Goal: Task Accomplishment & Management: Manage account settings

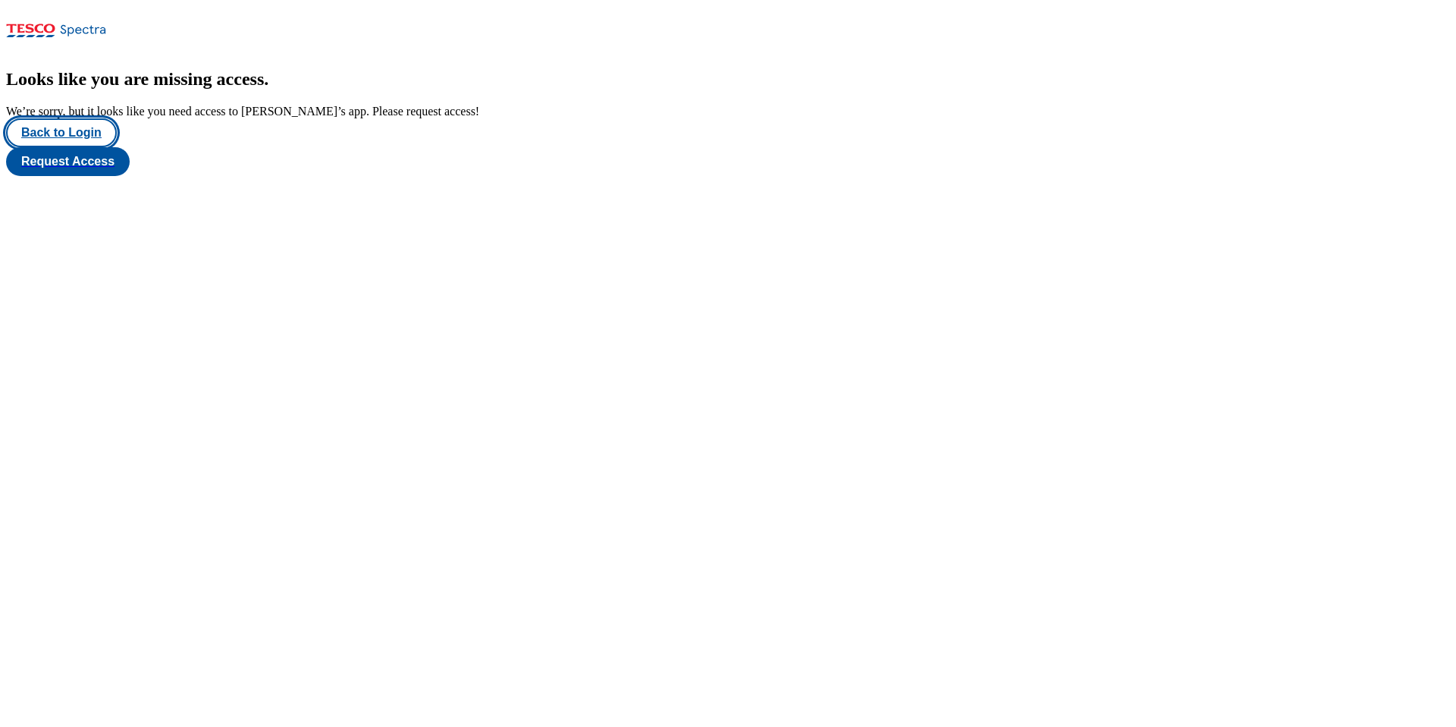
click at [90, 147] on button "Back to Login" at bounding box center [61, 132] width 111 height 29
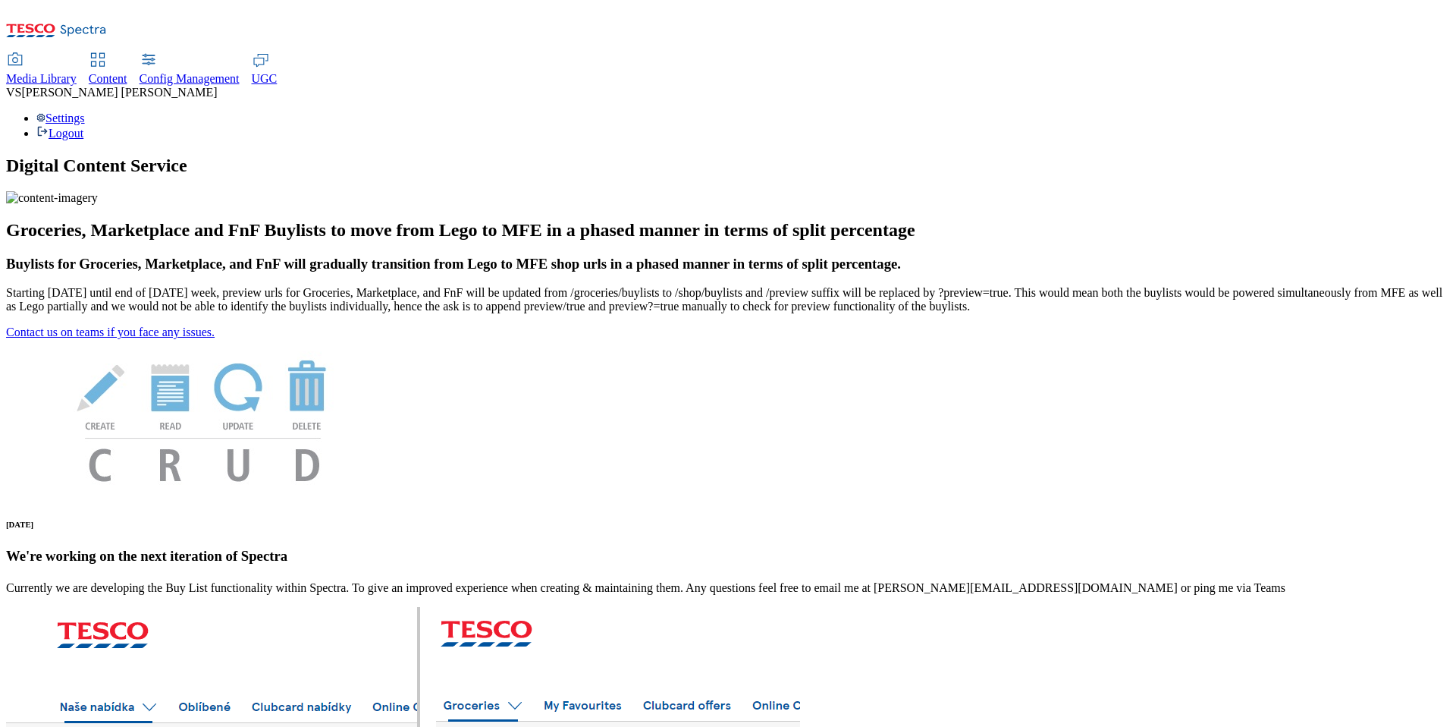
click at [1381, 111] on div "Settings Logout" at bounding box center [728, 125] width 1444 height 29
click at [85, 111] on link "Settings" at bounding box center [60, 117] width 49 height 13
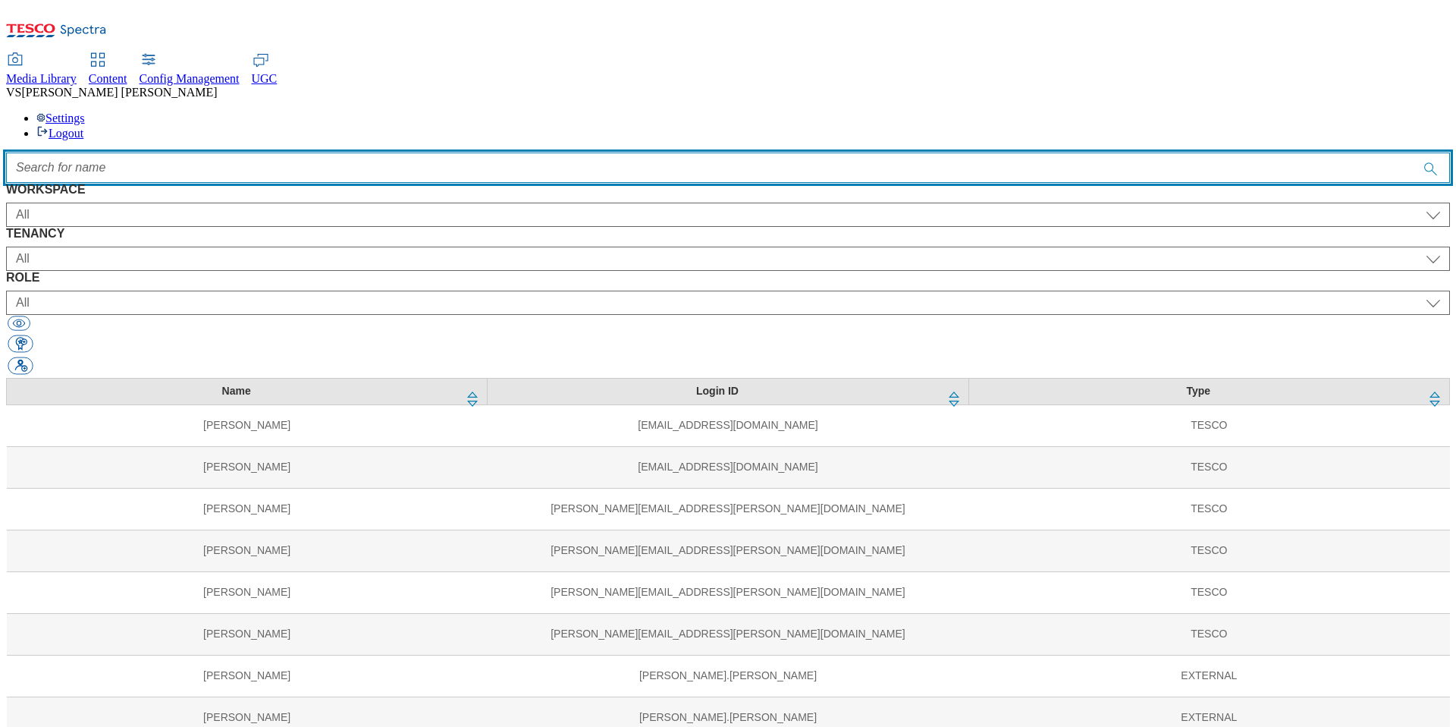
click at [488, 152] on input "Accessible label text" at bounding box center [728, 167] width 1444 height 30
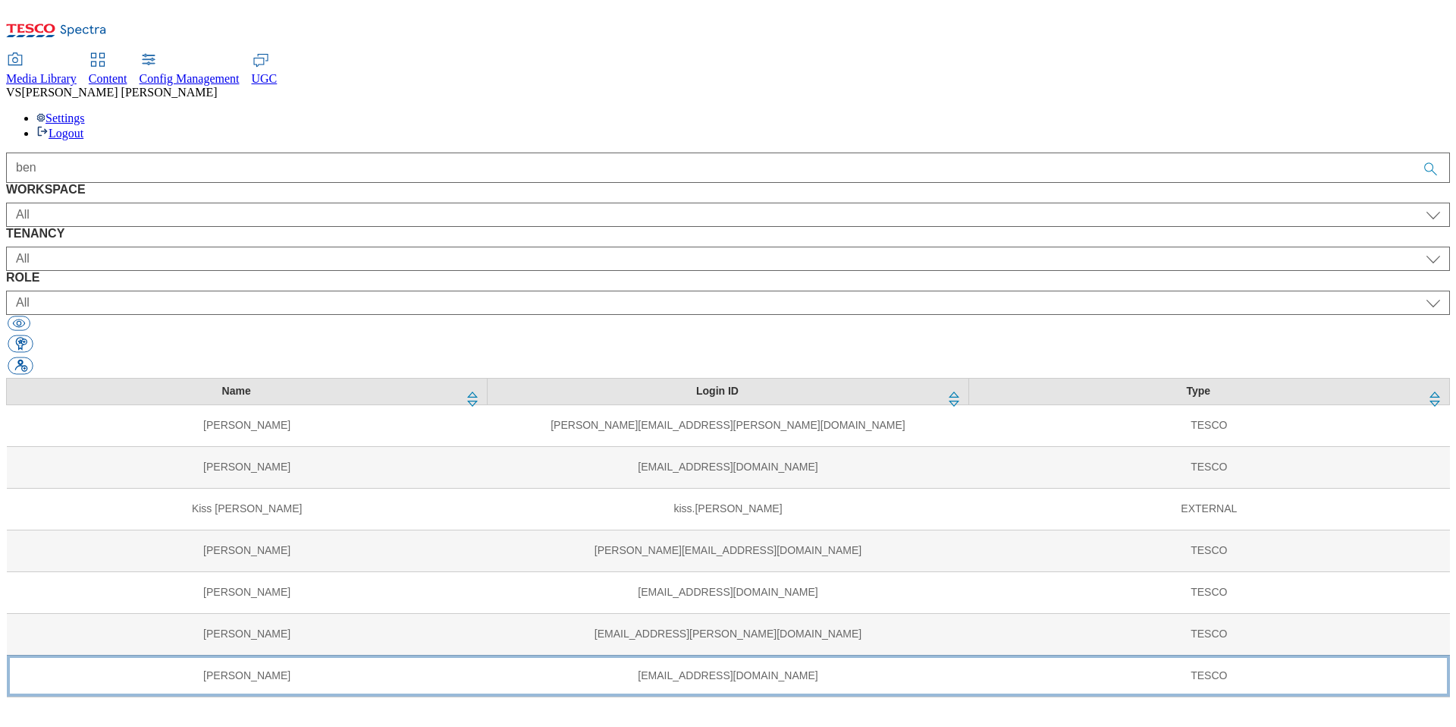
click at [254, 654] on td "[PERSON_NAME]" at bounding box center [247, 675] width 481 height 42
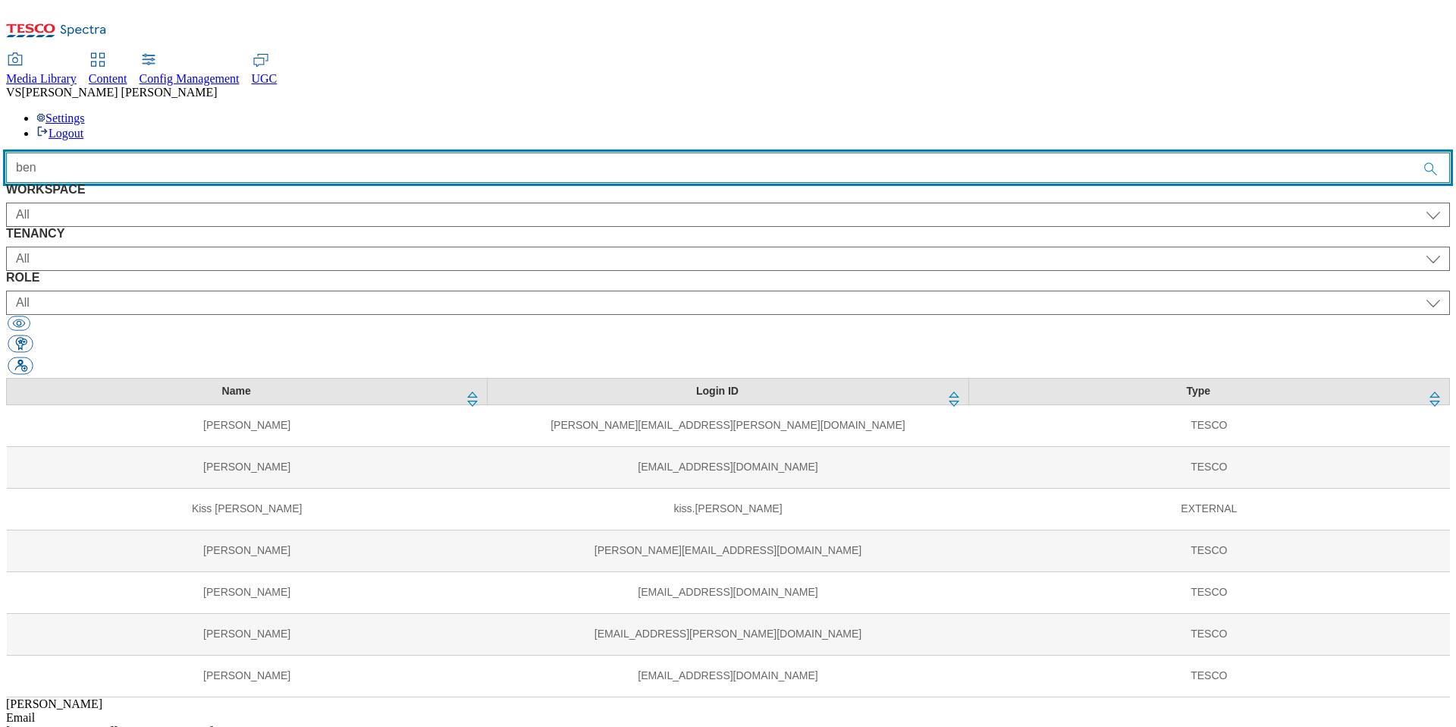
click at [458, 152] on input "ben" at bounding box center [728, 167] width 1444 height 30
paste input "[PERSON_NAME]"
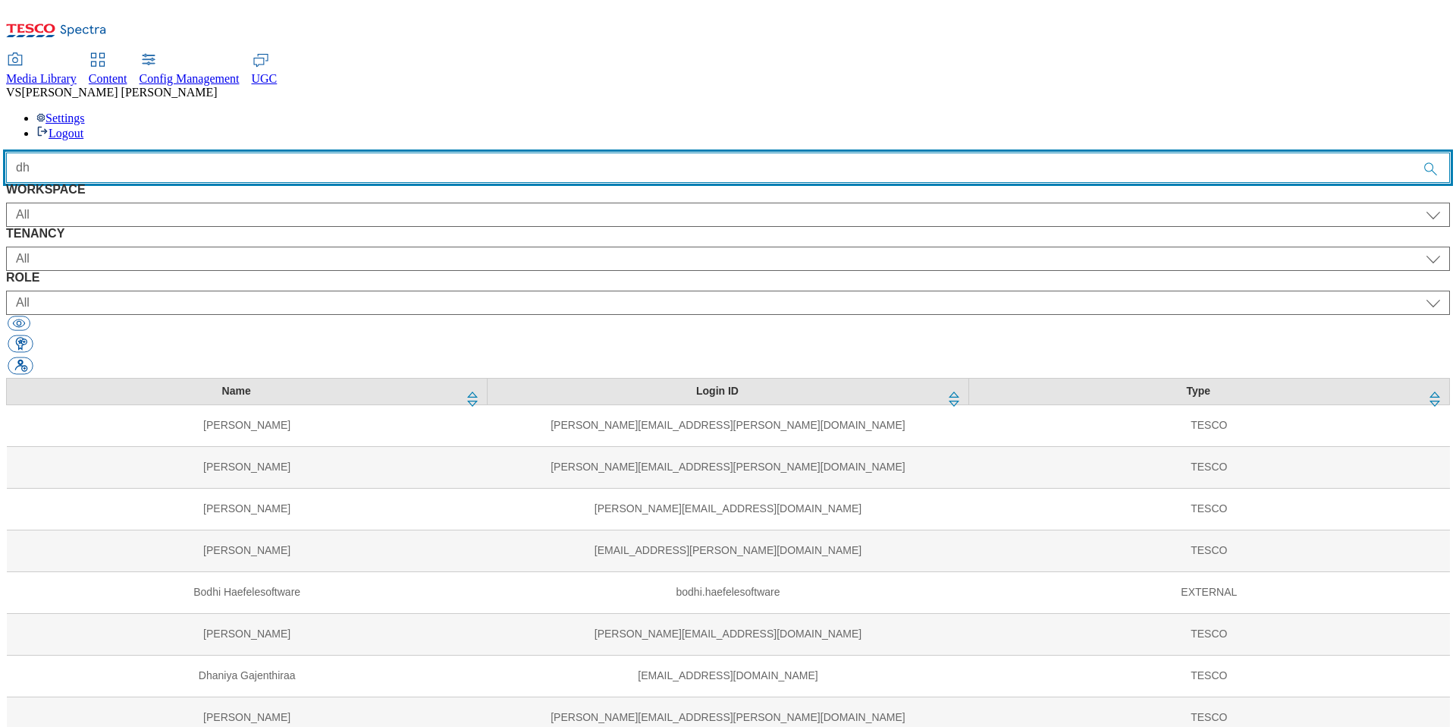
type input "d"
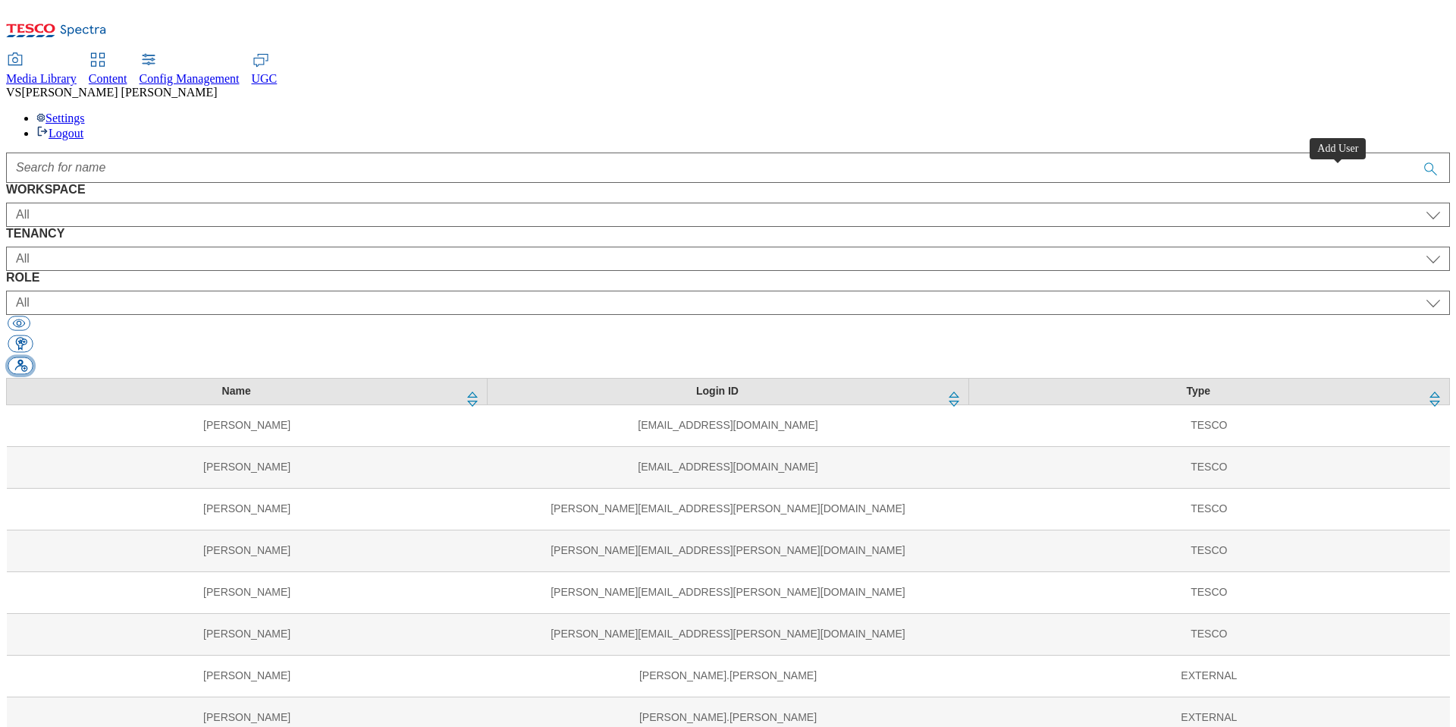
click at [33, 357] on button "button" at bounding box center [20, 365] width 25 height 17
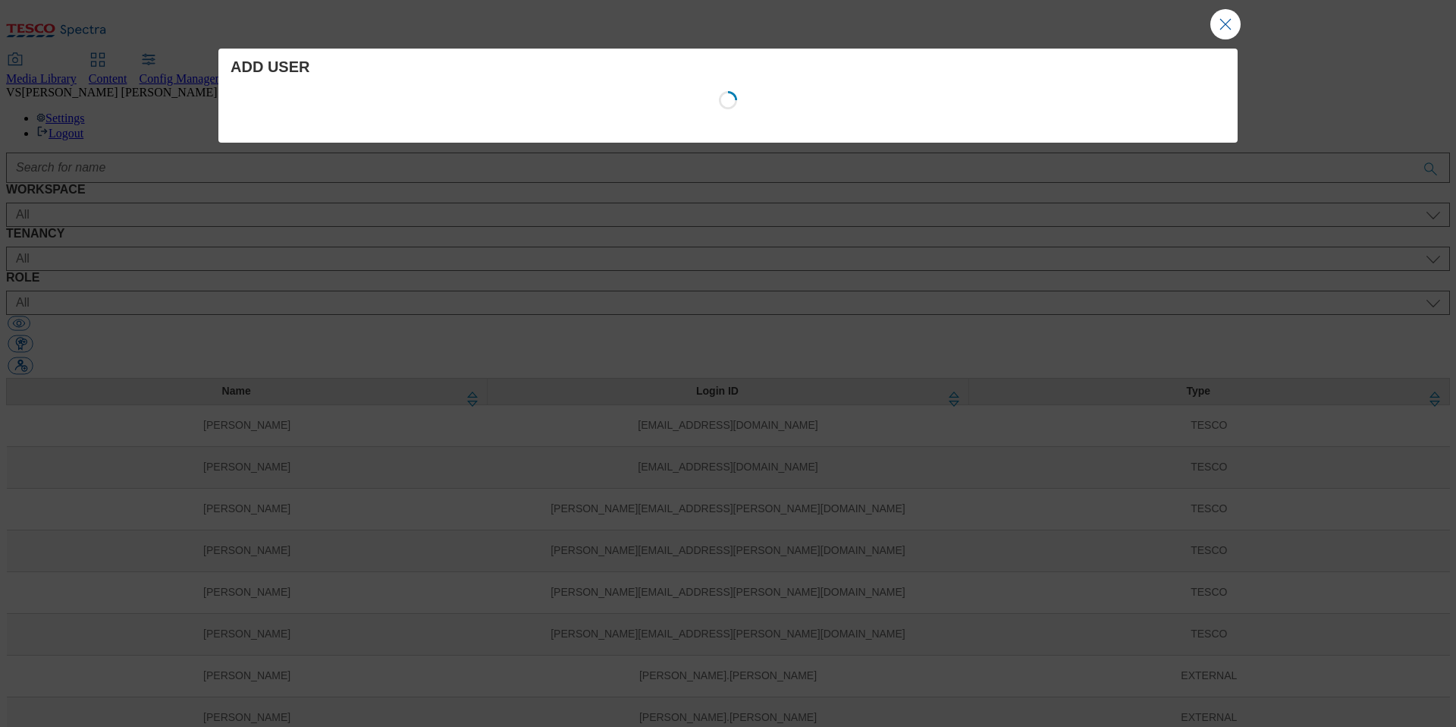
select select "Content"
select select "customer-engagement"
select select "content_designer"
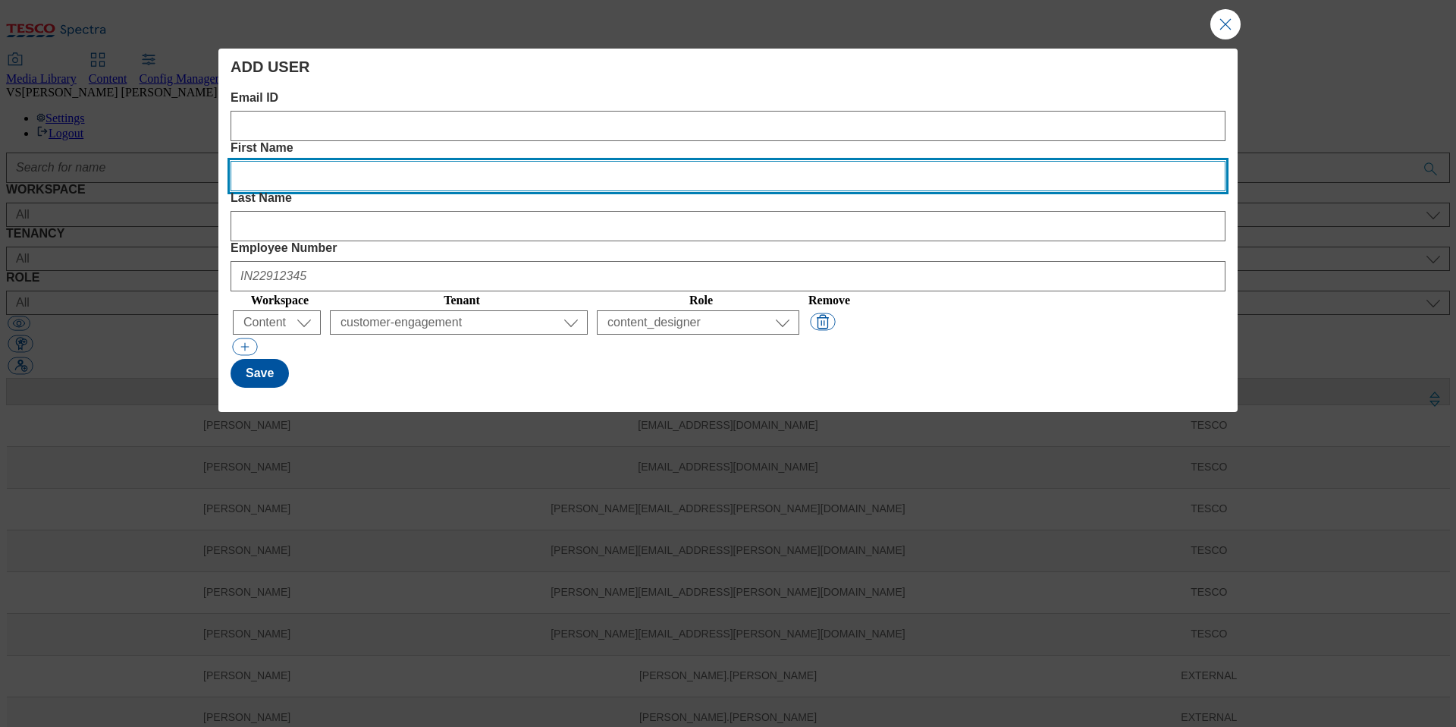
click at [556, 161] on Name "First Name" at bounding box center [728, 176] width 995 height 30
paste Name "[PERSON_NAME]"
type Name "[PERSON_NAME]"
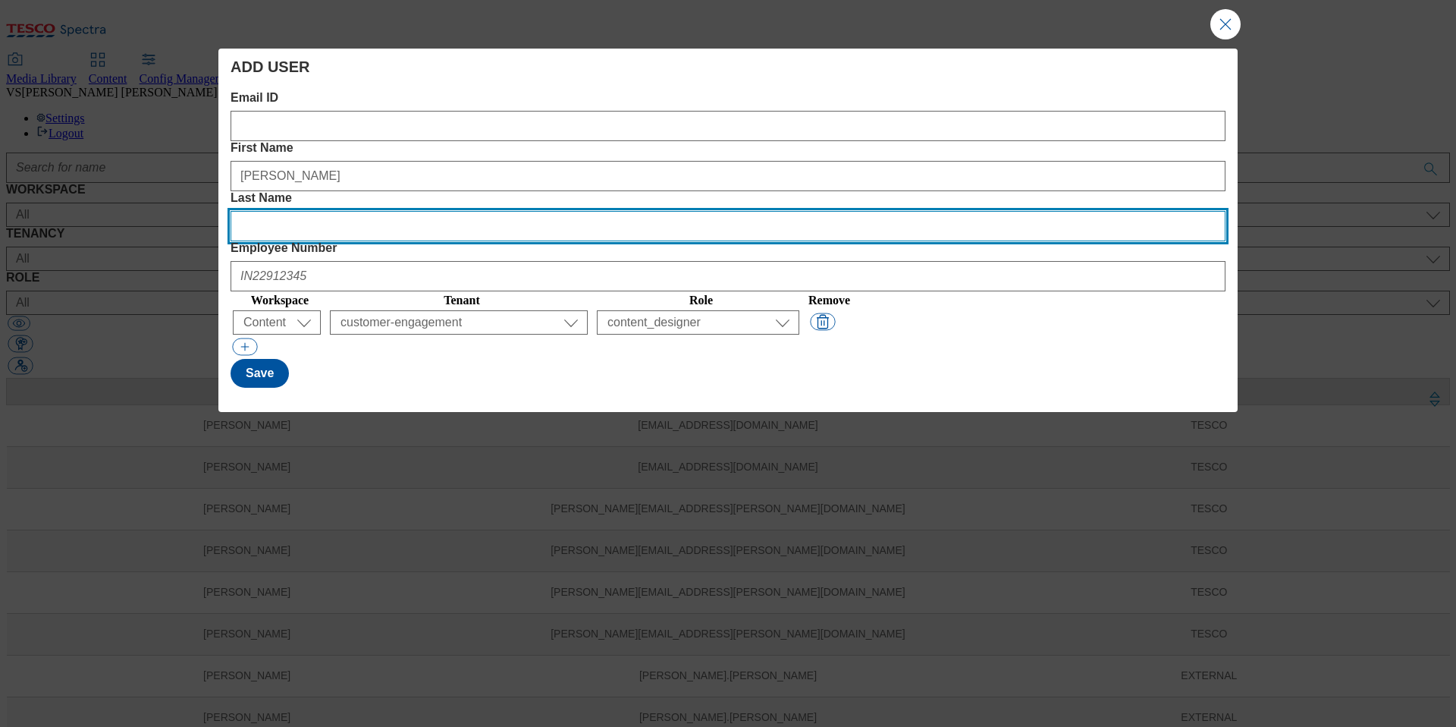
click at [815, 211] on Name "Last Name" at bounding box center [728, 226] width 995 height 30
paste Name "Ramachandran"
type Name "Ramachandran"
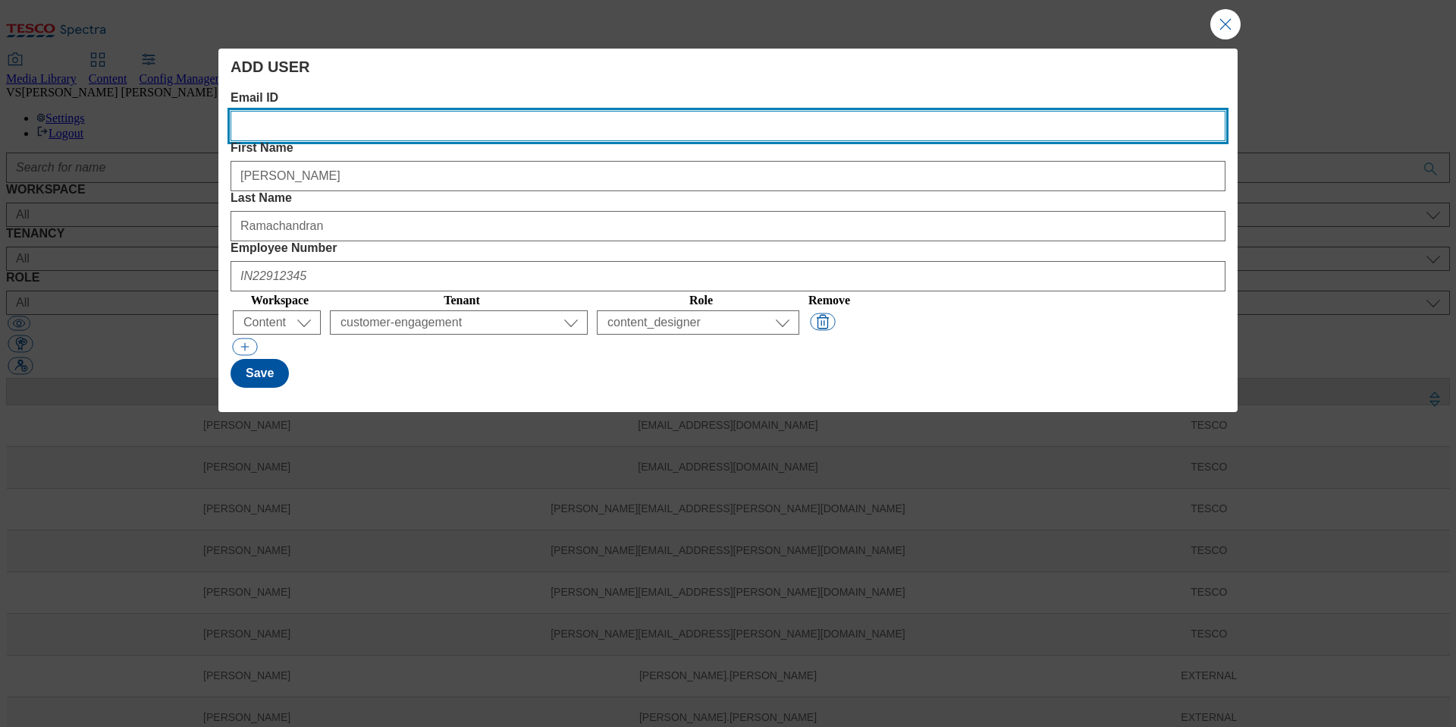
click at [358, 117] on ID "Email ID" at bounding box center [728, 126] width 995 height 30
paste ID "[PERSON_NAME][EMAIL_ADDRESS][DOMAIN_NAME]"
type ID "[PERSON_NAME][EMAIL_ADDRESS][DOMAIN_NAME]"
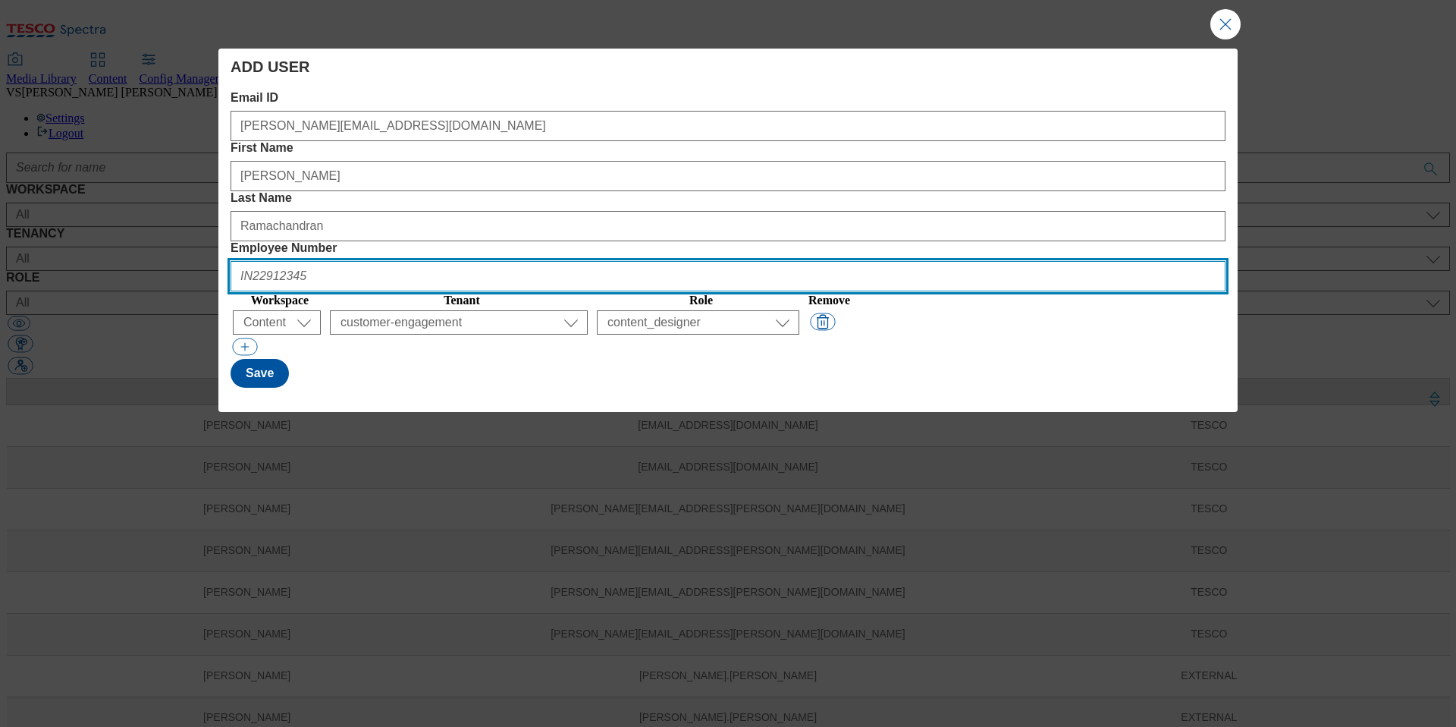
click at [1025, 261] on Number "Employee Number" at bounding box center [728, 276] width 995 height 30
paste Number "INE12426890"
type Number "INE12426890"
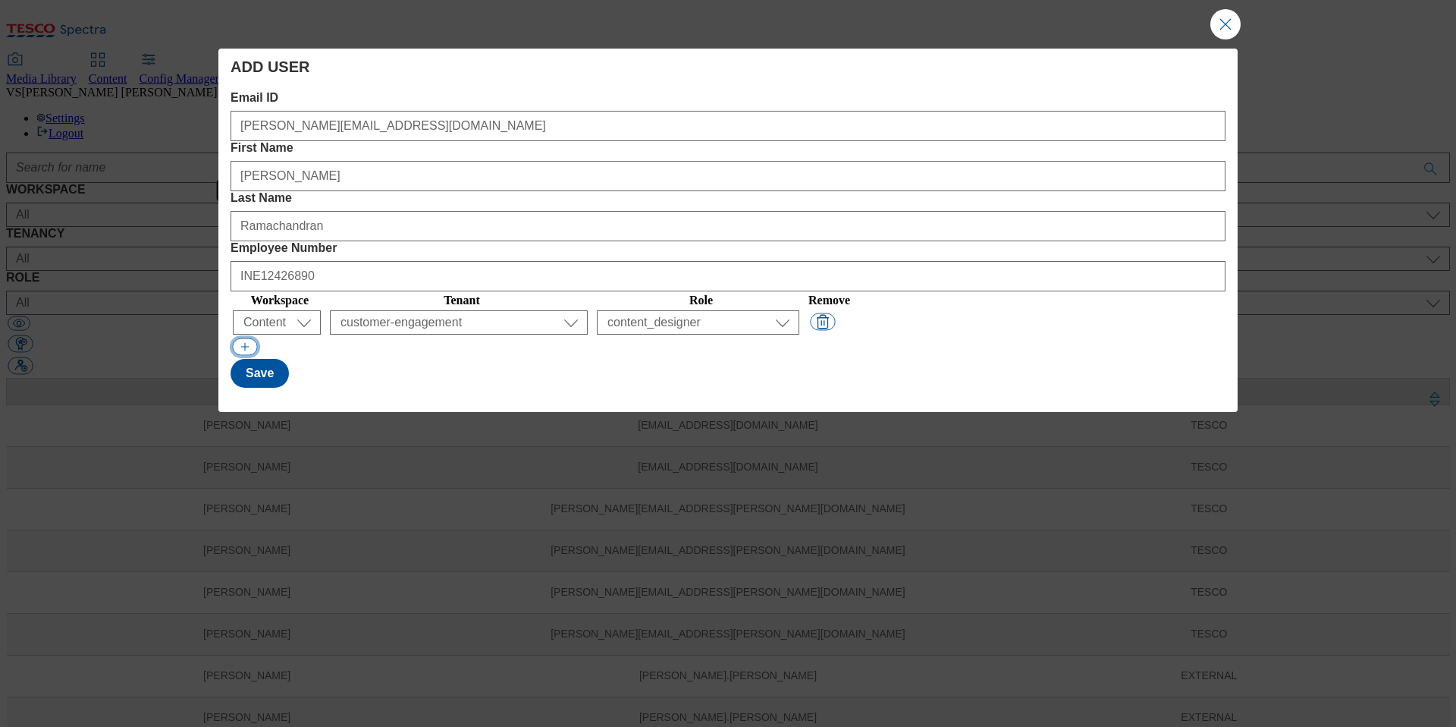
click at [241, 338] on button "Modal" at bounding box center [244, 346] width 25 height 17
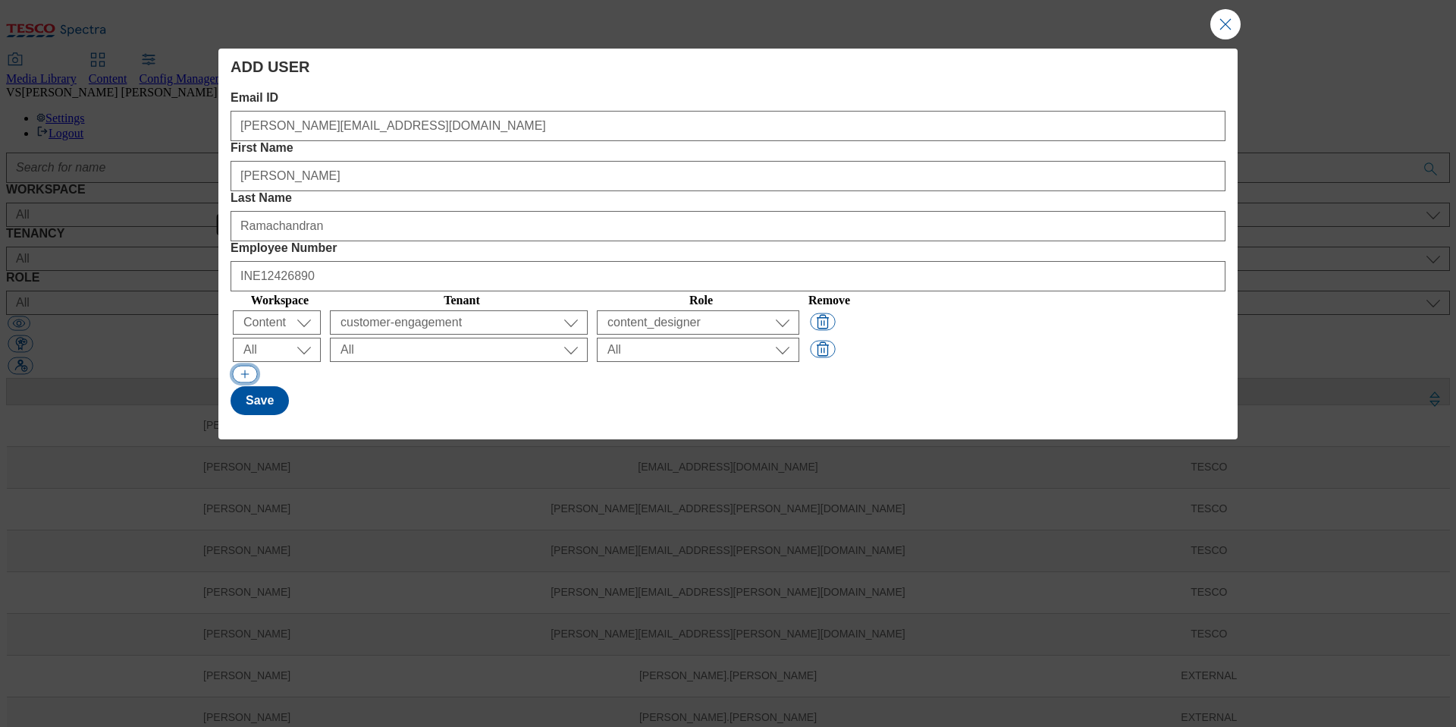
click at [246, 366] on button "Modal" at bounding box center [244, 374] width 25 height 17
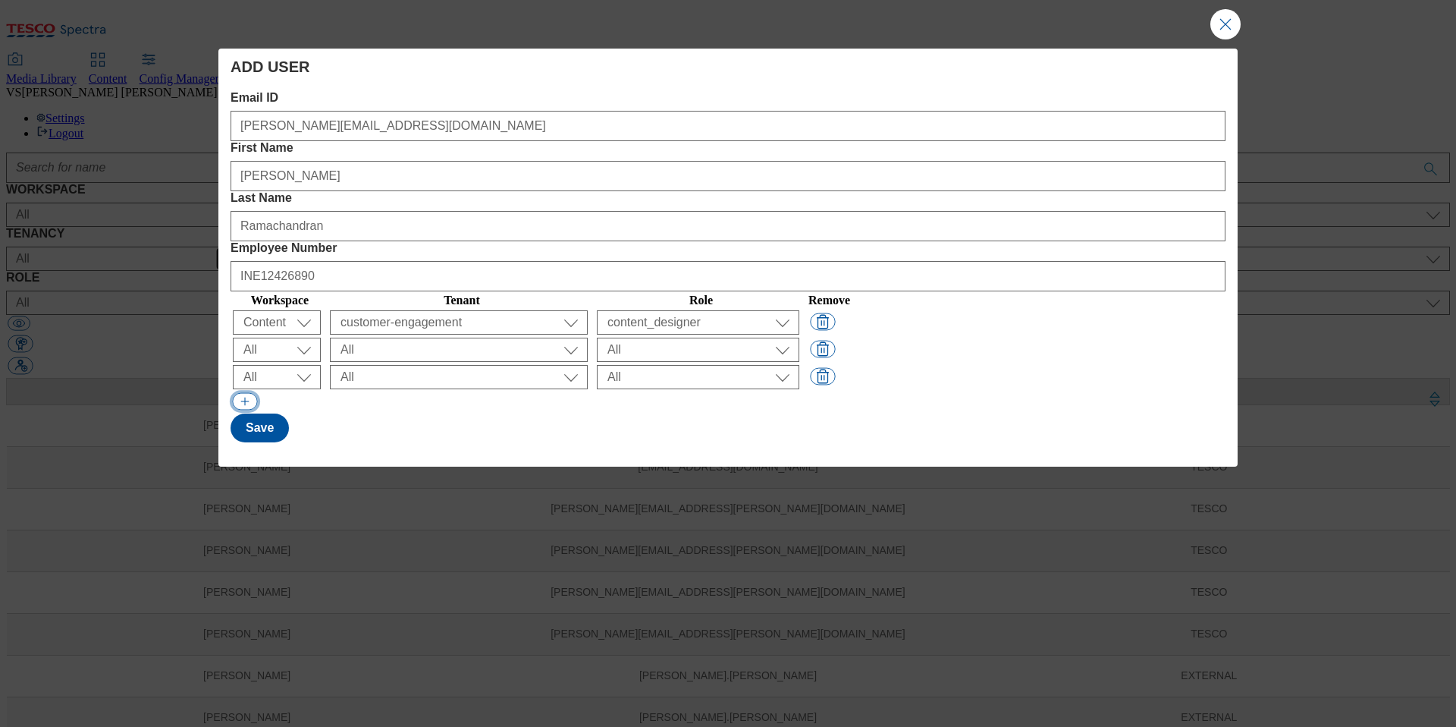
click at [243, 393] on button "Modal" at bounding box center [244, 401] width 25 height 17
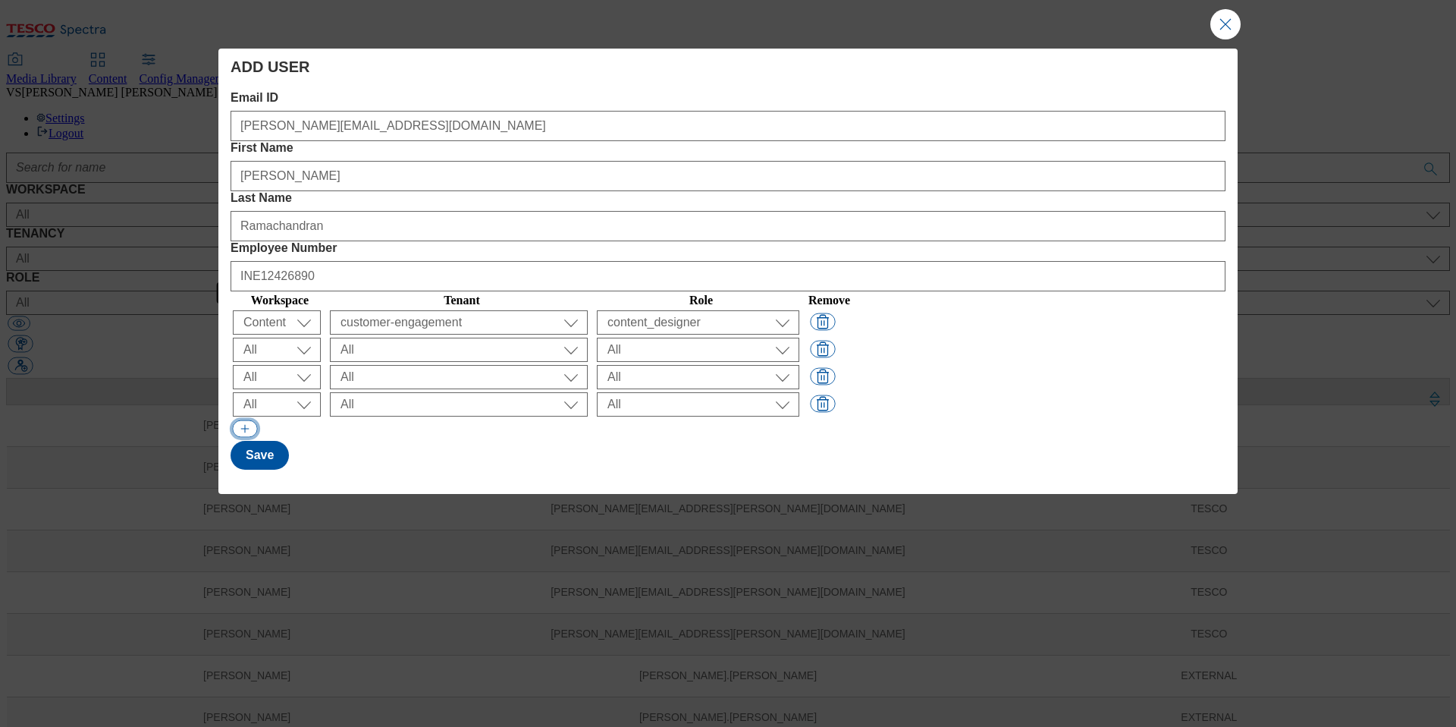
click at [243, 420] on button "Modal" at bounding box center [244, 428] width 25 height 17
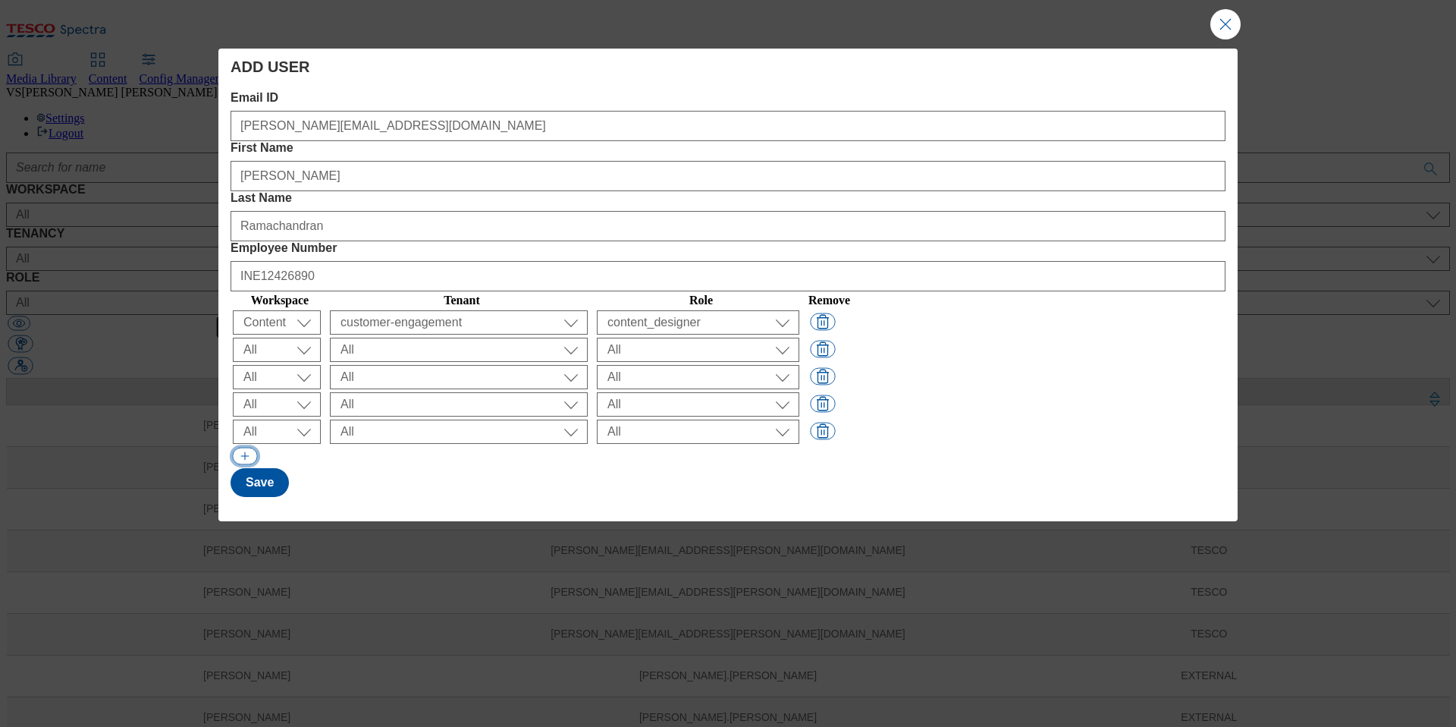
click at [243, 447] on button "Modal" at bounding box center [244, 455] width 25 height 17
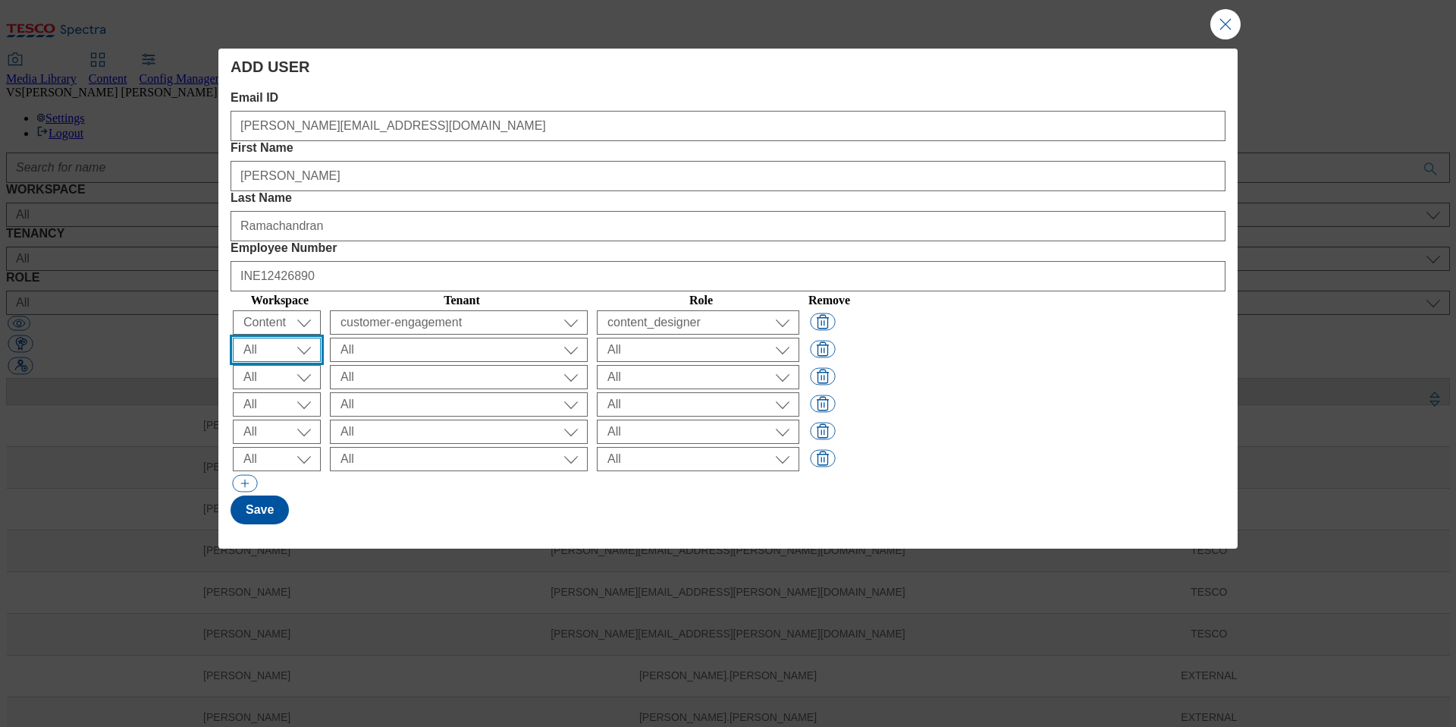
click at [285, 310] on select "All Content Media Spectra UGC Config" at bounding box center [277, 322] width 88 height 24
select select "Content"
click at [272, 310] on select "All Content Media Spectra UGC Config" at bounding box center [277, 322] width 88 height 24
select select "Content"
click at [267, 310] on select "All Content Media Spectra UGC Config" at bounding box center [277, 322] width 88 height 24
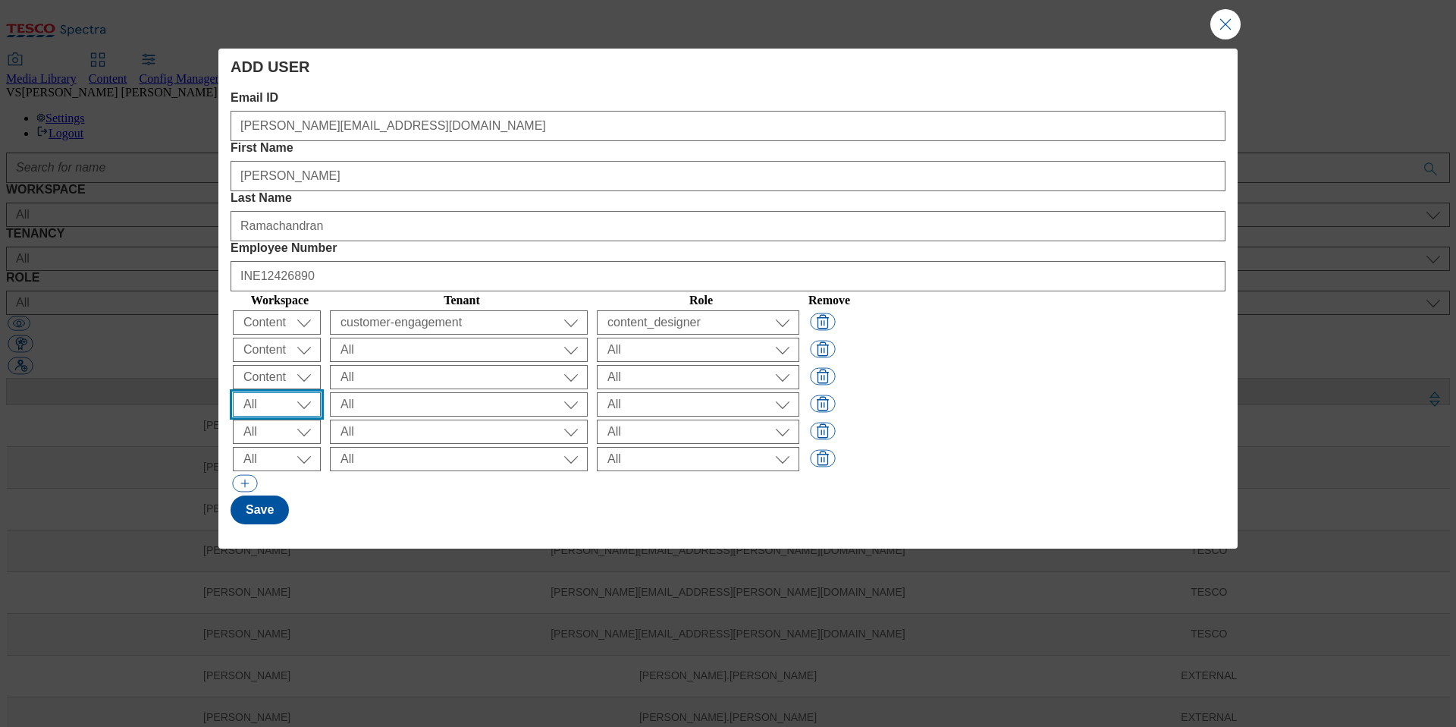
select select "Content"
click at [263, 331] on select "All Content Media Spectra UGC Config" at bounding box center [277, 322] width 88 height 24
select select "Content"
click at [262, 334] on select "All Content Media Spectra UGC Config" at bounding box center [277, 322] width 88 height 24
select select "Content"
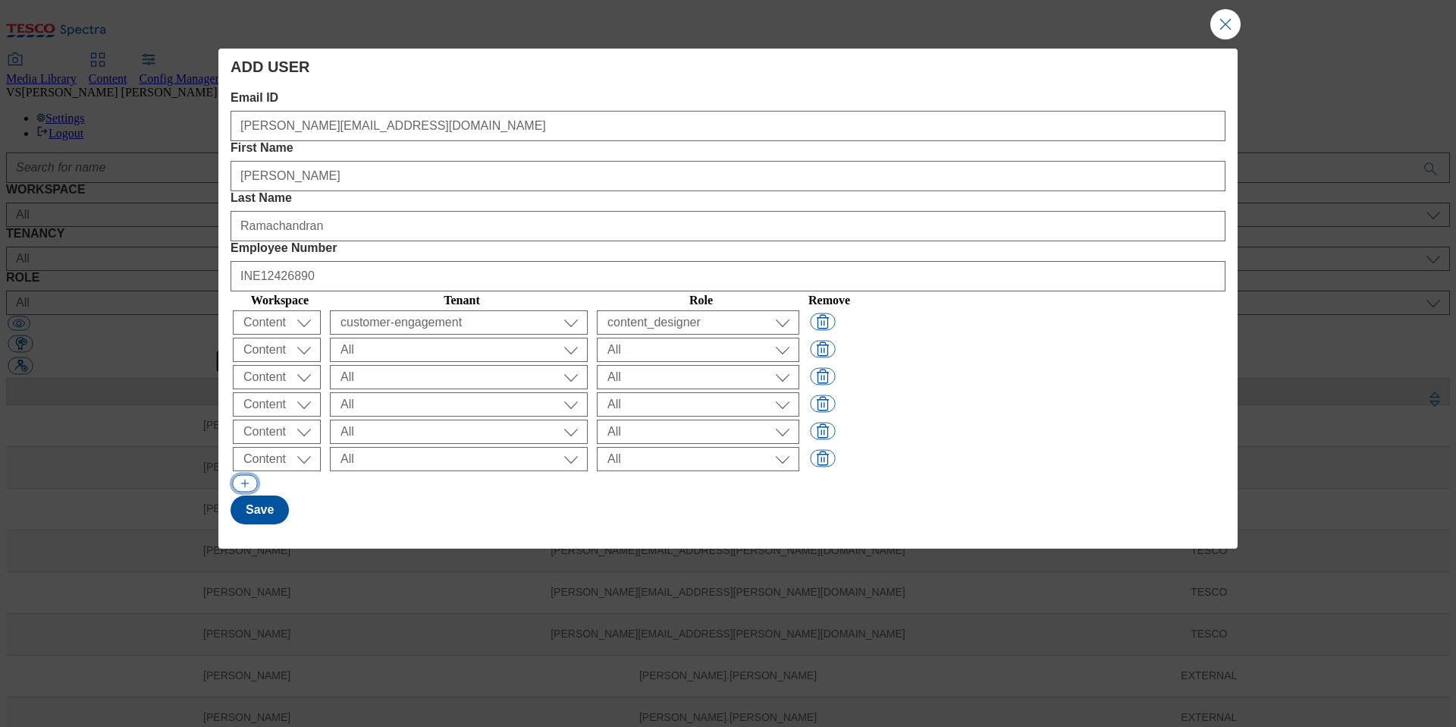
click at [240, 475] on button "Modal" at bounding box center [244, 483] width 25 height 17
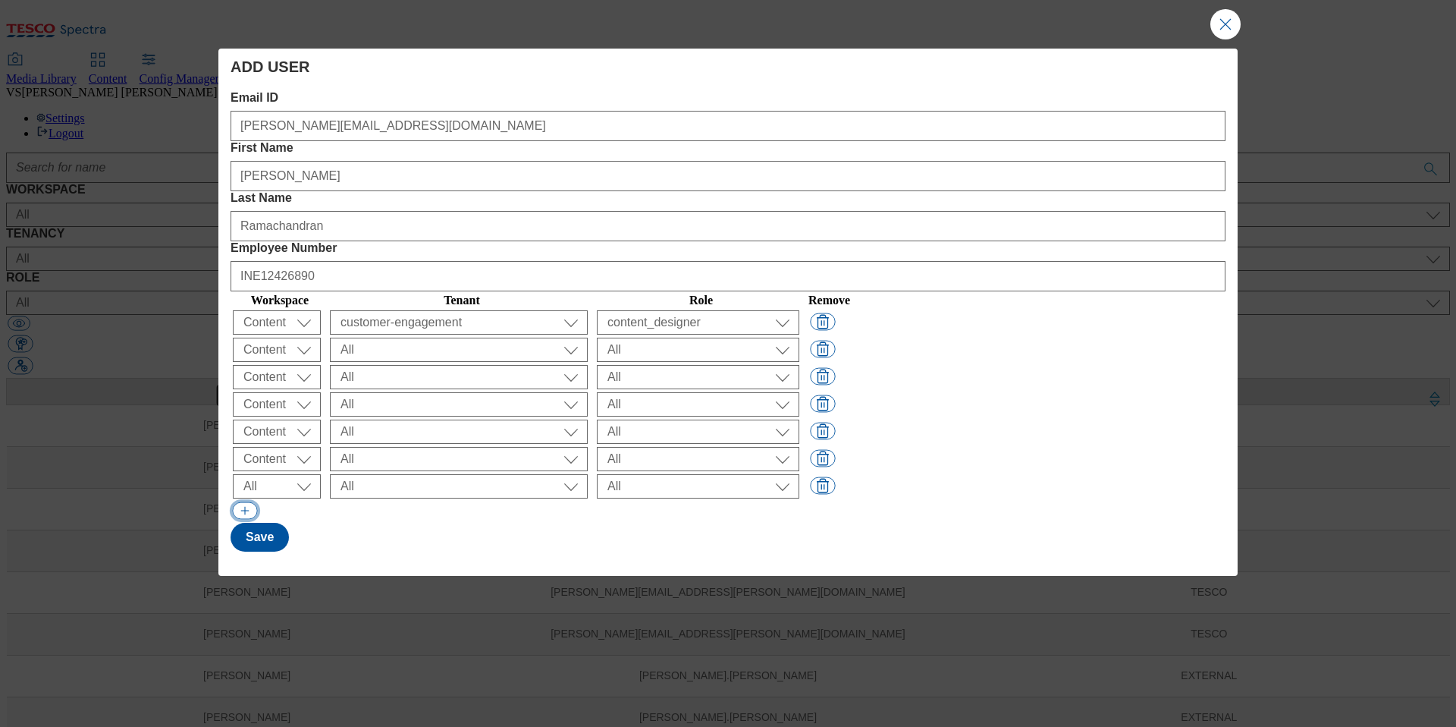
click at [242, 502] on button "Modal" at bounding box center [244, 510] width 25 height 17
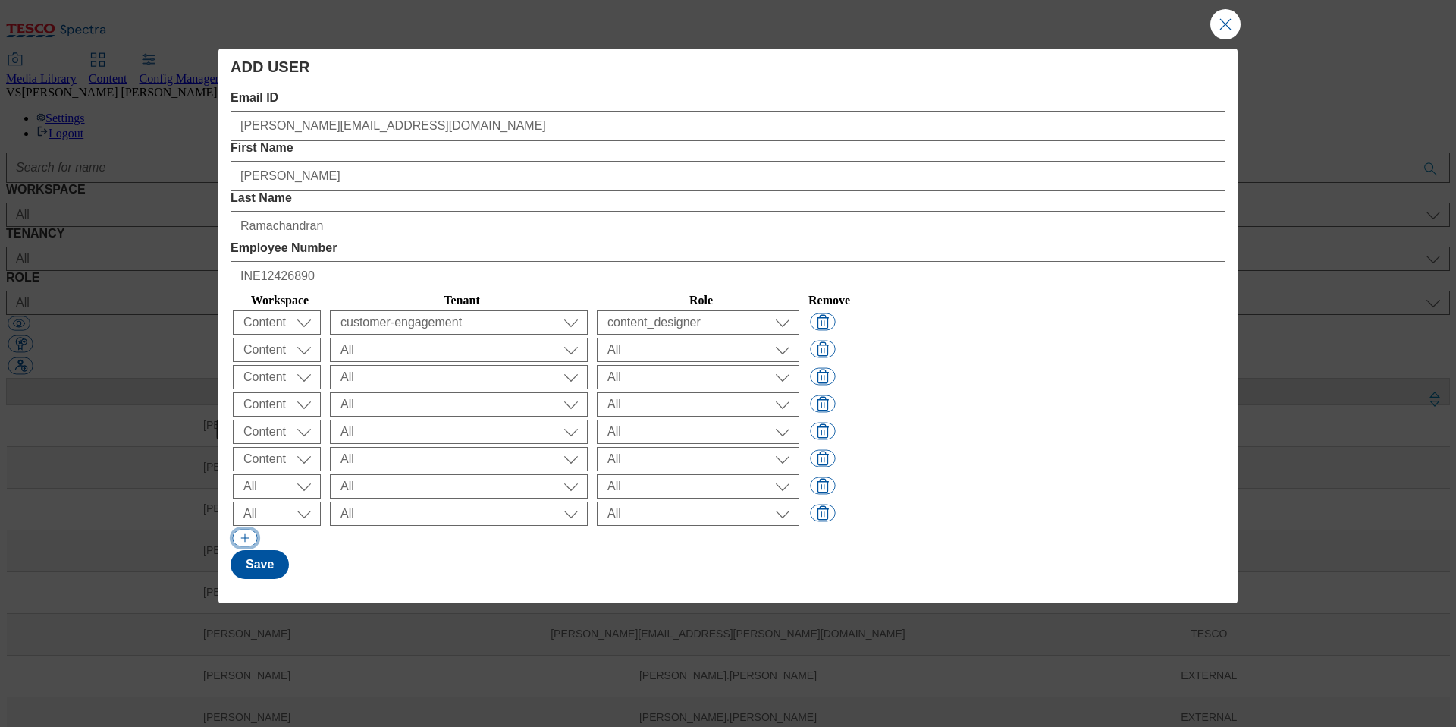
click at [240, 529] on button "Modal" at bounding box center [244, 537] width 25 height 17
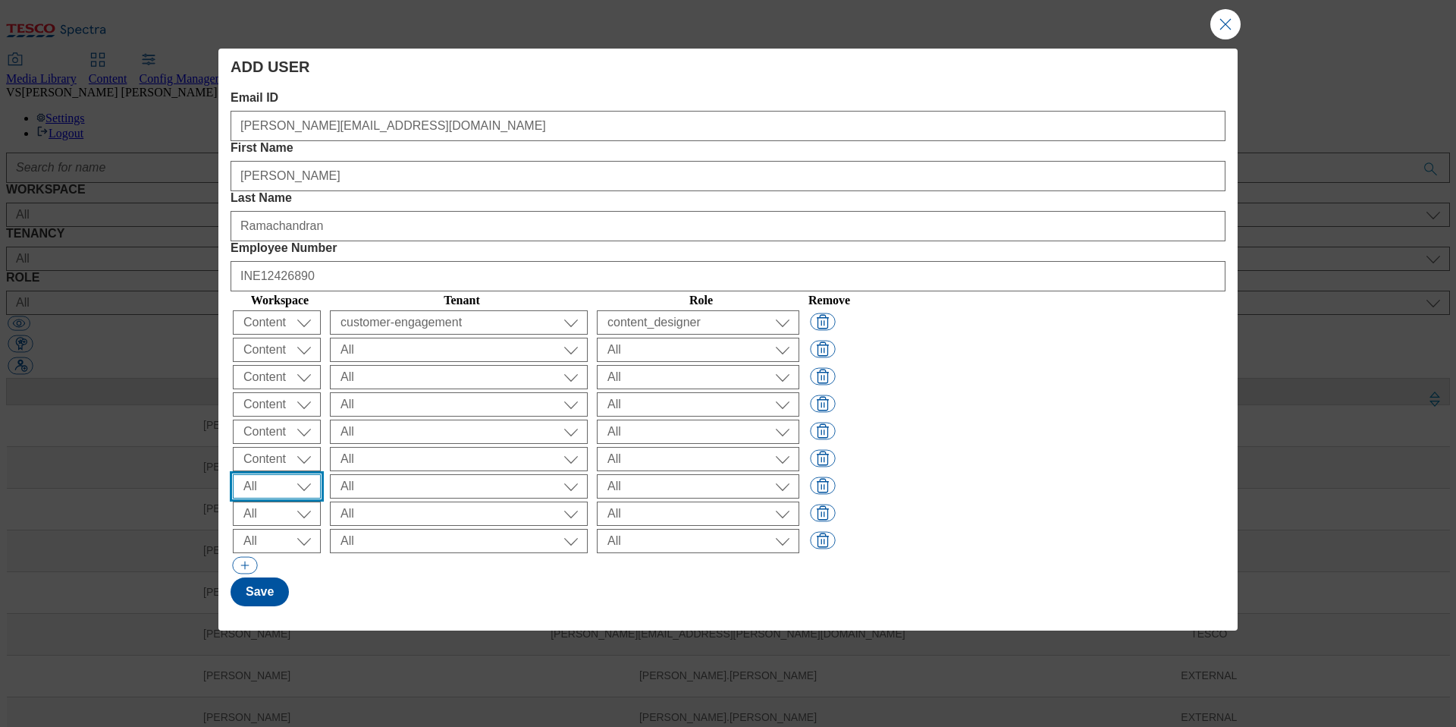
click at [268, 334] on select "All Content Media Spectra UGC Config" at bounding box center [277, 322] width 88 height 24
select select "Content"
click at [269, 334] on select "All Content Media Spectra UGC Config" at bounding box center [277, 322] width 88 height 24
select select "Content"
click at [266, 334] on select "All Content Media Spectra UGC Config" at bounding box center [277, 322] width 88 height 24
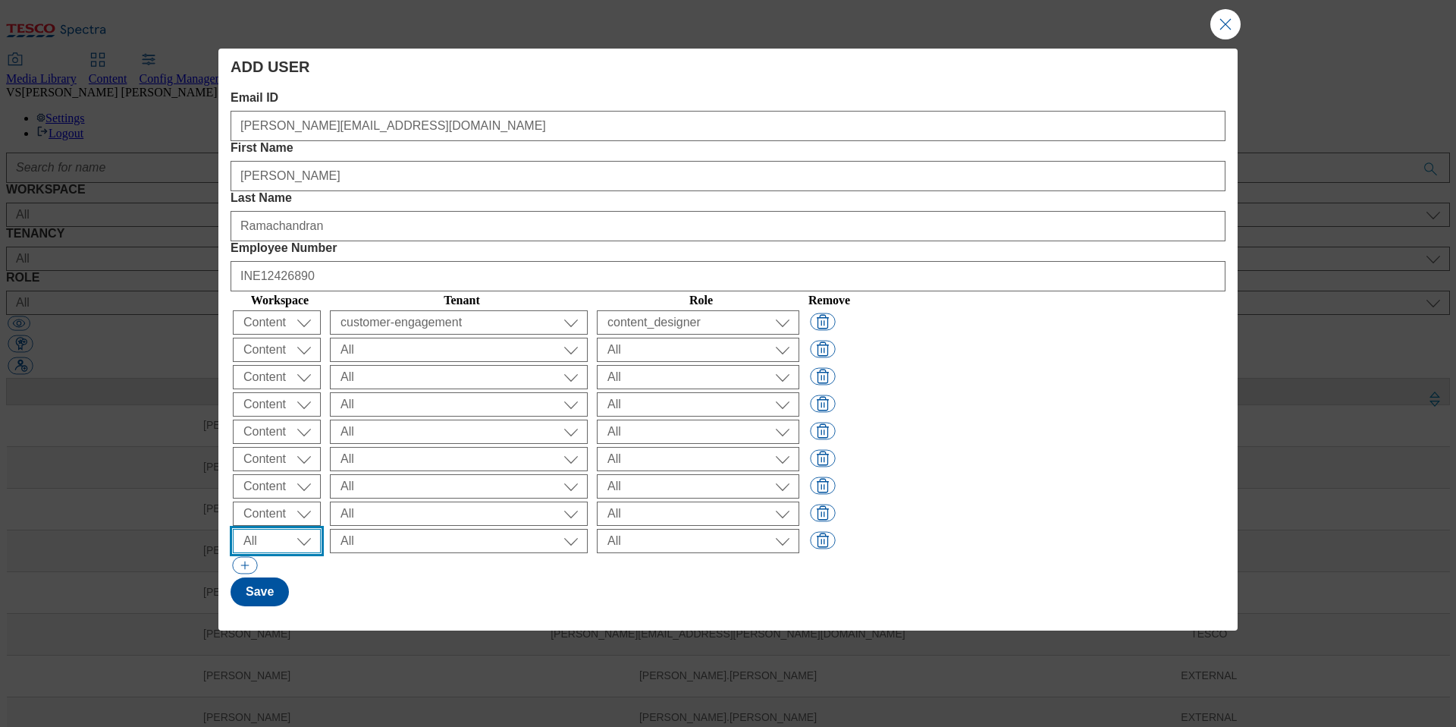
select select "Content"
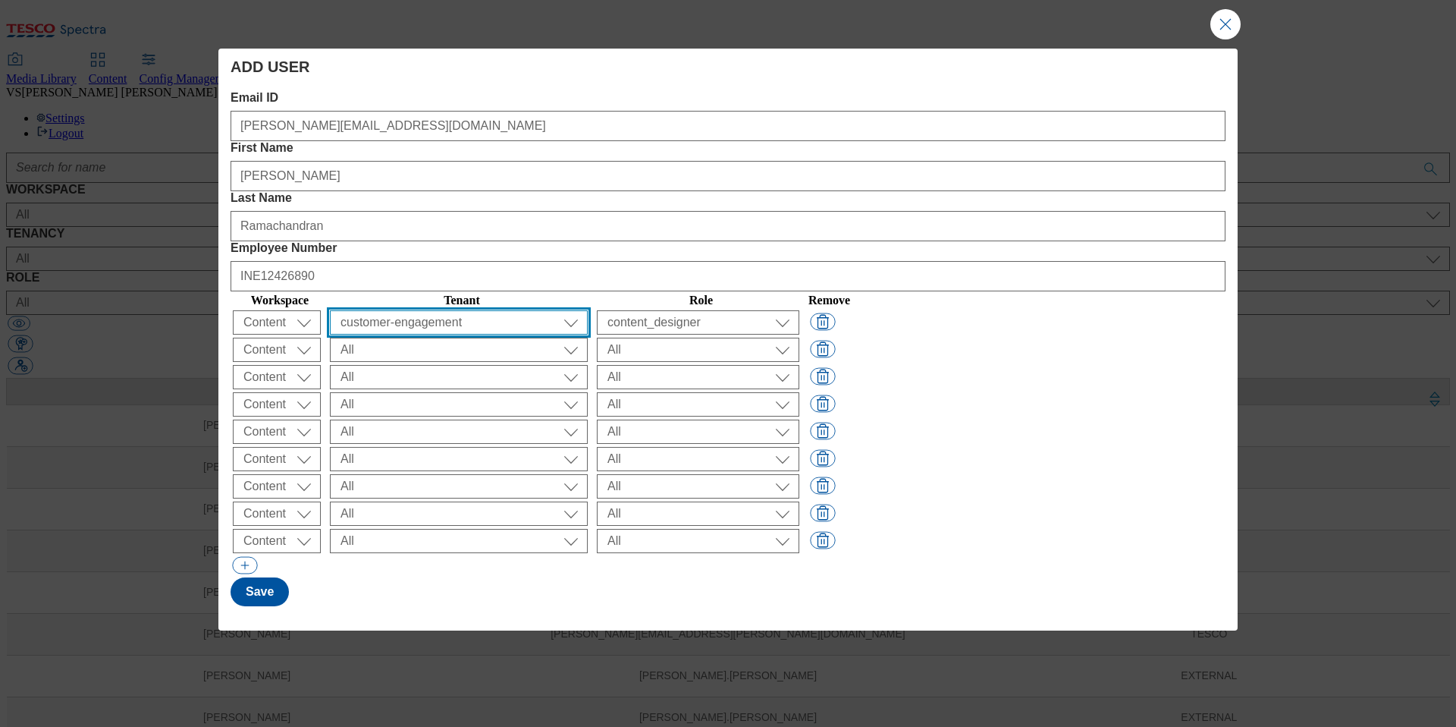
click at [470, 310] on select "All ALL All all Clubcard Boost UK Clubcard Marketing Clubcard ROI clubcard-boos…" at bounding box center [459, 322] width 258 height 24
select select "ighs-hu"
click at [479, 310] on select "All ALL All all Clubcard Boost UK Clubcard Marketing Clubcard ROI clubcard-boos…" at bounding box center [459, 322] width 258 height 24
select select "ighs-cz"
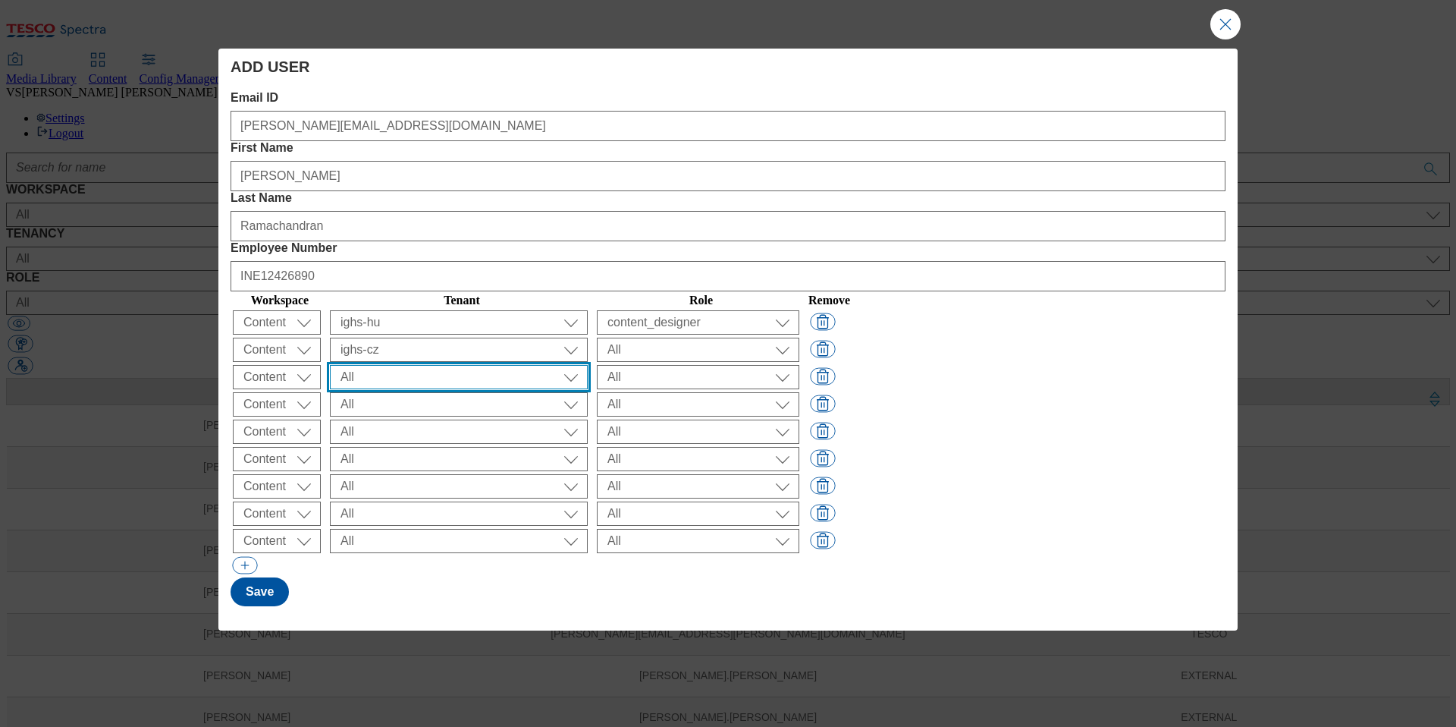
click at [479, 310] on select "All ALL All all Clubcard Boost UK Clubcard Marketing Clubcard ROI clubcard-boos…" at bounding box center [459, 322] width 258 height 24
select select "ighs-sk"
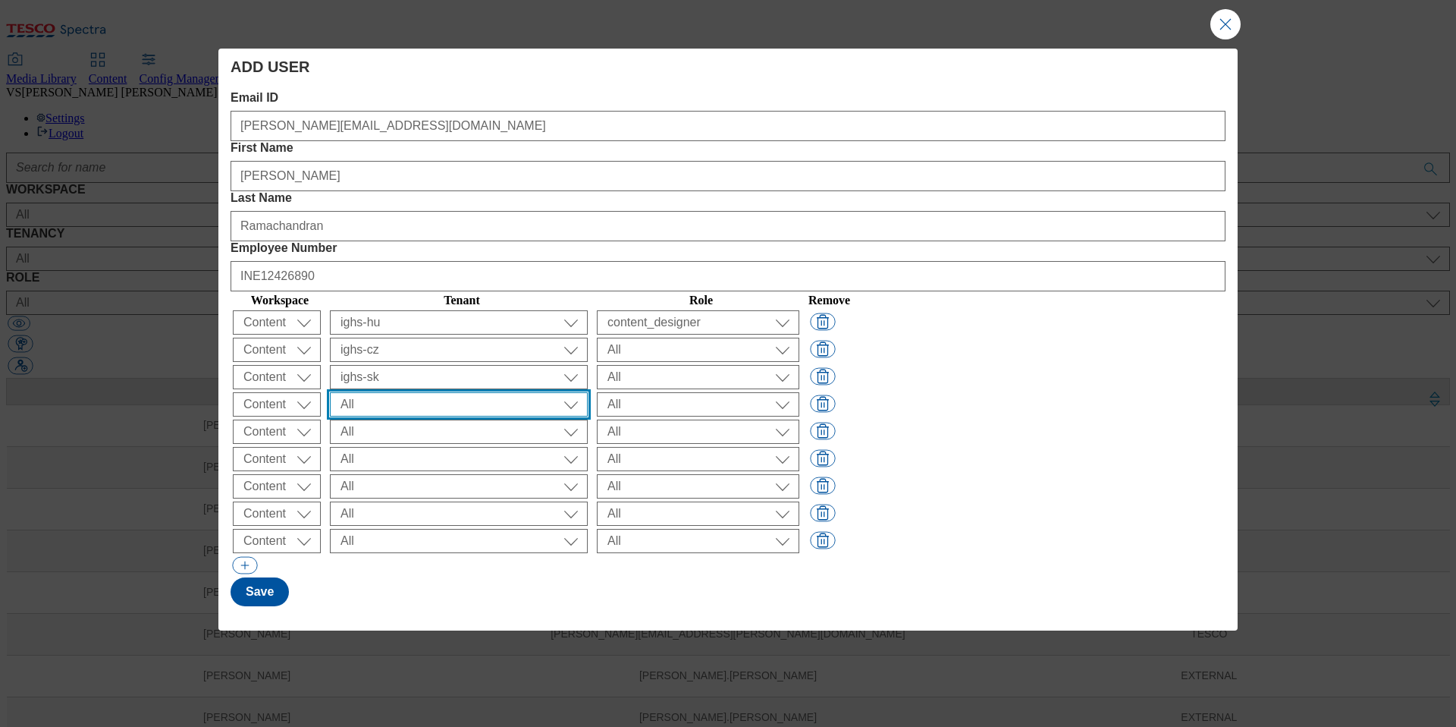
click at [464, 310] on select "All ALL All all Clubcard Boost UK Clubcard Marketing Clubcard ROI clubcard-boos…" at bounding box center [459, 322] width 258 height 24
select select "ighs-hu"
click at [463, 334] on select "All ALL All all Clubcard Boost UK Clubcard Marketing Clubcard ROI clubcard-boos…" at bounding box center [459, 322] width 258 height 24
select select "ighs-cz"
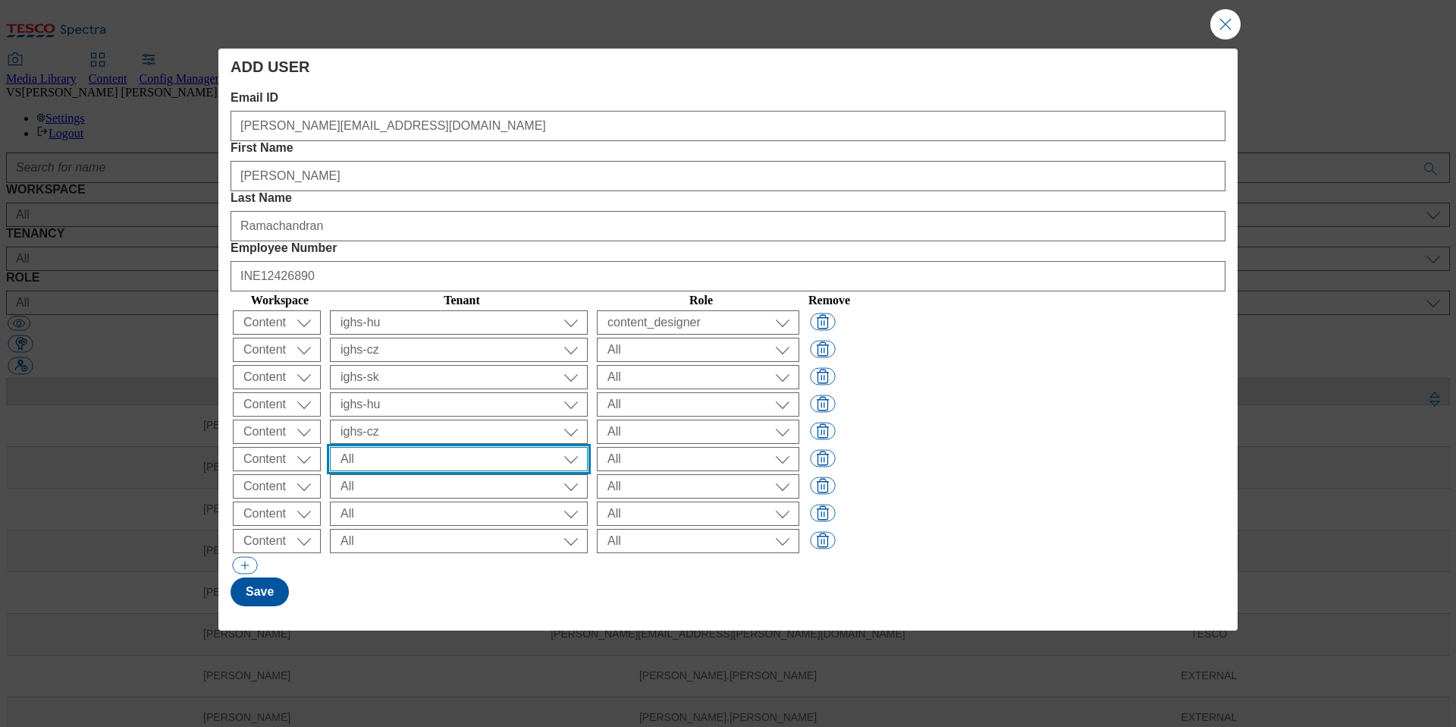
click at [459, 334] on select "All ALL All all Clubcard Boost UK Clubcard Marketing Clubcard ROI clubcard-boos…" at bounding box center [459, 322] width 258 height 24
select select "ighs-sk"
click at [490, 334] on select "All ALL All all Clubcard Boost UK Clubcard Marketing Clubcard ROI clubcard-boos…" at bounding box center [459, 322] width 258 height 24
select select "ighs-hu"
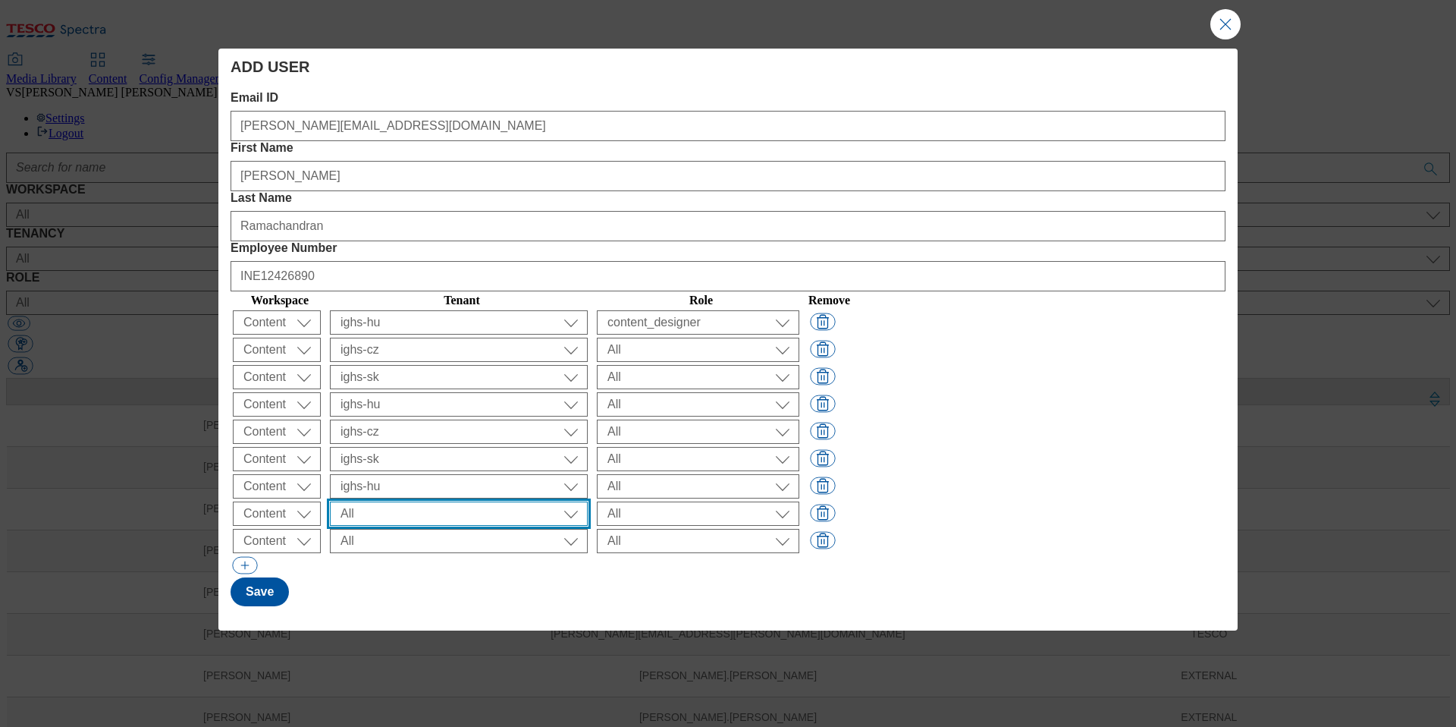
click at [477, 334] on select "All ALL All all Clubcard Boost UK Clubcard Marketing Clubcard ROI clubcard-boos…" at bounding box center [459, 322] width 258 height 24
select select "ighs-cz"
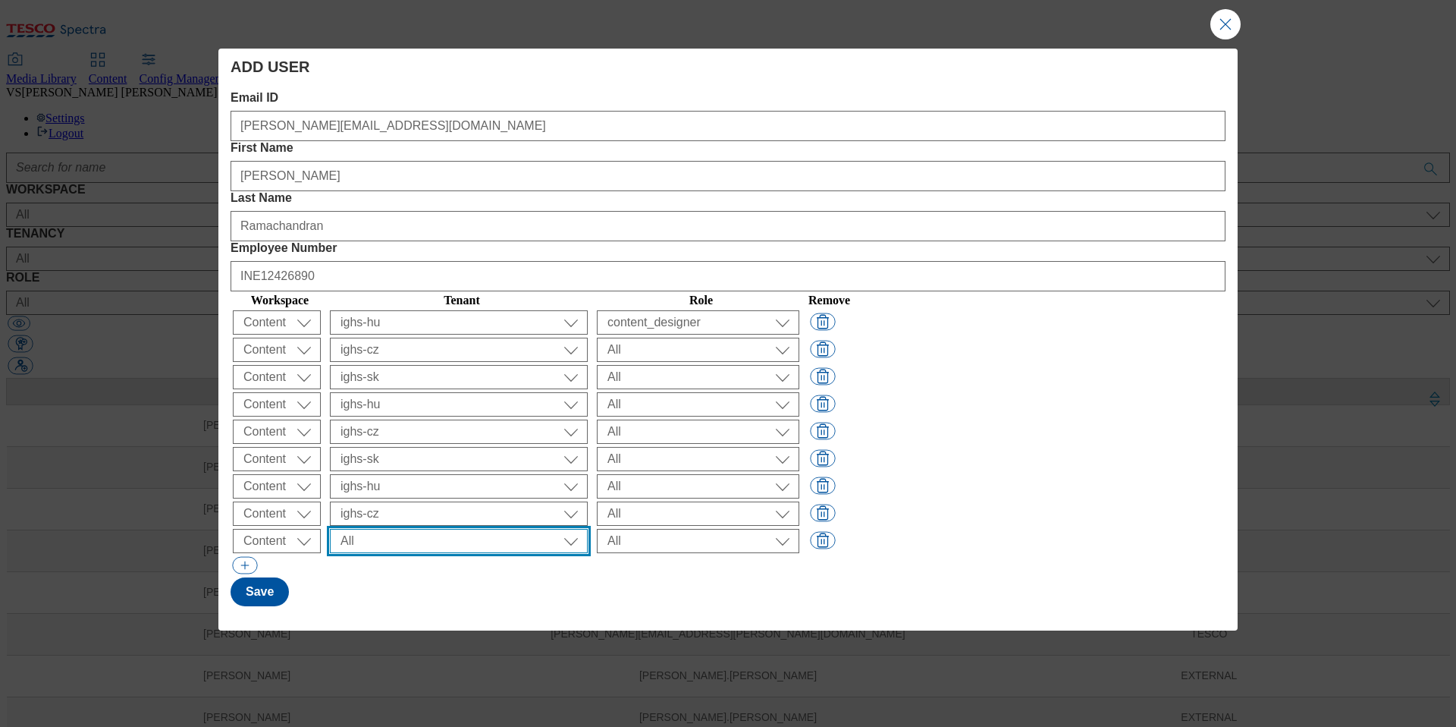
click at [472, 334] on select "All ALL All all Clubcard Boost UK Clubcard Marketing Clubcard ROI clubcard-boos…" at bounding box center [459, 322] width 258 height 24
select select "ighs-sk"
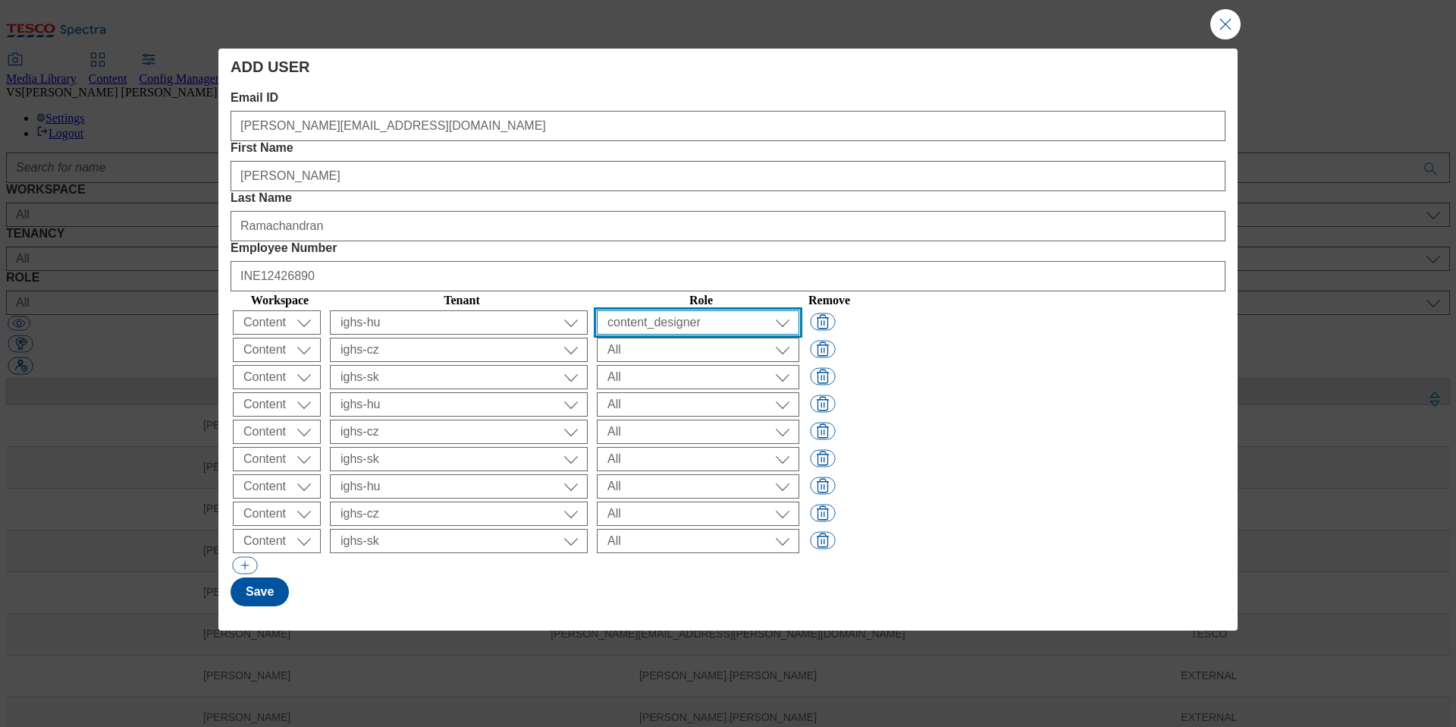
click at [782, 310] on select "All content_designer content_editor content_read developer guest media_admin mo…" at bounding box center [698, 322] width 202 height 24
select select "buylist_senior_editor"
click at [790, 310] on select "All content_designer content_editor content_read developer guest media_admin mo…" at bounding box center [698, 322] width 202 height 24
select select "buylist_senior_editor"
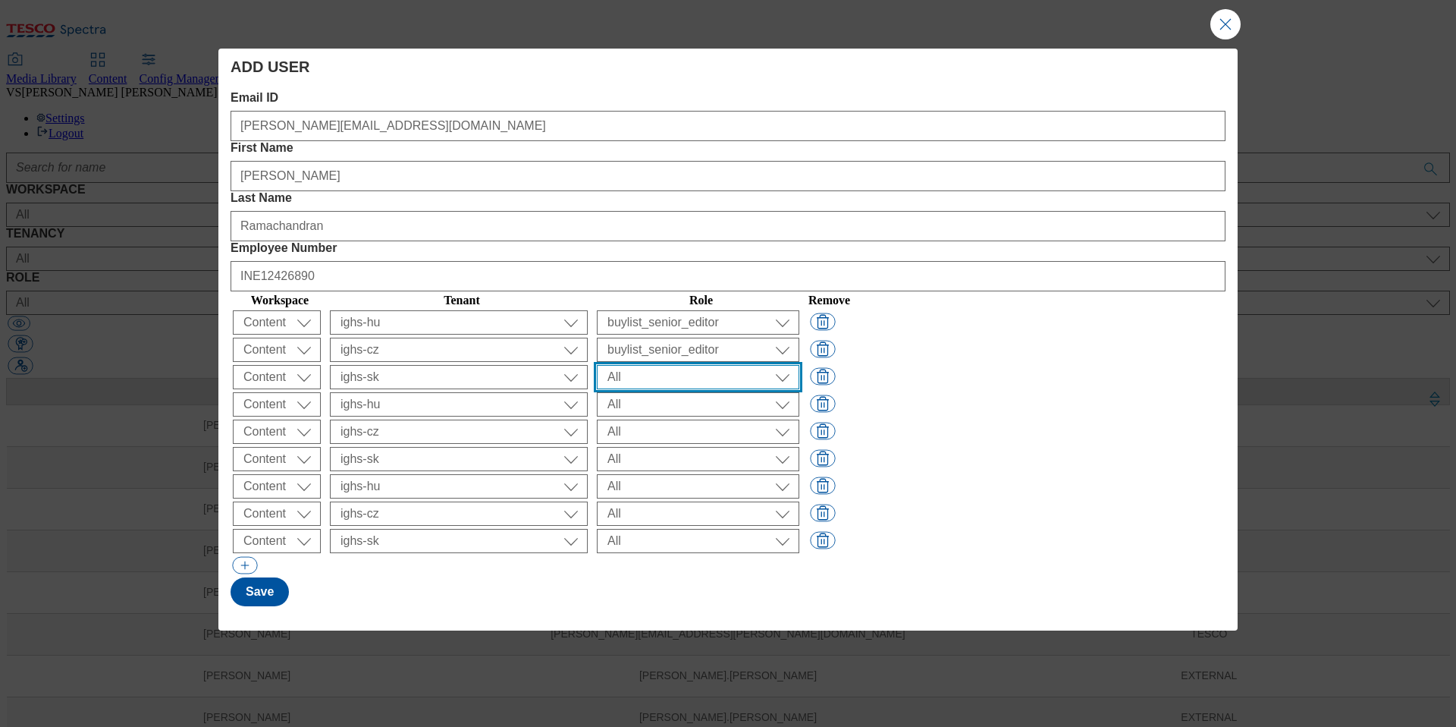
click at [799, 310] on select "All content_designer content_editor content_read developer guest media_admin mo…" at bounding box center [698, 322] width 202 height 24
select select "buylist_senior_editor"
click at [802, 364] on td "( optional ) All content_designer content_editor content_read developer guest m…" at bounding box center [701, 377] width 210 height 26
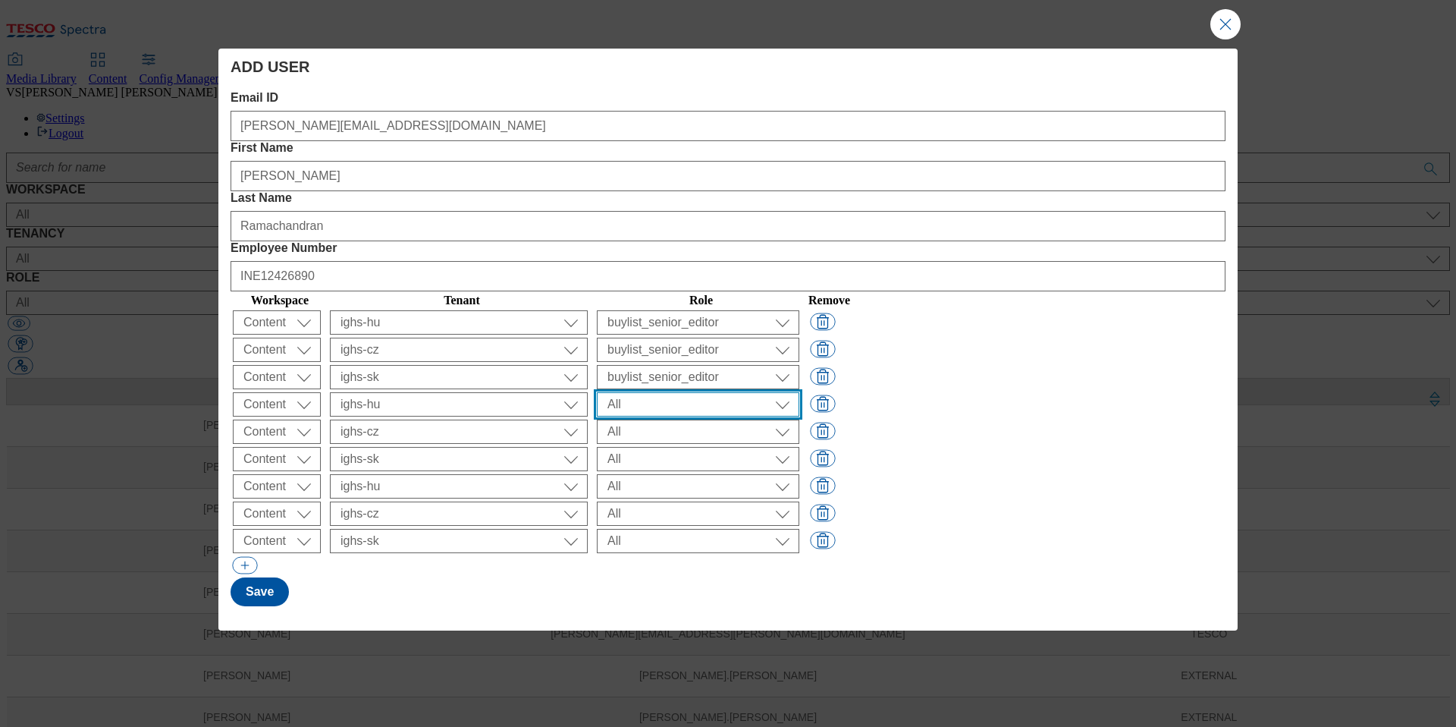
click at [796, 310] on select "All content_designer content_editor content_read developer guest media_admin mo…" at bounding box center [698, 322] width 202 height 24
click at [799, 310] on select "All content_designer content_editor content_read developer guest media_admin mo…" at bounding box center [698, 322] width 202 height 24
select select "splash_senior_editor"
click at [787, 320] on select "All content_designer content_editor content_read developer guest media_admin mo…" at bounding box center [698, 322] width 202 height 24
select select "splash_senior_editor"
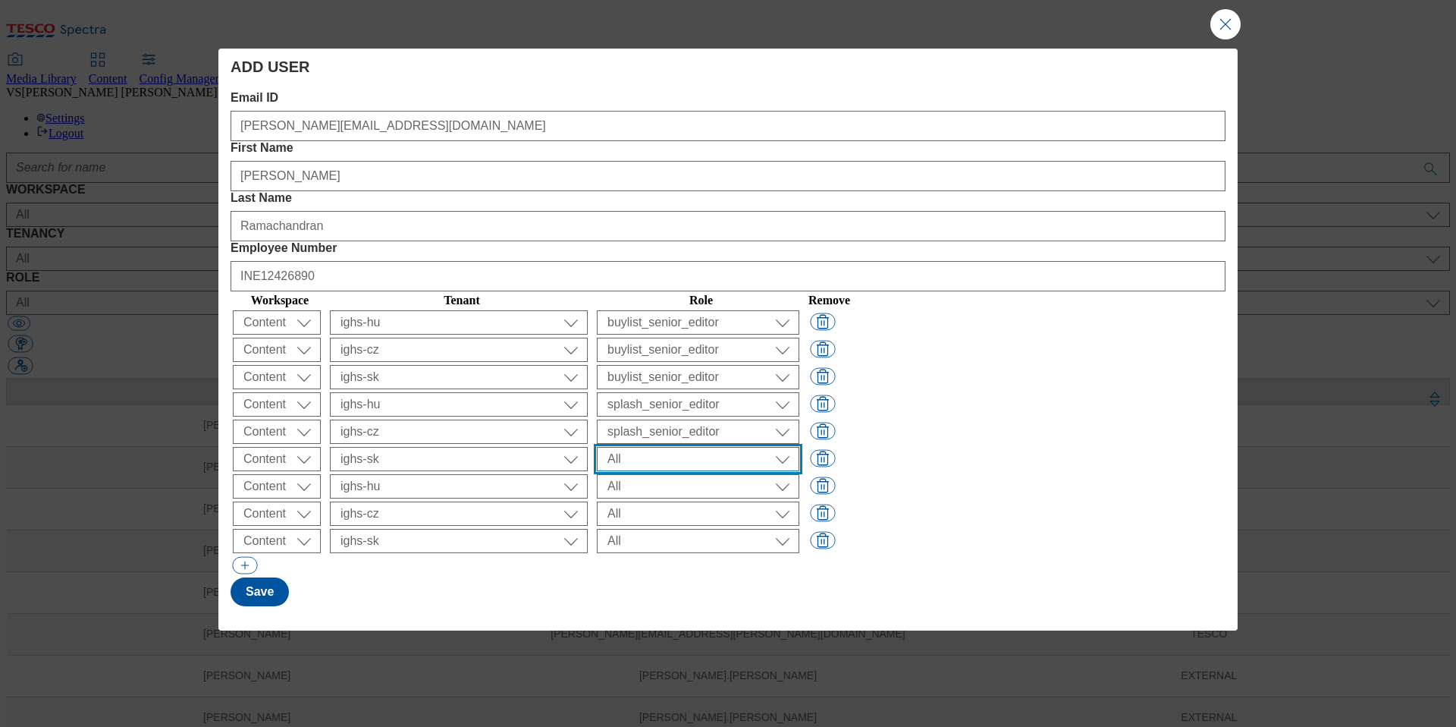
click at [795, 334] on select "All content_designer content_editor content_read developer guest media_admin mo…" at bounding box center [698, 322] width 202 height 24
select select "splash_senior_editor"
click at [799, 334] on select "All content_designer content_editor content_read developer guest media_admin mo…" at bounding box center [698, 322] width 202 height 24
select select "article_senior_editor"
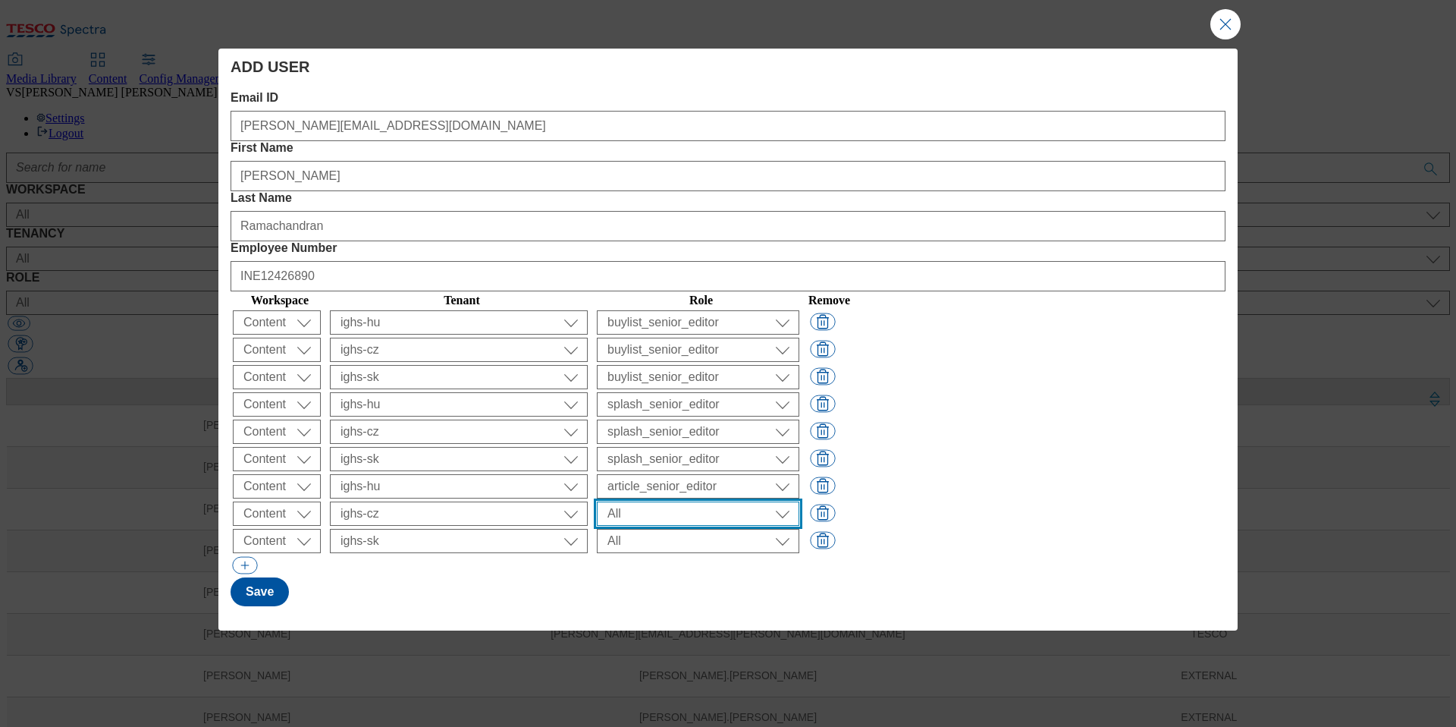
click at [799, 334] on select "All content_designer content_editor content_read developer guest media_admin mo…" at bounding box center [698, 322] width 202 height 24
select select "article_senior_editor"
click at [793, 334] on select "All content_designer content_editor content_read developer guest media_admin mo…" at bounding box center [698, 322] width 202 height 24
select select "article_senior_editor"
click at [242, 557] on button "Modal" at bounding box center [244, 565] width 25 height 17
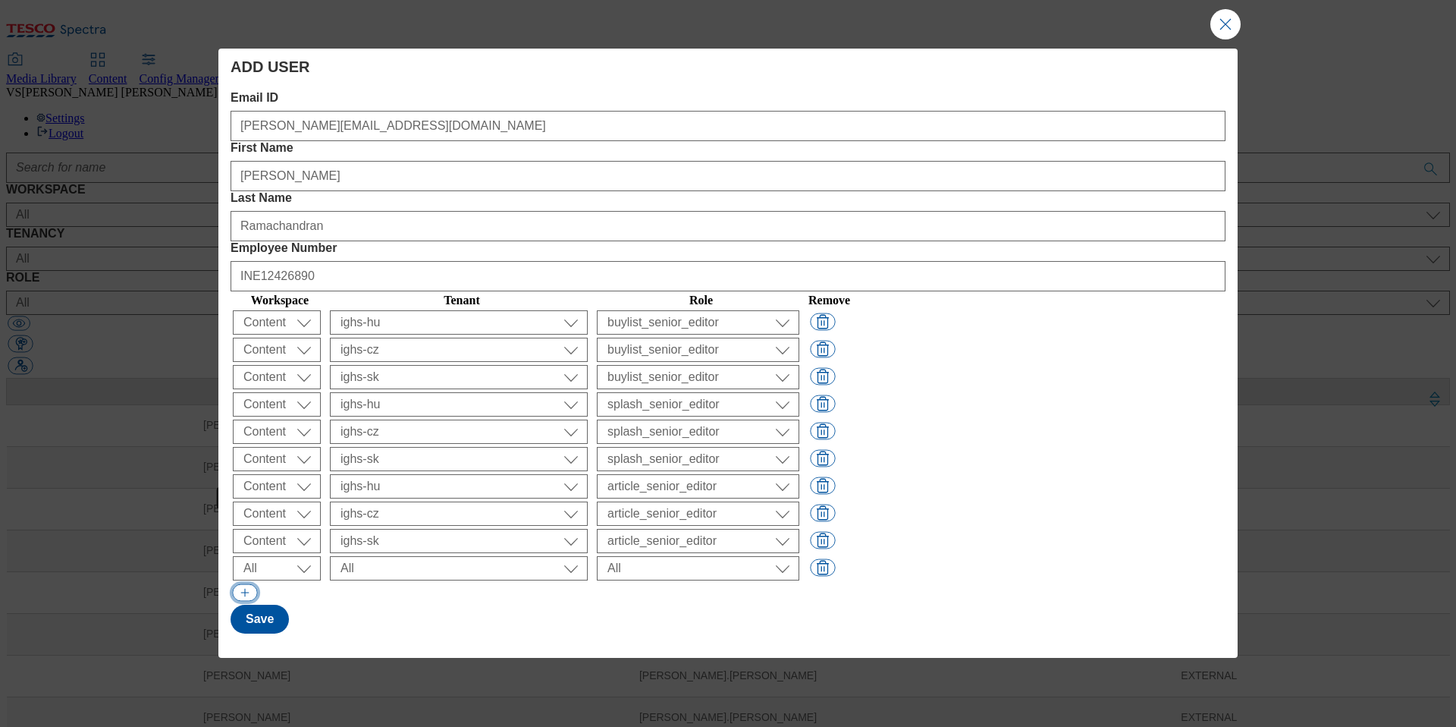
click at [246, 584] on button "Modal" at bounding box center [244, 592] width 25 height 17
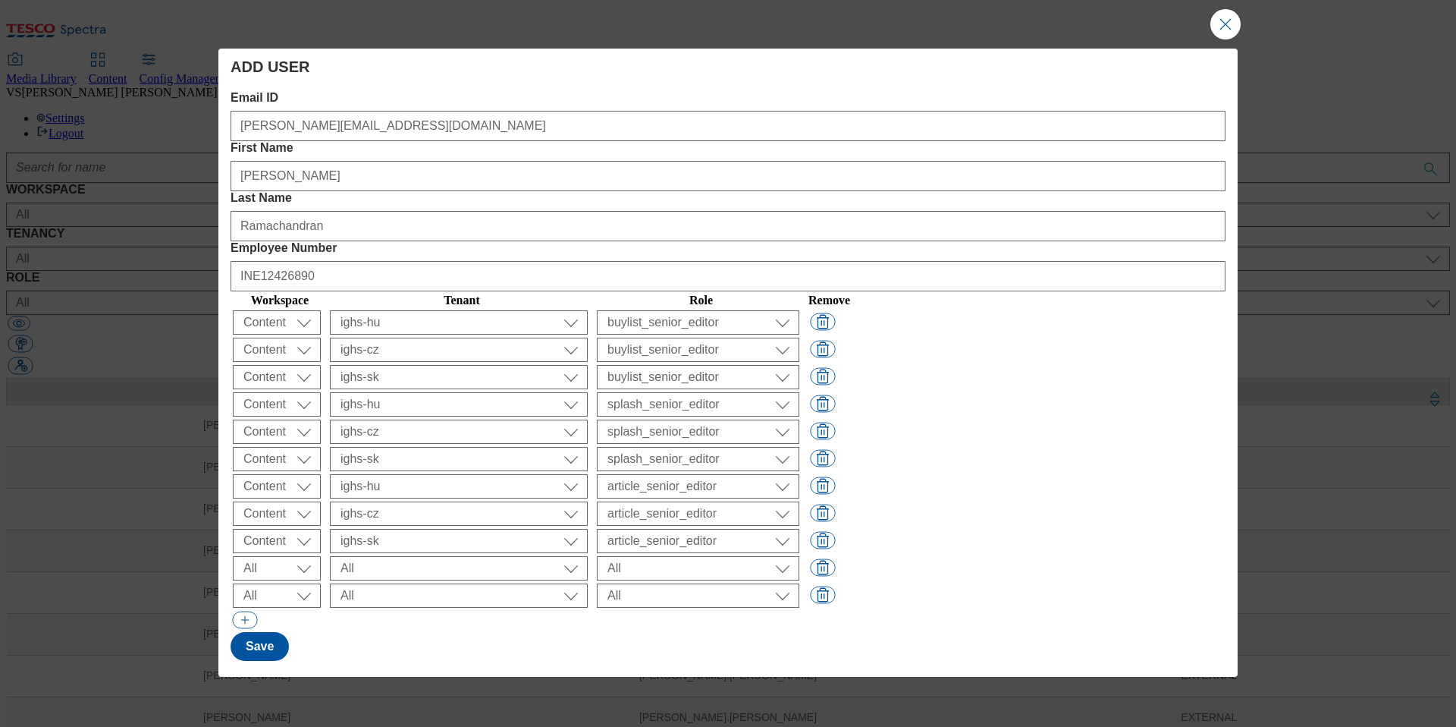
scroll to position [26, 0]
click at [241, 611] on button "Modal" at bounding box center [244, 619] width 25 height 17
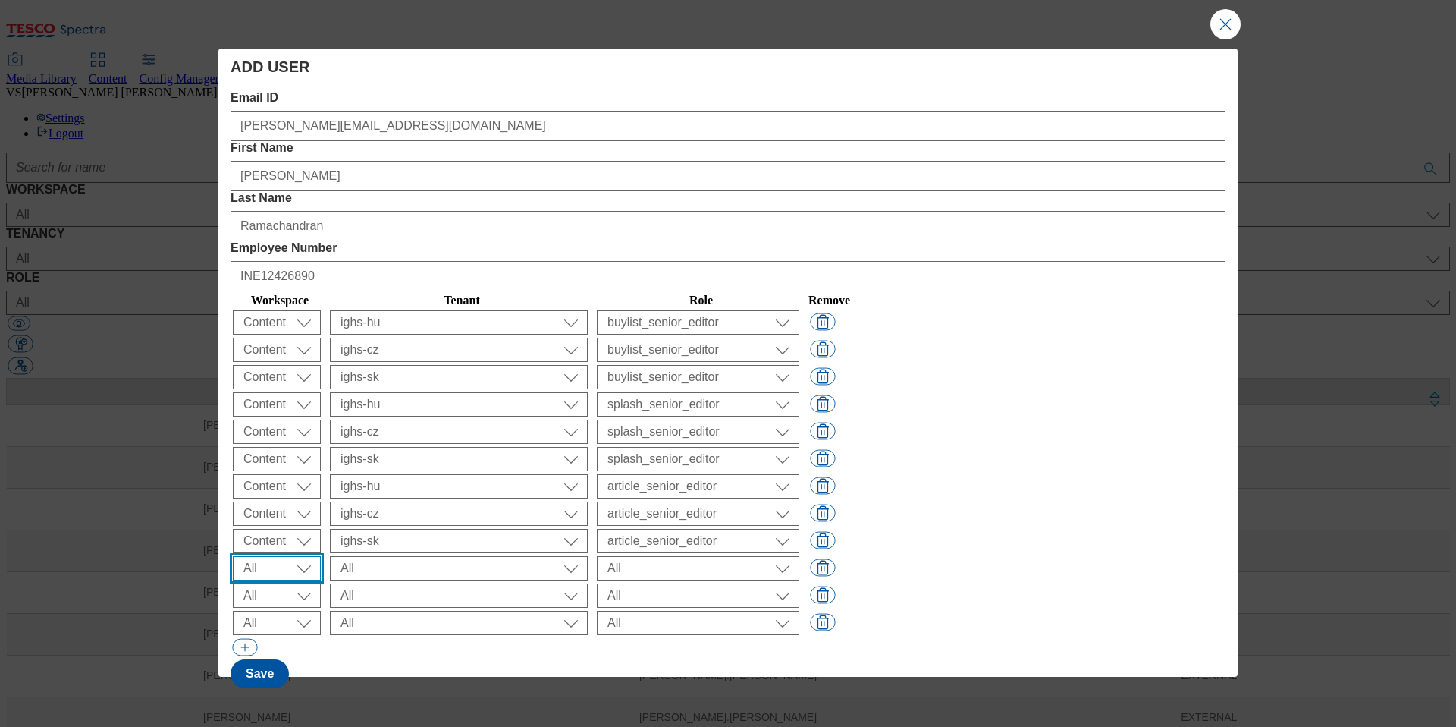
click at [284, 334] on select "All Content Media Spectra UGC Config" at bounding box center [277, 322] width 88 height 24
select select "Content"
click at [275, 334] on select "All Content Media Spectra UGC Config" at bounding box center [277, 322] width 88 height 24
select select "Content"
click at [269, 334] on select "All Content Media Spectra UGC Config" at bounding box center [277, 322] width 88 height 24
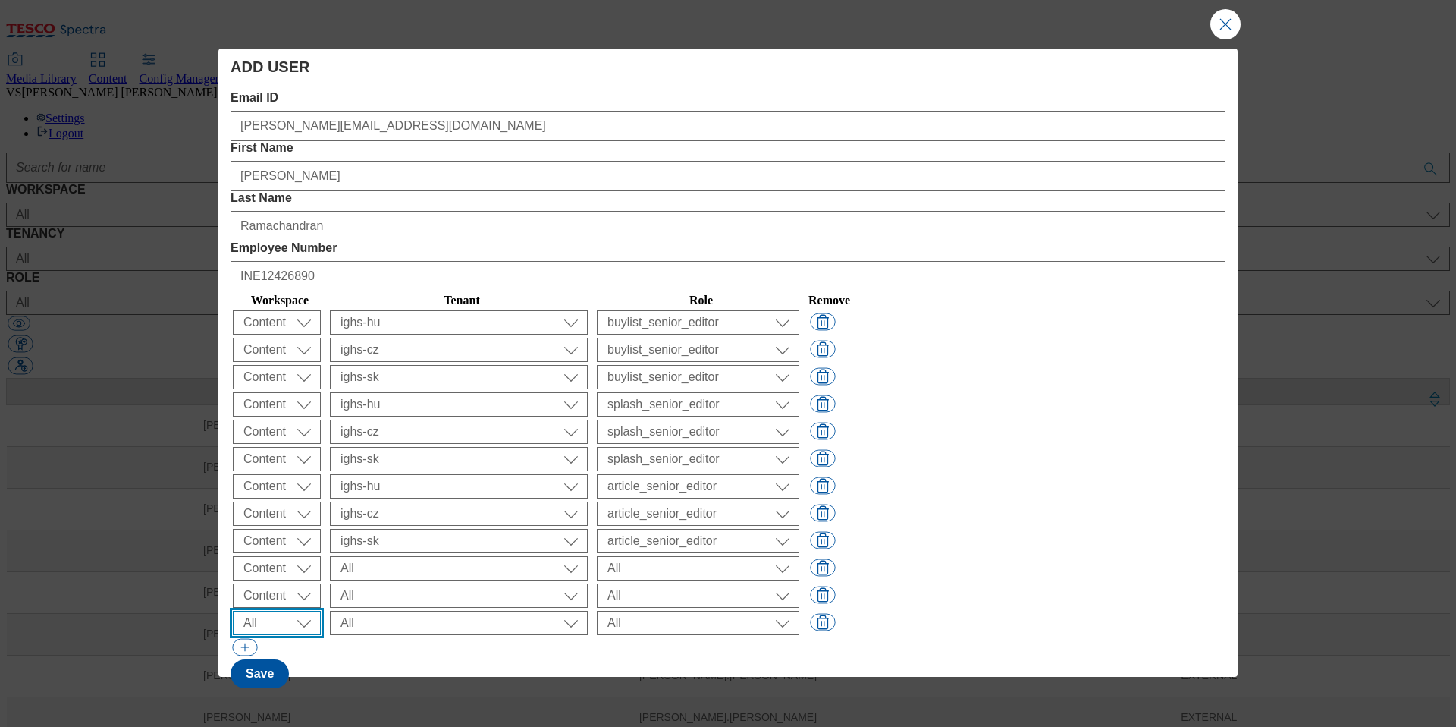
select select "Content"
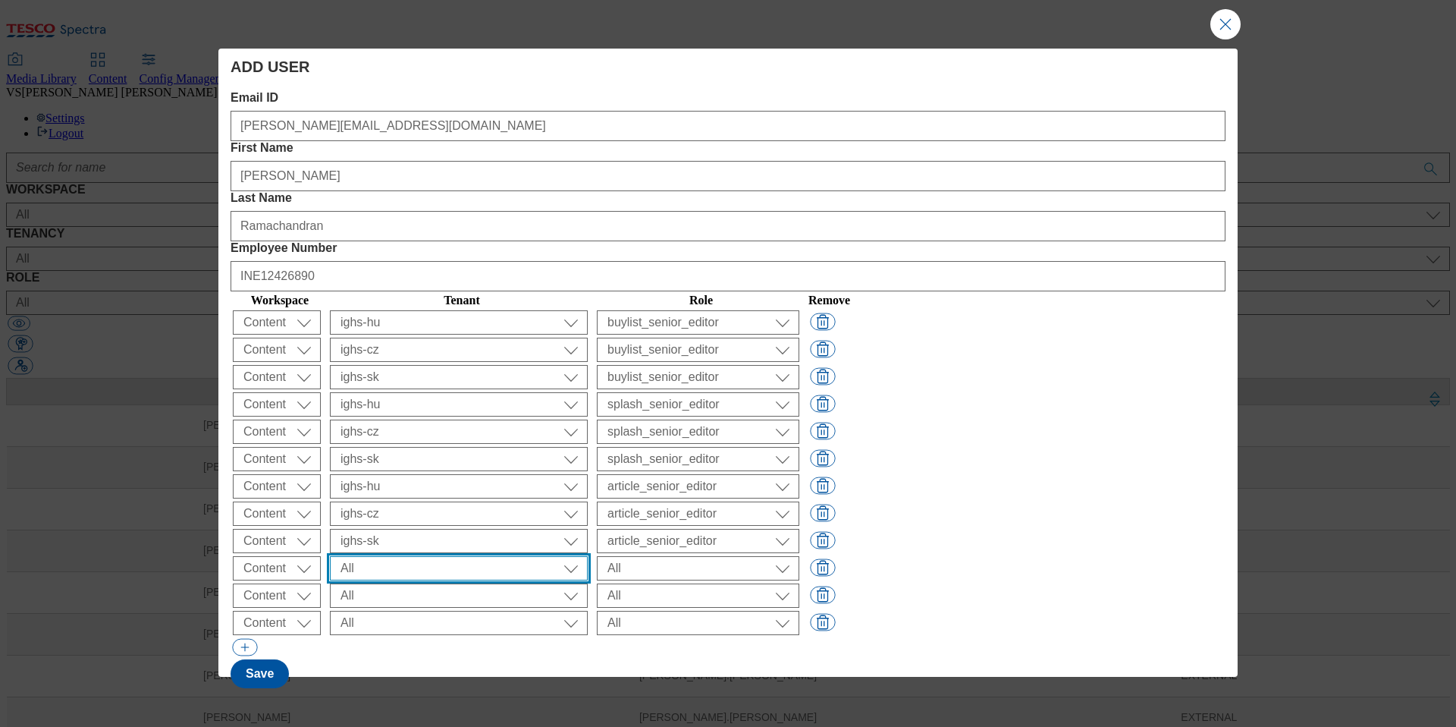
click at [464, 334] on select "All ALL All all Clubcard Boost UK Clubcard Marketing Clubcard ROI clubcard-boos…" at bounding box center [459, 322] width 258 height 24
select select "ighs-hu"
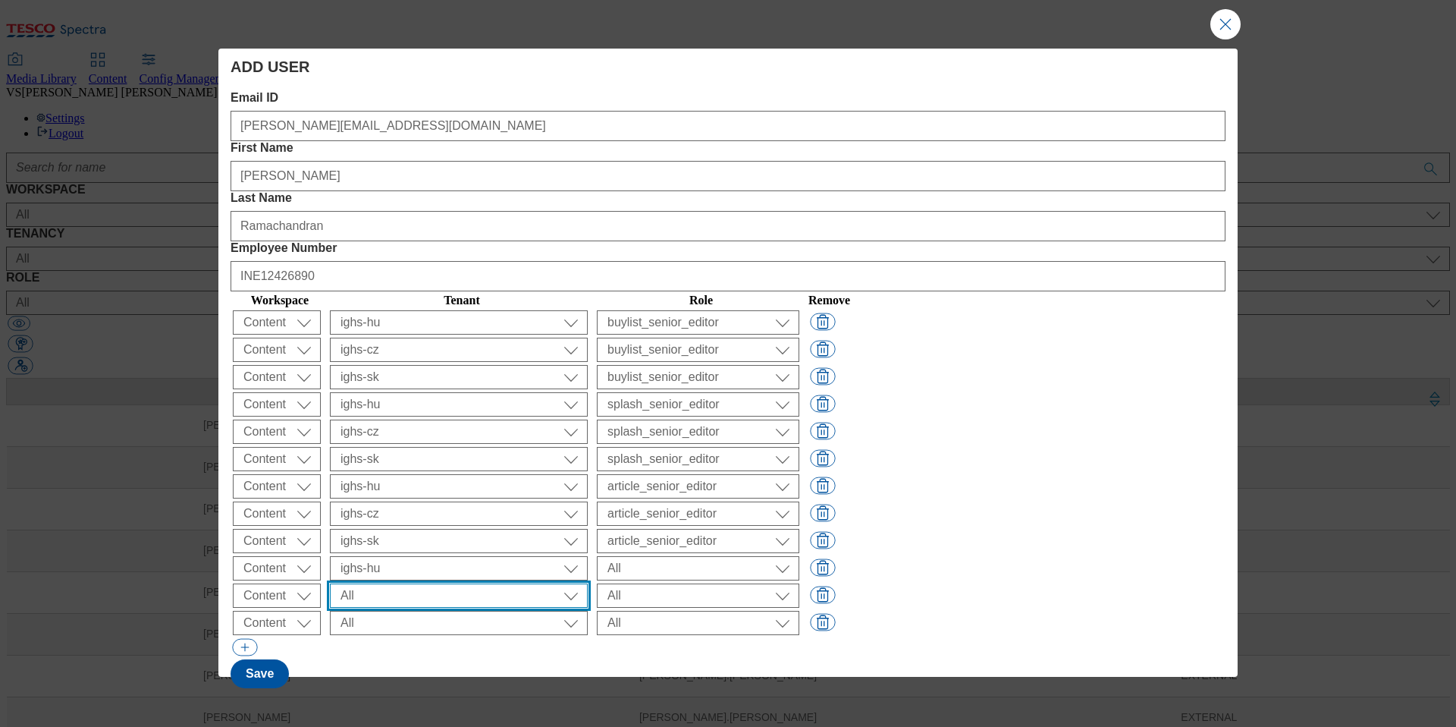
click at [474, 334] on select "All ALL All all Clubcard Boost UK Clubcard Marketing Clubcard ROI clubcard-boos…" at bounding box center [459, 322] width 258 height 24
select select "ighs-cz"
click at [481, 334] on select "All ALL All all Clubcard Boost UK Clubcard Marketing Clubcard ROI clubcard-boos…" at bounding box center [459, 322] width 258 height 24
select select "ighs-sk"
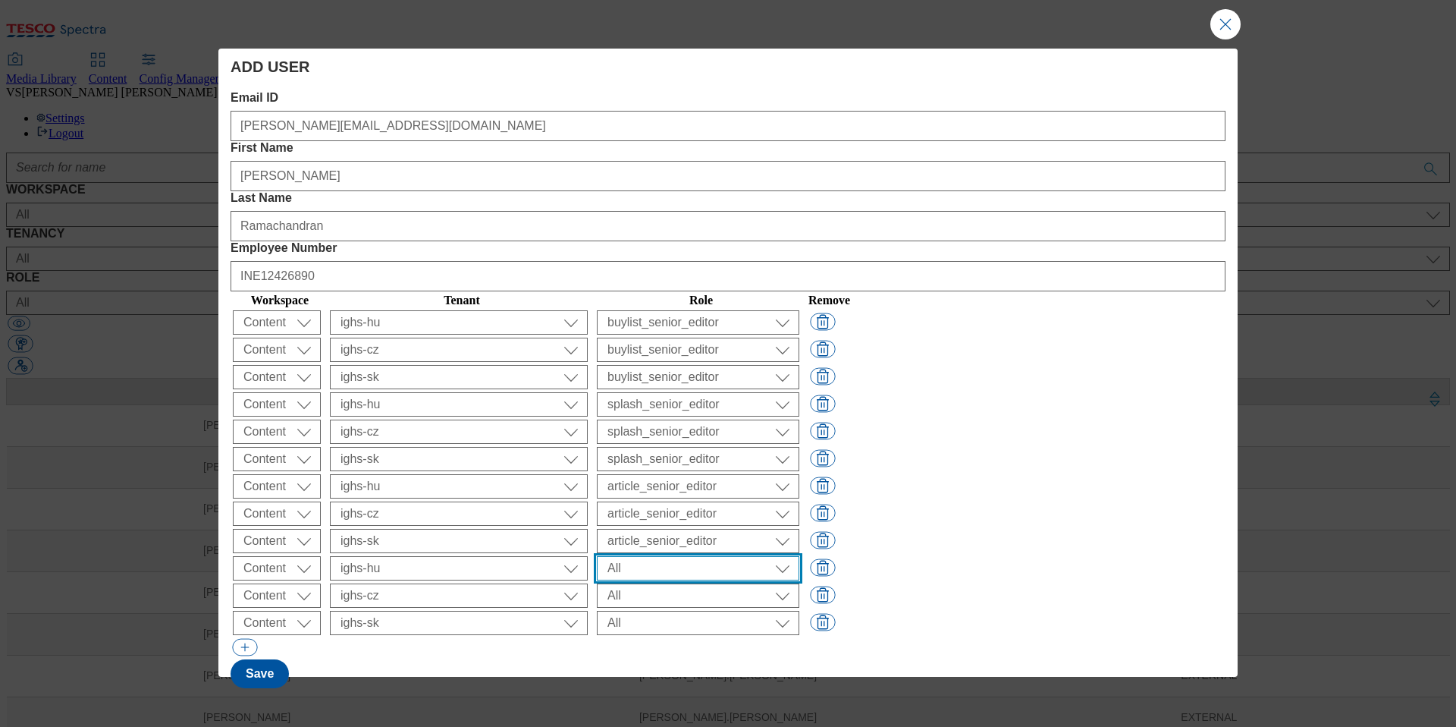
click at [799, 334] on select "All content_designer content_editor content_read developer guest media_admin mo…" at bounding box center [698, 322] width 202 height 24
select select "targeting_rules_senior_editor"
click at [799, 334] on select "All content_designer content_editor content_read developer guest media_admin mo…" at bounding box center [698, 322] width 202 height 24
select select "targeting_rules_senior_editor"
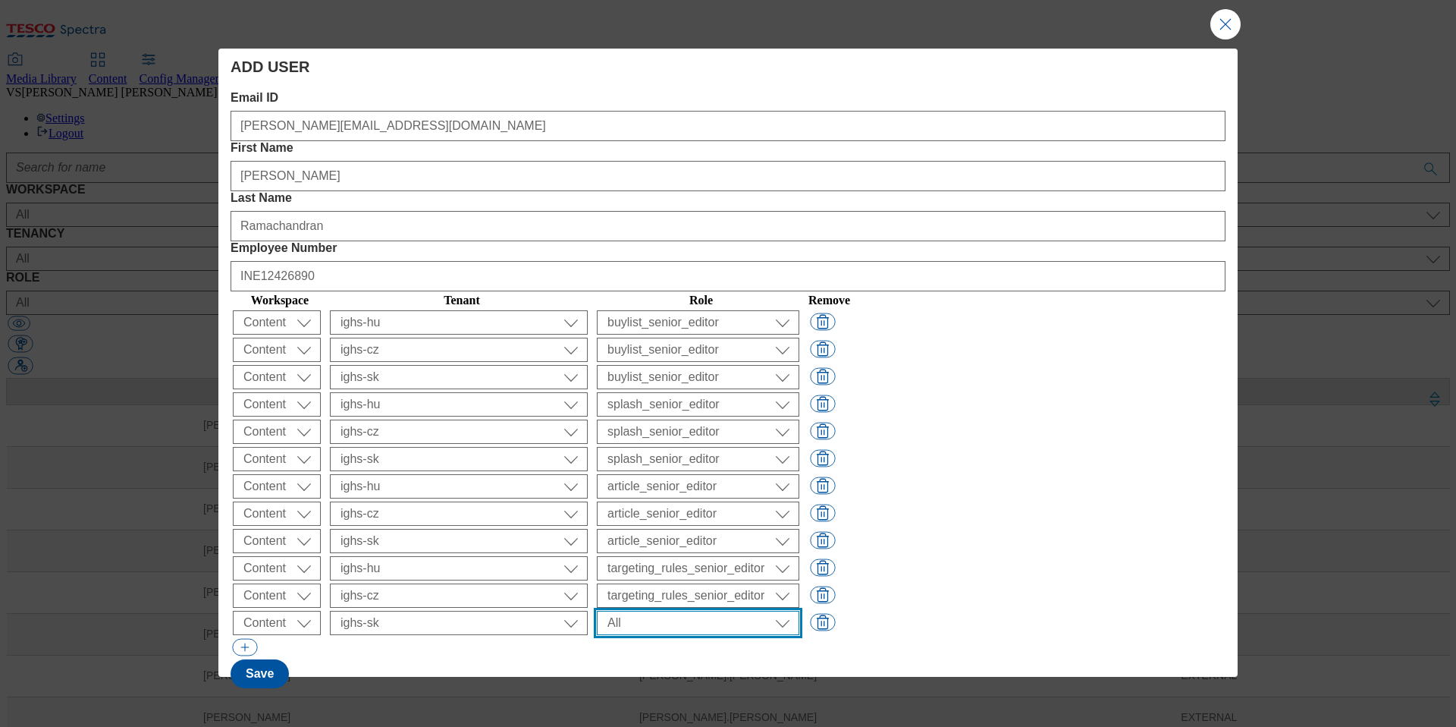
click at [799, 334] on select "All content_designer content_editor content_read developer guest media_admin mo…" at bounding box center [698, 322] width 202 height 24
select select "targeting_rules_editor"
click at [799, 334] on select "All content_designer content_editor content_read developer guest media_admin mo…" at bounding box center [698, 322] width 202 height 24
select select "targeting_rules_editor"
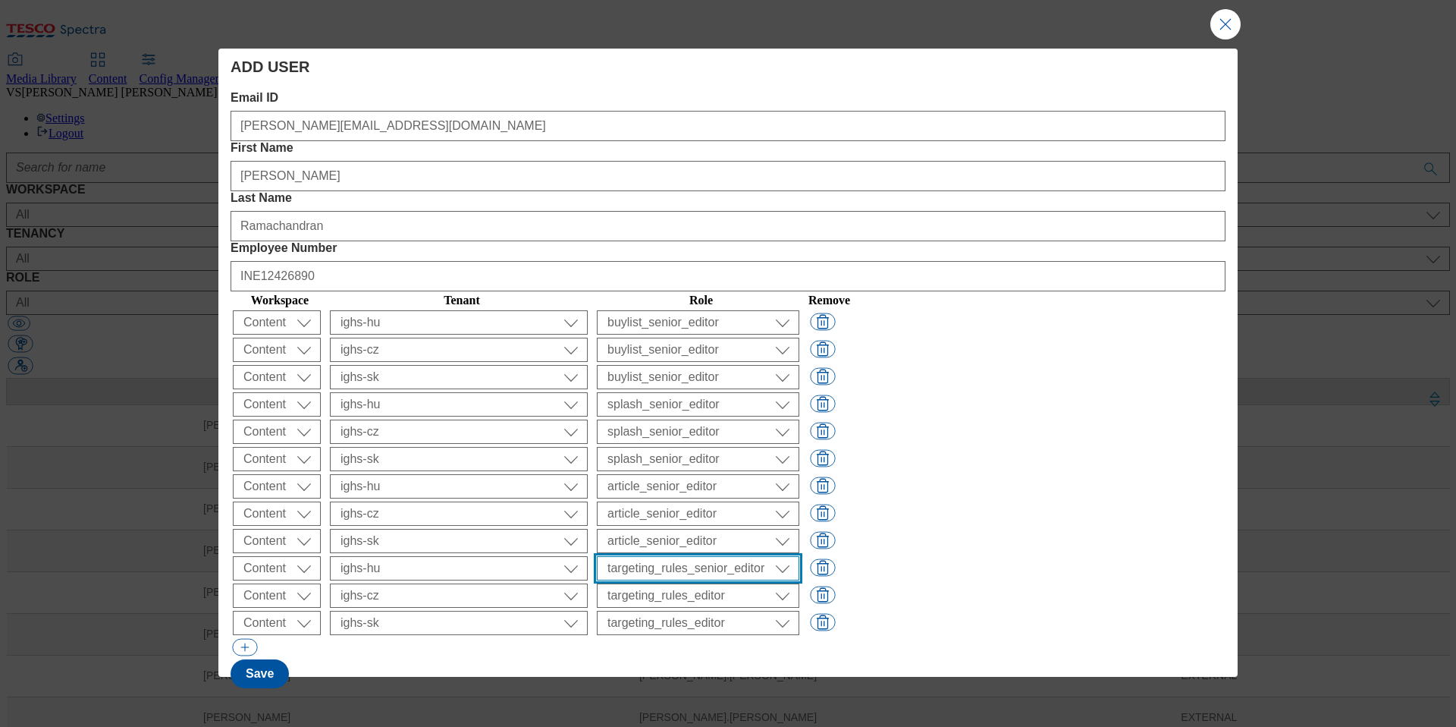
click at [799, 334] on select "All content_designer content_editor content_read developer guest media_admin mo…" at bounding box center [698, 322] width 202 height 24
select select "targeting_rules_editor"
click at [258, 659] on button "Save" at bounding box center [260, 673] width 58 height 29
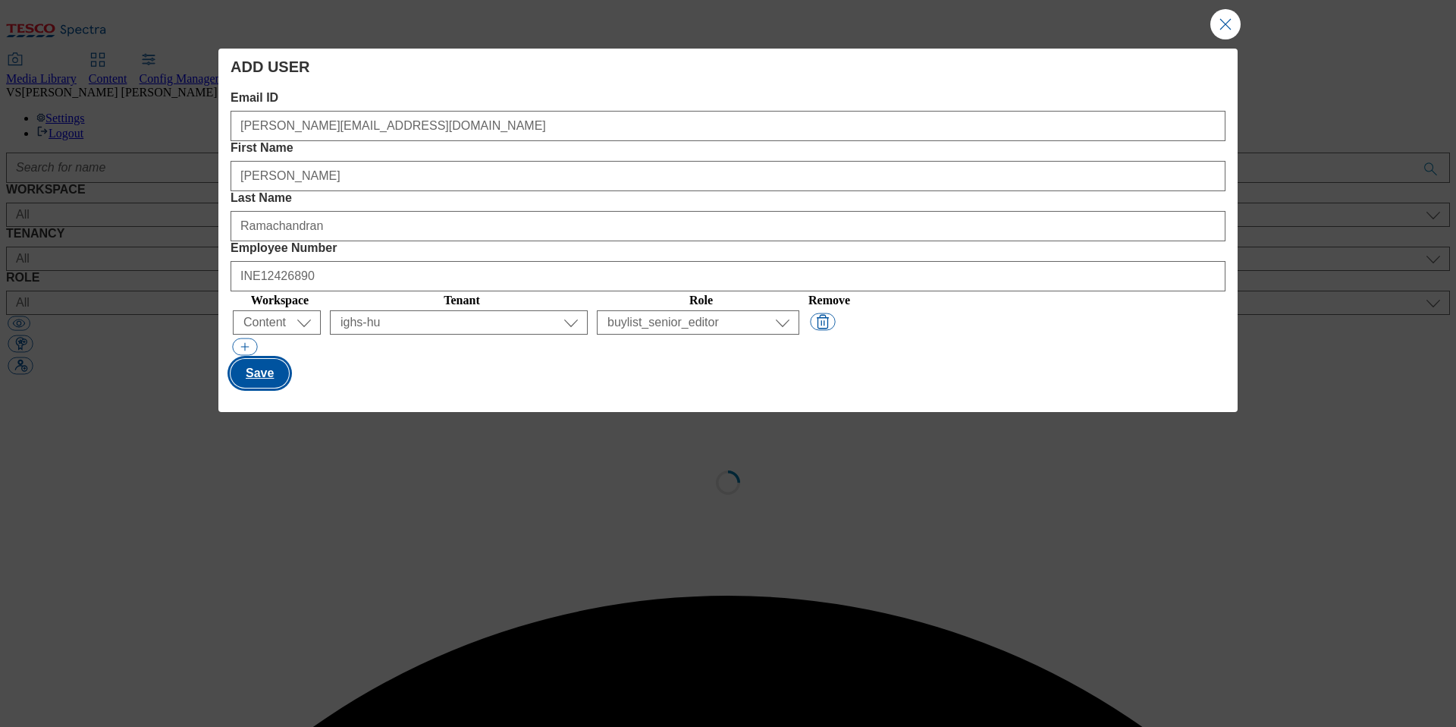
select select "customer-engagement"
select select "content_designer"
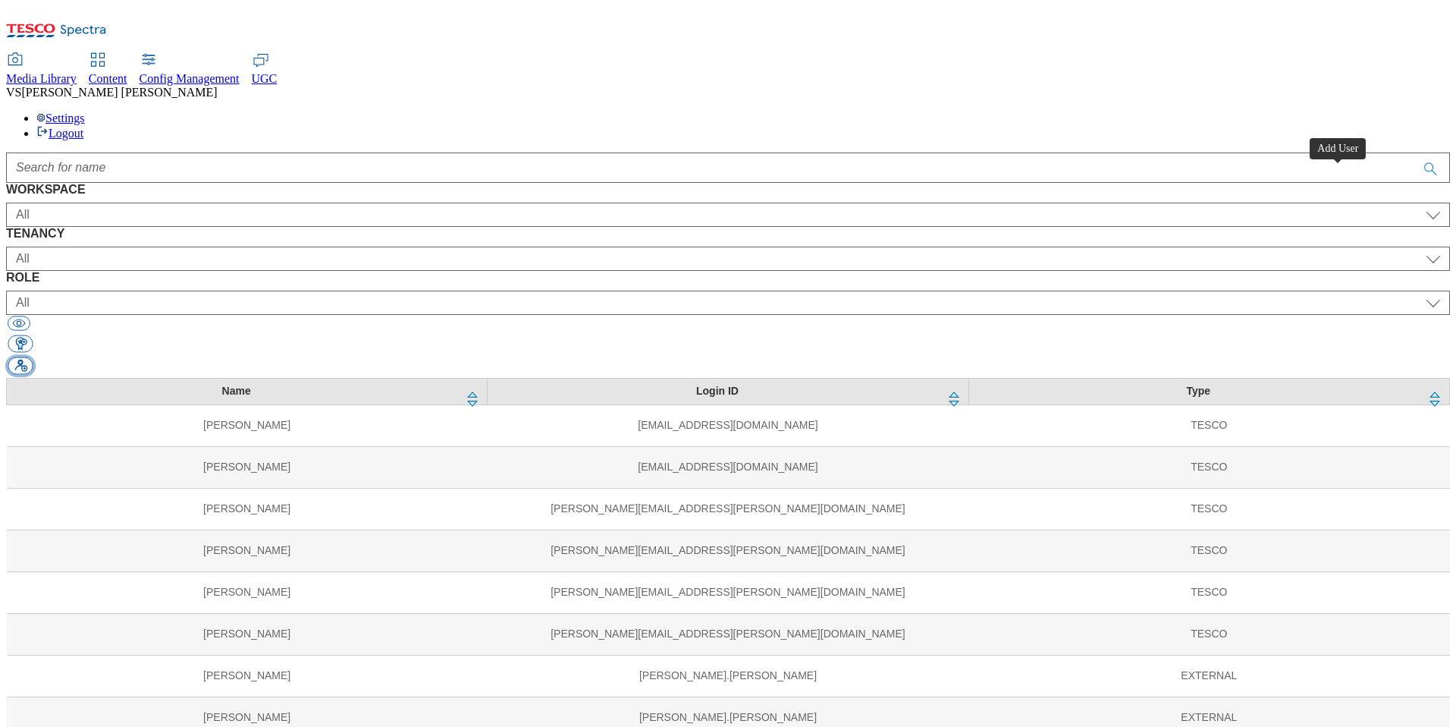
click at [33, 357] on button "button" at bounding box center [20, 365] width 25 height 17
select select "Content"
select select "customer-engagement"
select select "content_designer"
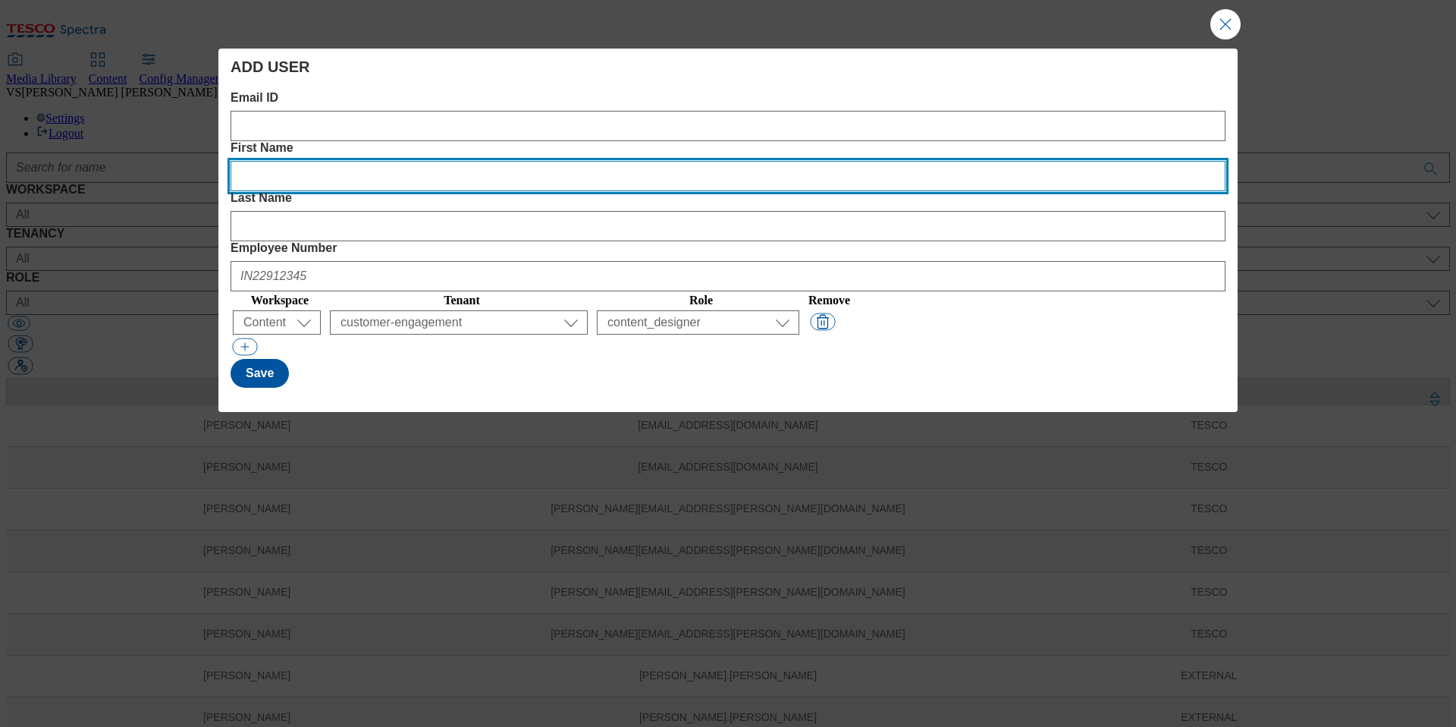
click at [589, 161] on Name "First Name" at bounding box center [728, 176] width 995 height 30
paste Name "Jagan"
type Name "Jagan"
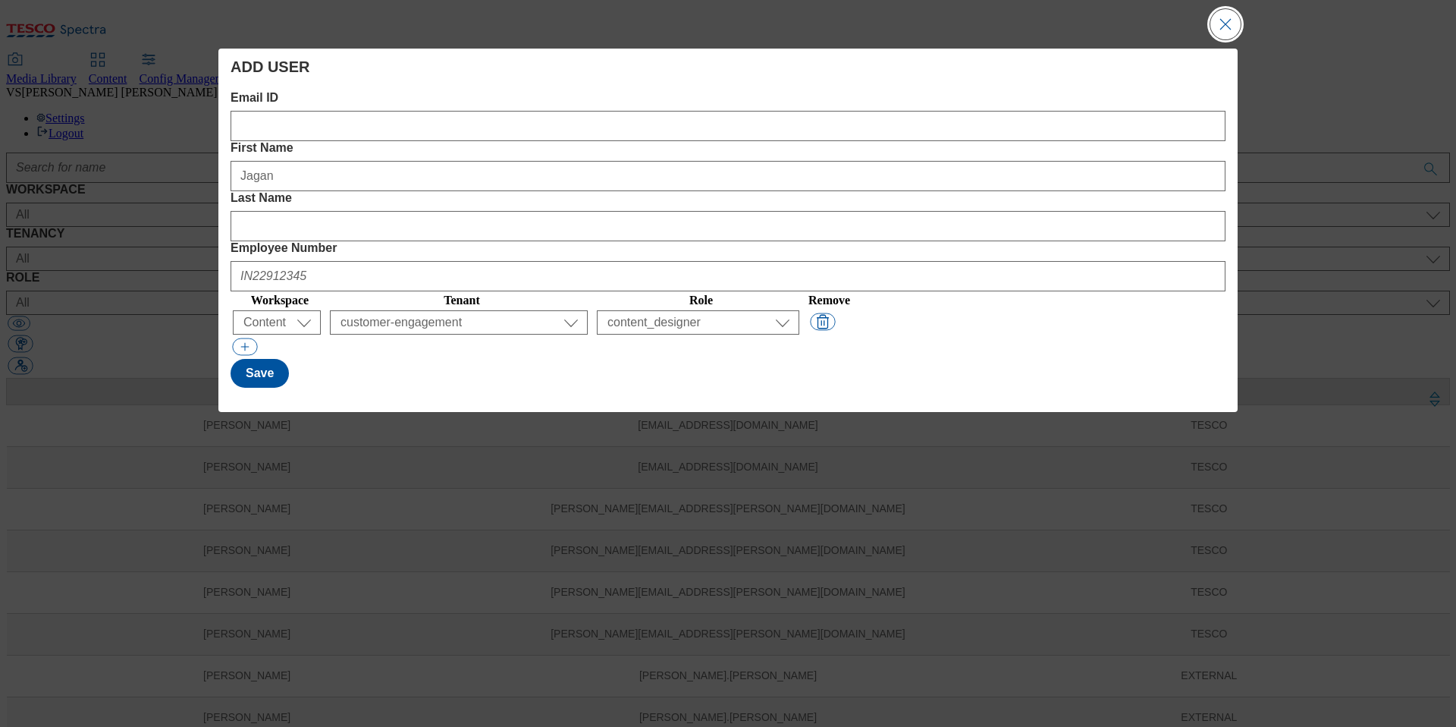
click at [1216, 20] on button "Close Modal" at bounding box center [1225, 24] width 30 height 30
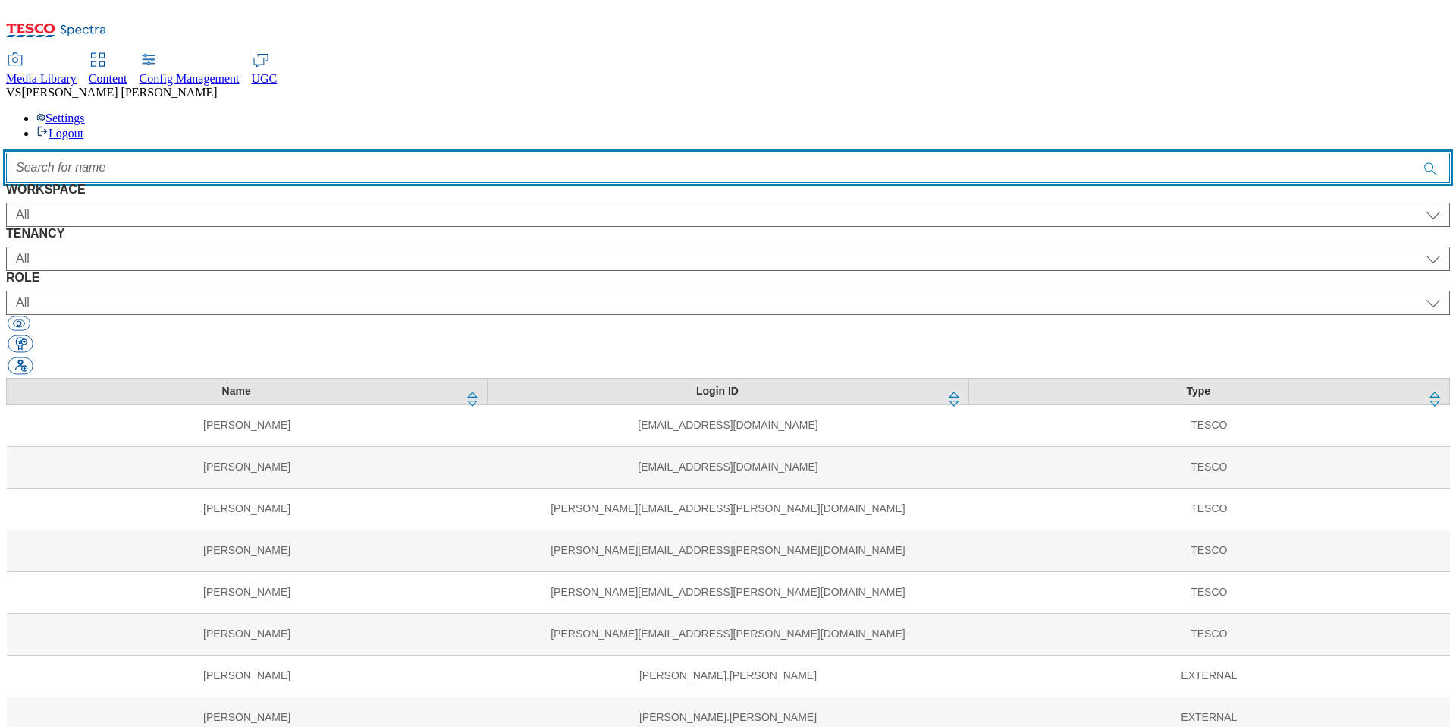
click at [670, 152] on input "Accessible label text" at bounding box center [728, 167] width 1444 height 30
paste input "jagan"
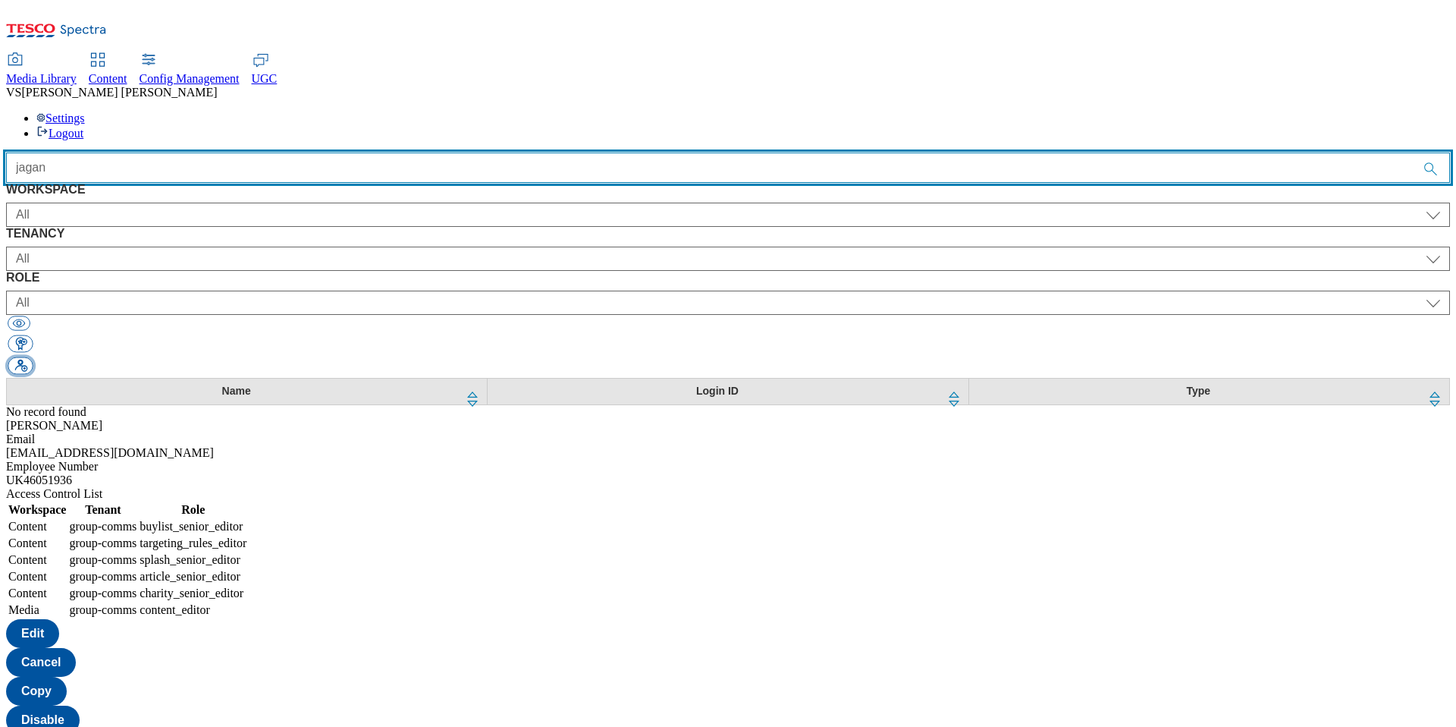
type input "jagan"
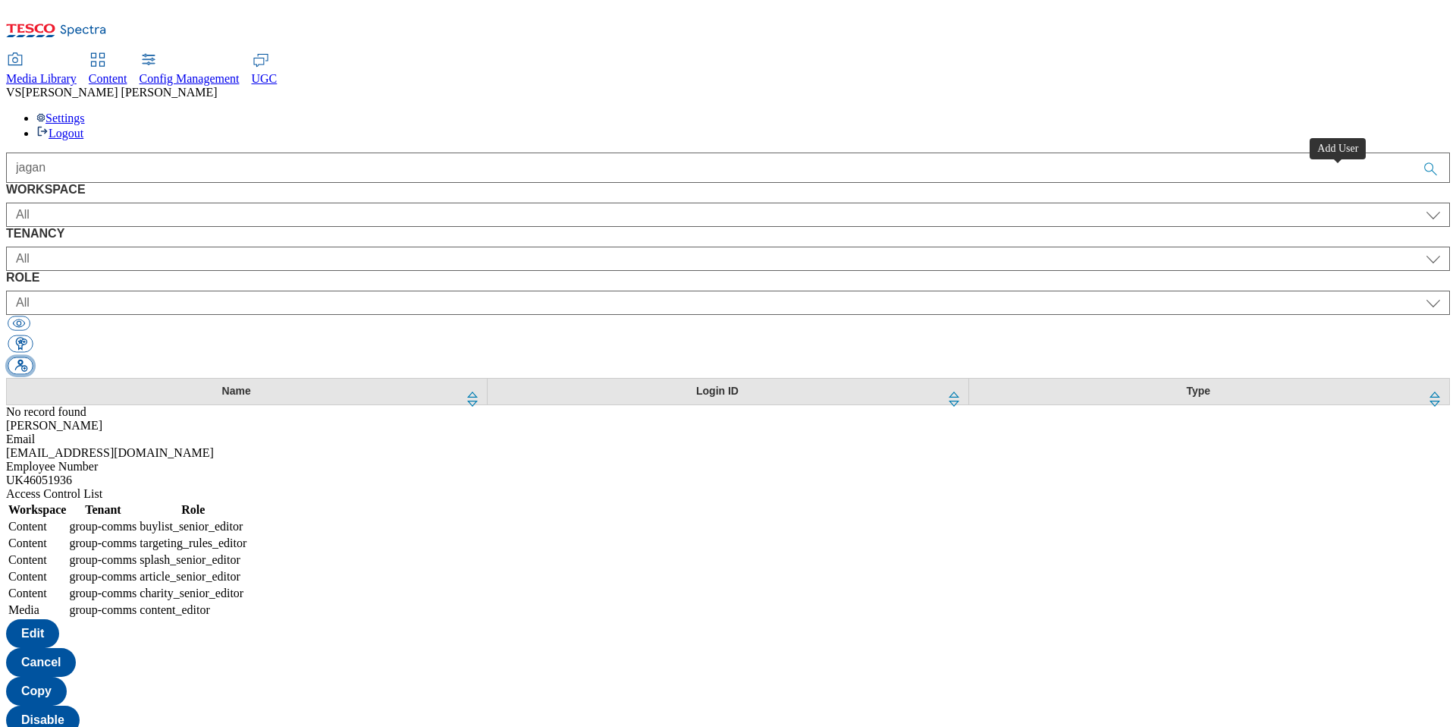
click at [33, 357] on button "button" at bounding box center [20, 365] width 25 height 17
select select "Content"
select select "customer-engagement"
select select "content_designer"
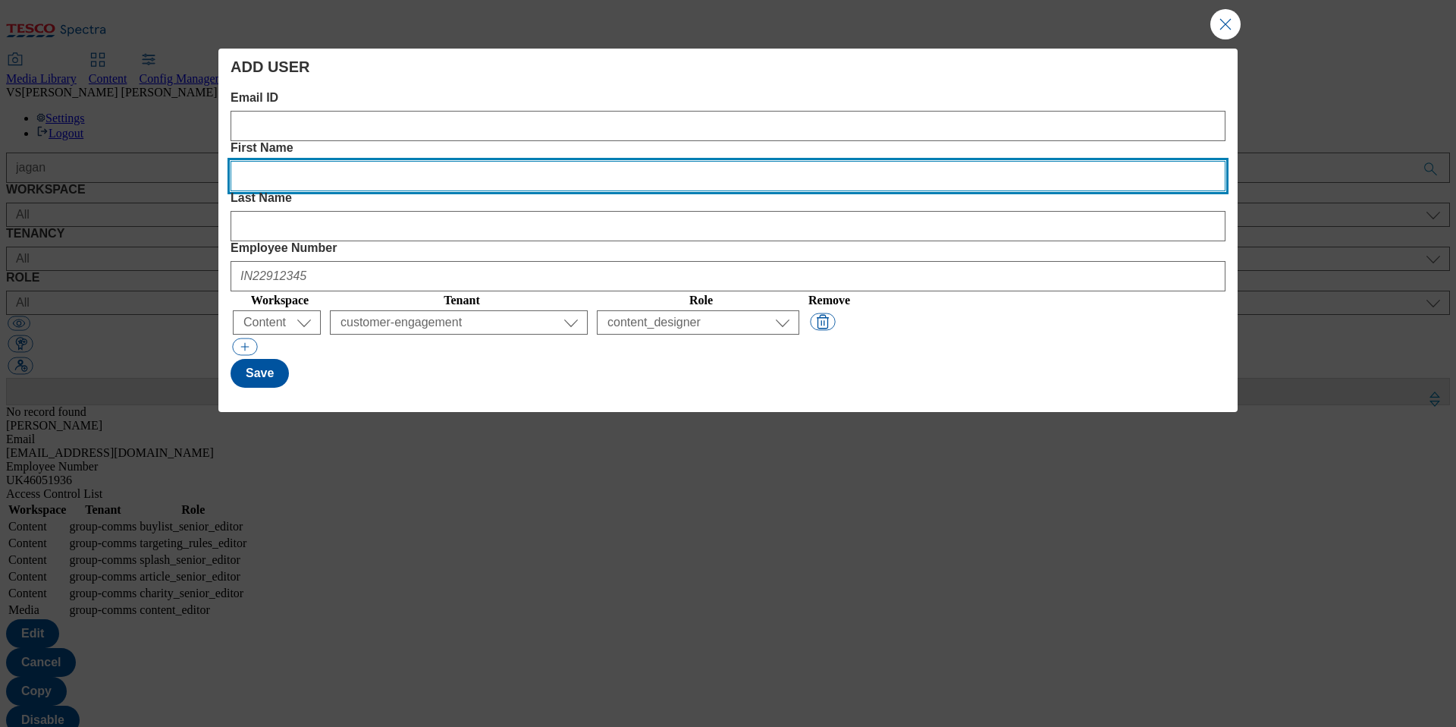
click at [581, 161] on Name "First Name" at bounding box center [728, 176] width 995 height 30
paste Name "Jagan"
type Name "Jagan"
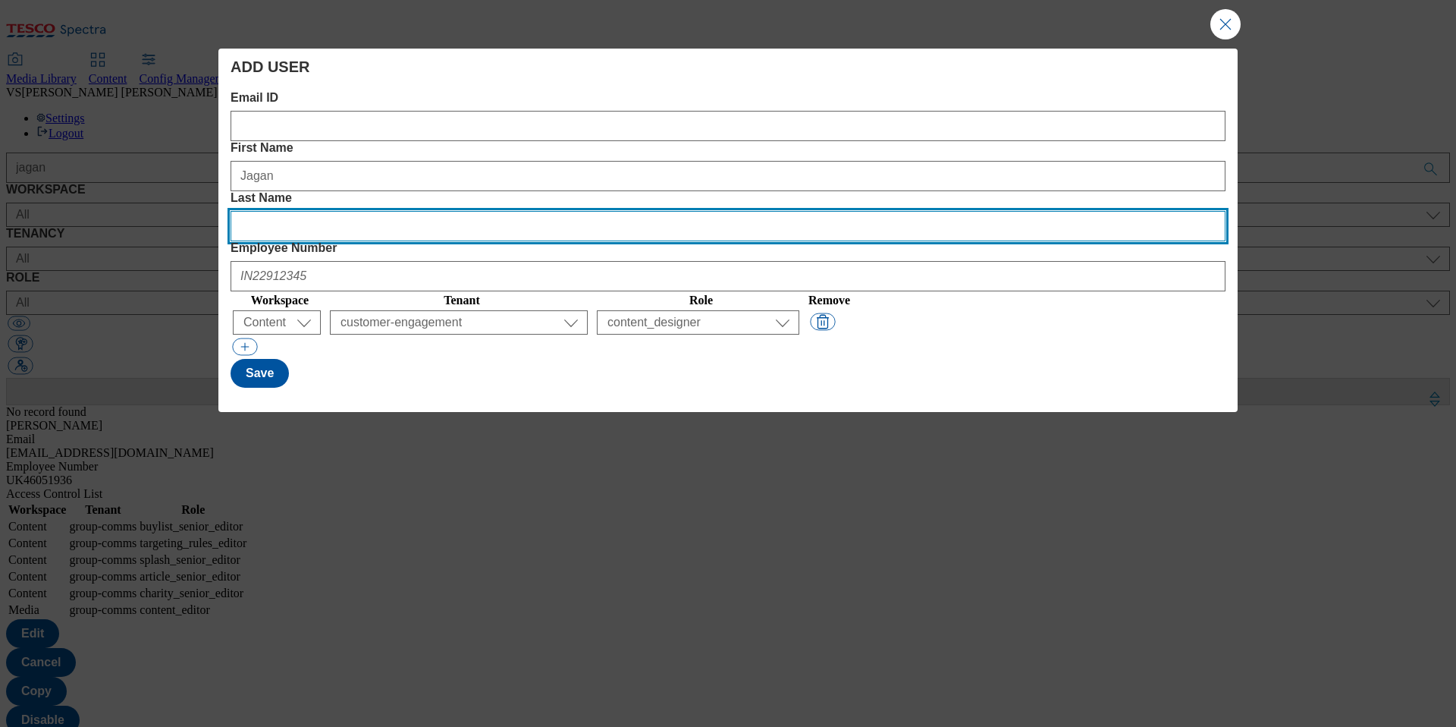
click at [867, 211] on Name "Last Name" at bounding box center [728, 226] width 995 height 30
type Name "M"
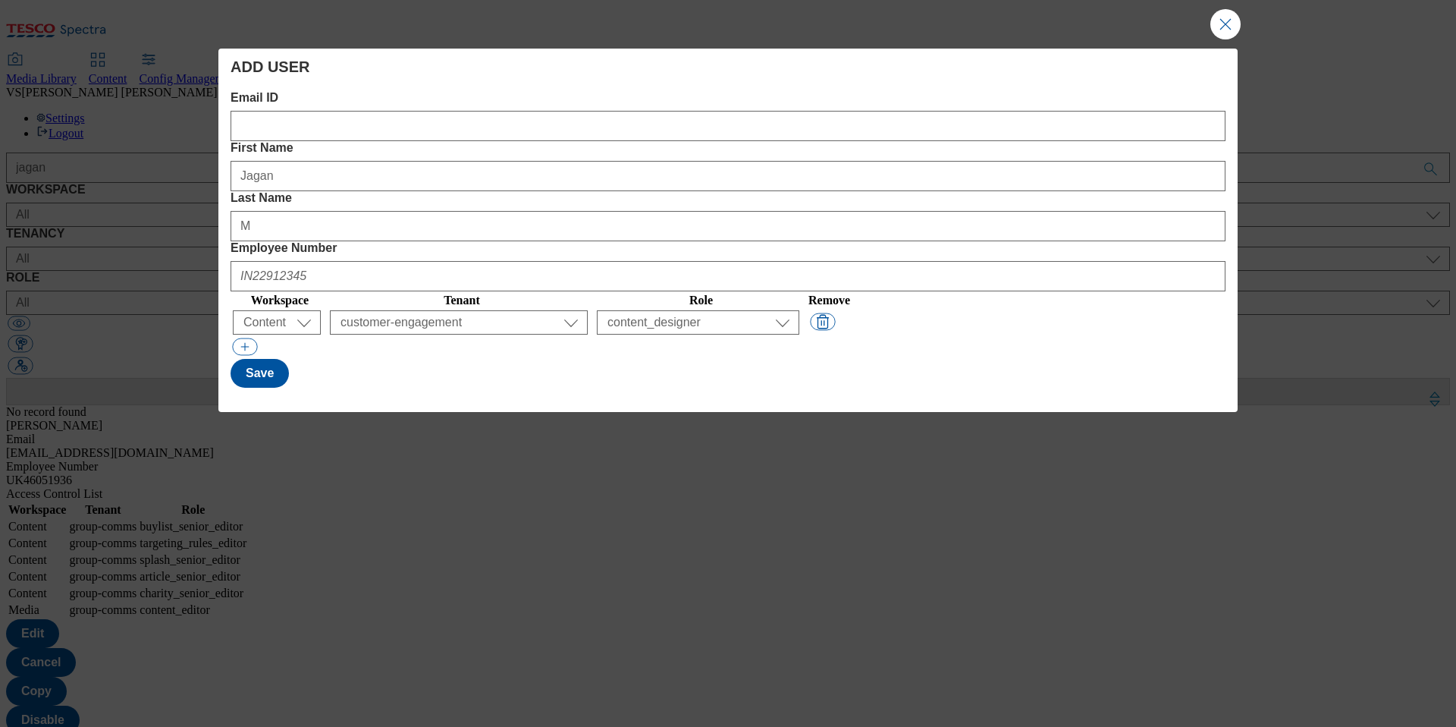
click at [382, 141] on div "Email ID First Name [PERSON_NAME] Last Name M Employee Number Workspace Tenant …" at bounding box center [728, 239] width 995 height 297
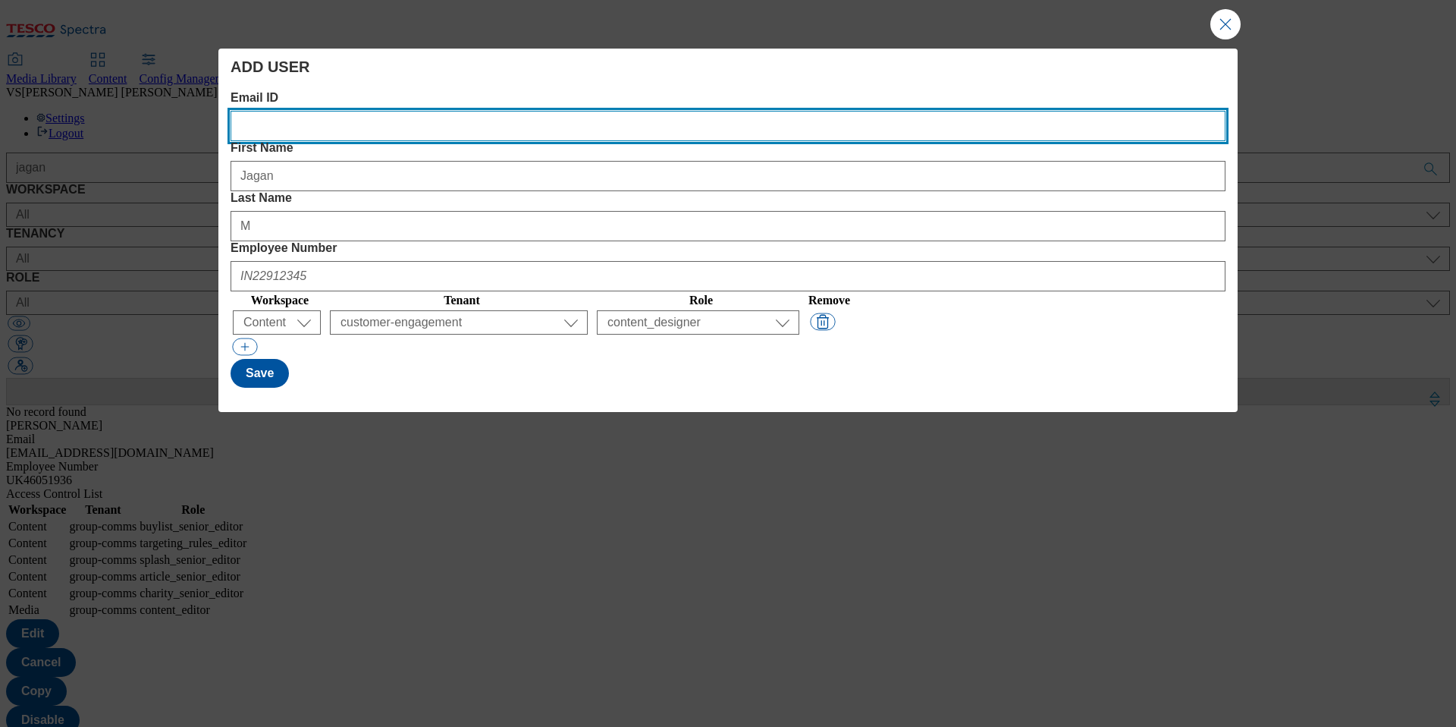
click at [361, 135] on ID "Email ID" at bounding box center [728, 126] width 995 height 30
paste ID "[EMAIL_ADDRESS][DOMAIN_NAME]"
type ID "[EMAIL_ADDRESS][DOMAIN_NAME]"
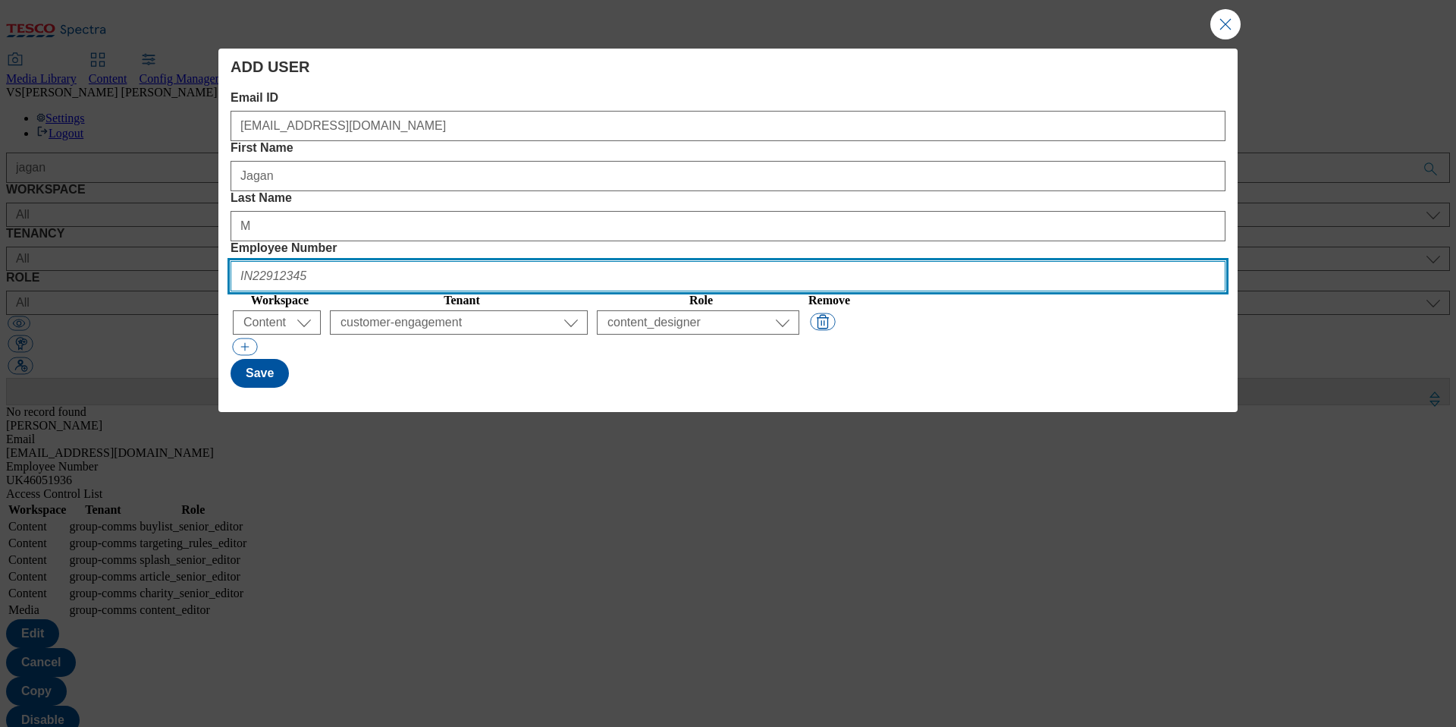
click at [1014, 261] on Number "Employee Number" at bounding box center [728, 276] width 995 height 30
paste Number "INE12452891"
type Number "INE12452891"
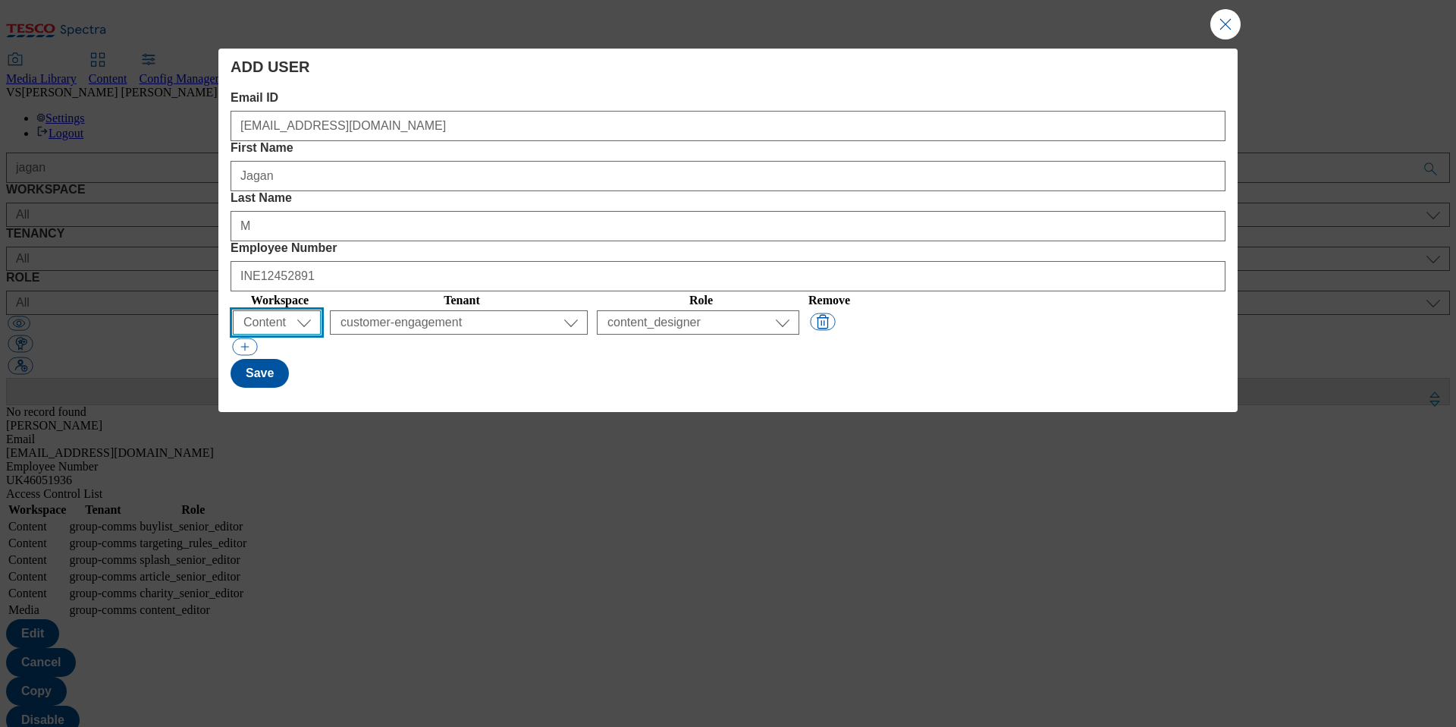
click at [267, 310] on select "All Content Media Spectra UGC Config" at bounding box center [277, 322] width 88 height 24
select select "Media"
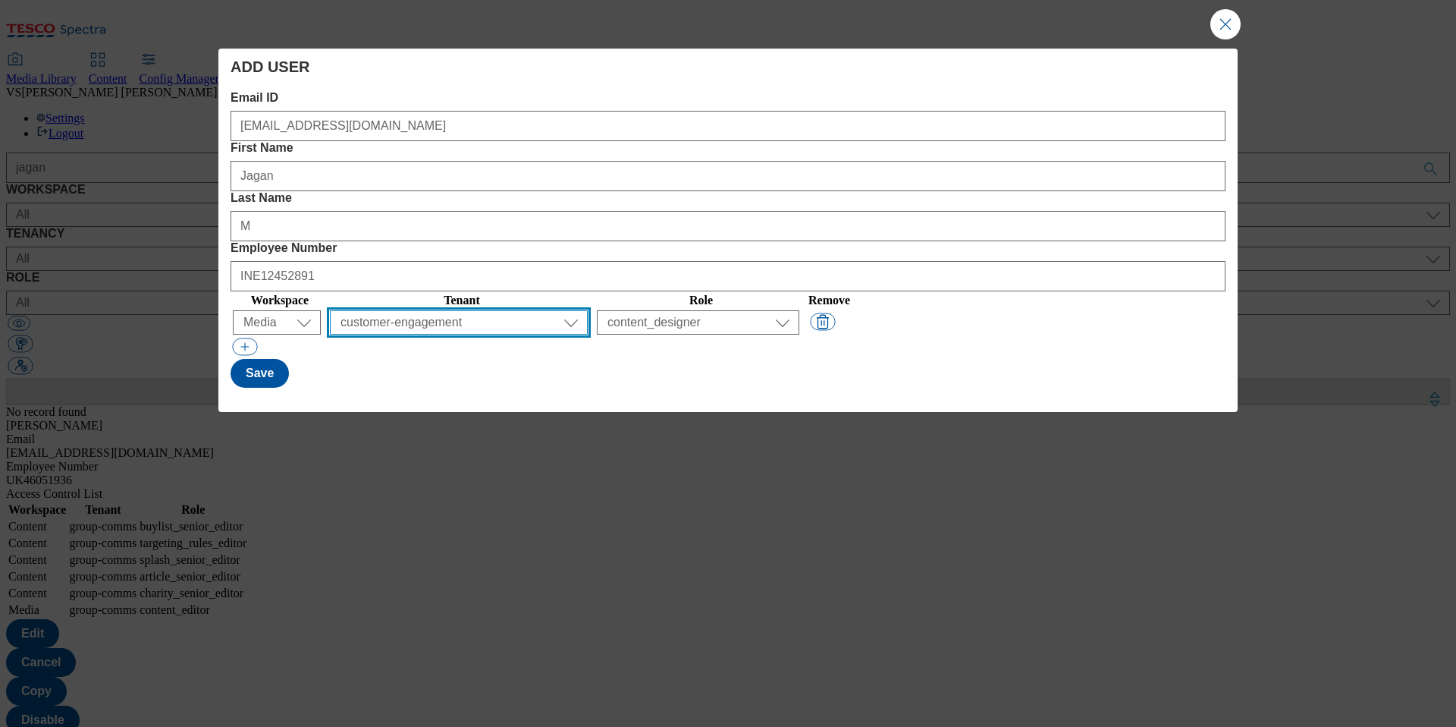
click at [535, 310] on select "All ALL All all Clubcard Boost UK Clubcard Marketing Clubcard ROI clubcard-boos…" at bounding box center [459, 322] width 258 height 24
select select "flare-ighs-ce-mktg"
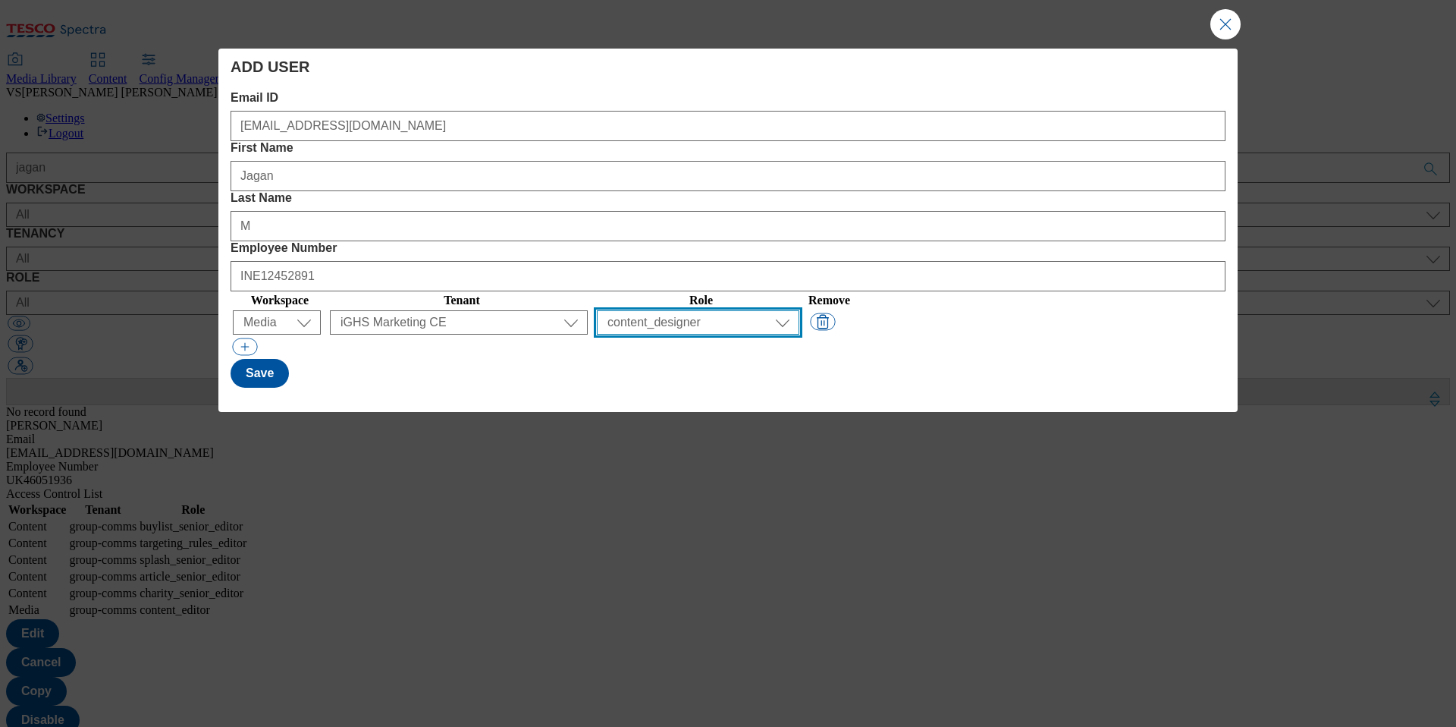
click at [799, 310] on select "All content_designer content_editor content_read developer guest media_admin mo…" at bounding box center [698, 322] width 202 height 24
select select "content_editor"
click at [264, 359] on button "Save" at bounding box center [260, 373] width 58 height 29
select select "Content"
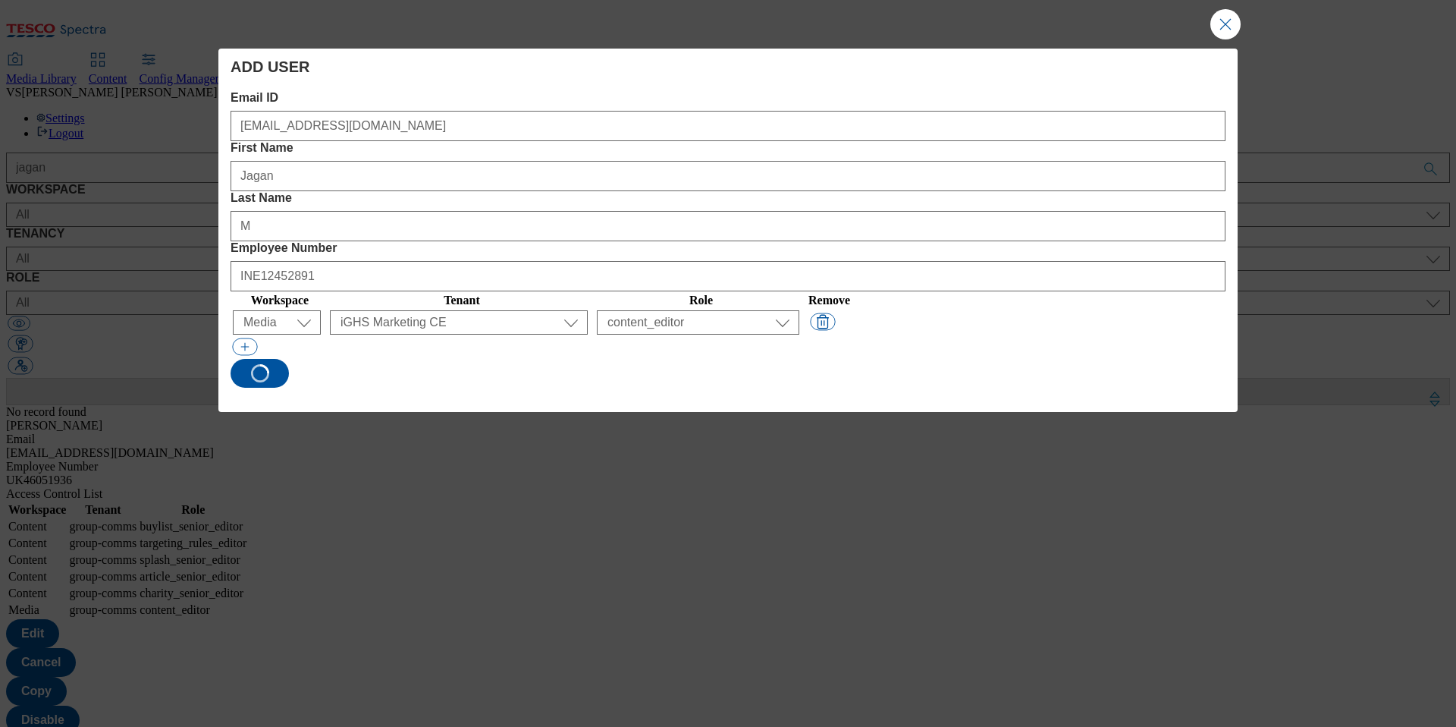
select select "customer-engagement"
select select "content_designer"
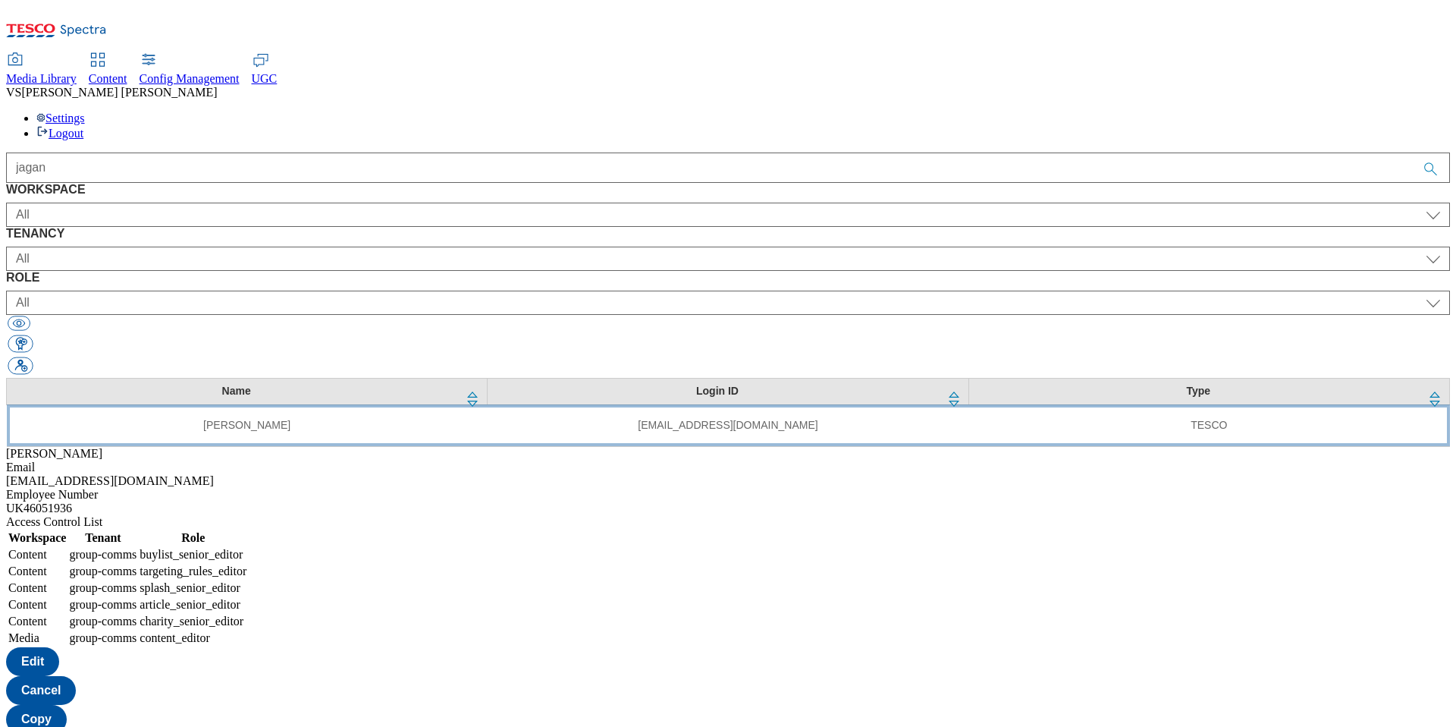
click at [535, 404] on td "[EMAIL_ADDRESS][DOMAIN_NAME]" at bounding box center [728, 425] width 481 height 42
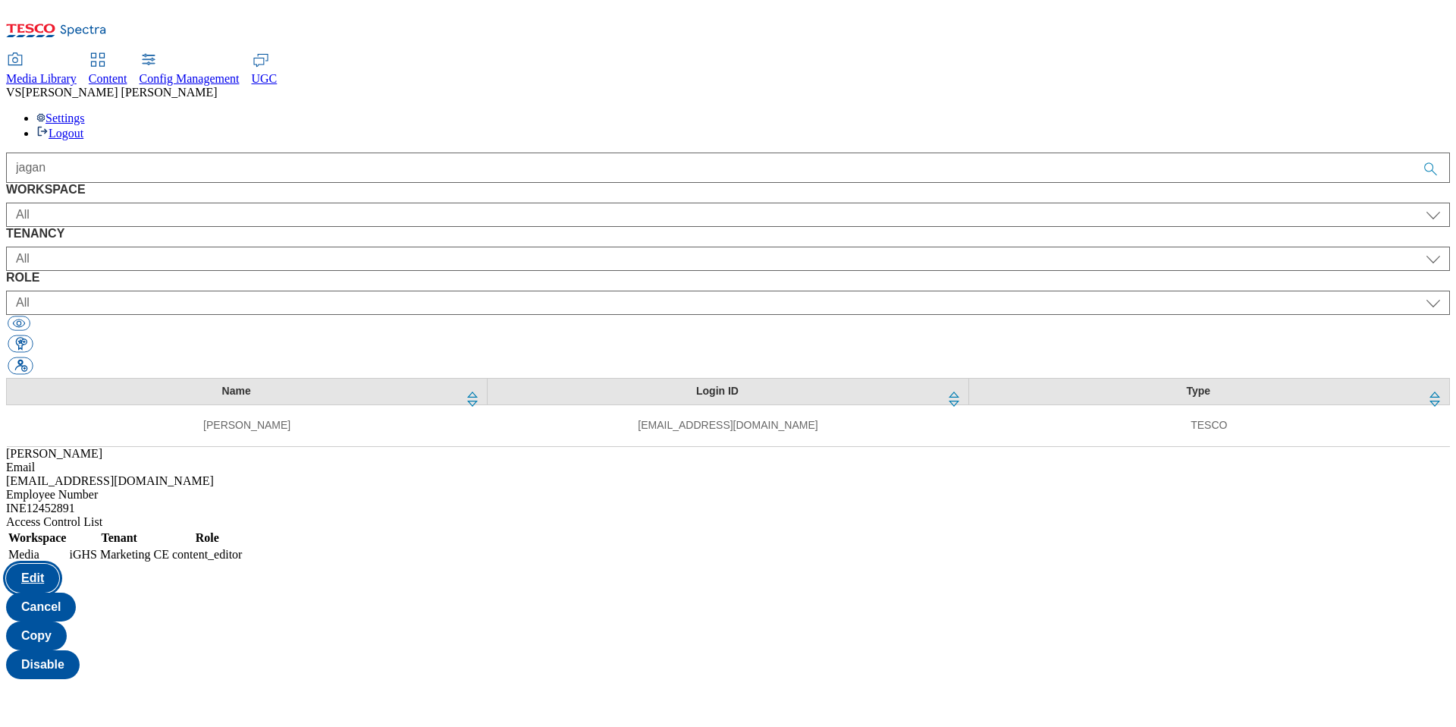
click at [59, 563] on button "Edit" at bounding box center [32, 577] width 53 height 29
select select "Media"
select select "flare-ighs-ce-mktg"
select select "content_editor"
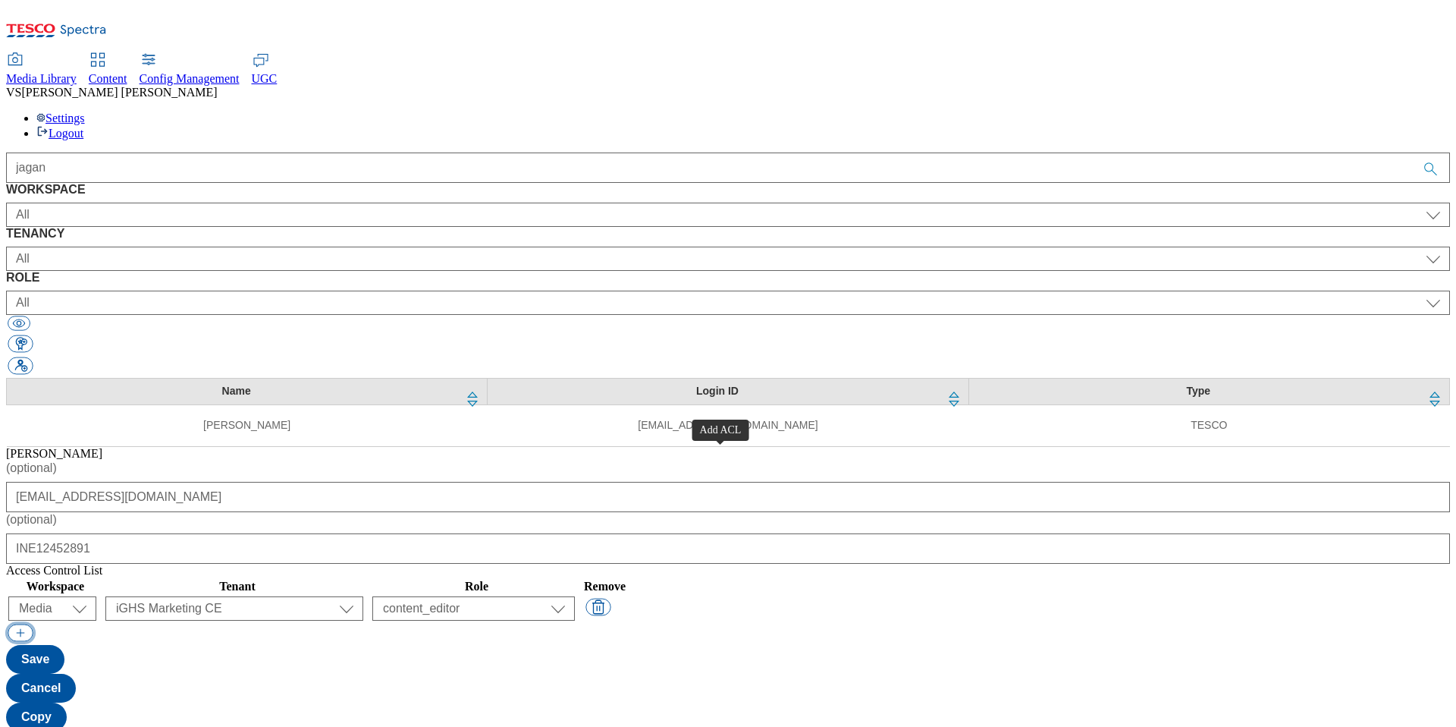
click at [33, 623] on button "button" at bounding box center [20, 631] width 25 height 17
select select "flare-email-mktg"
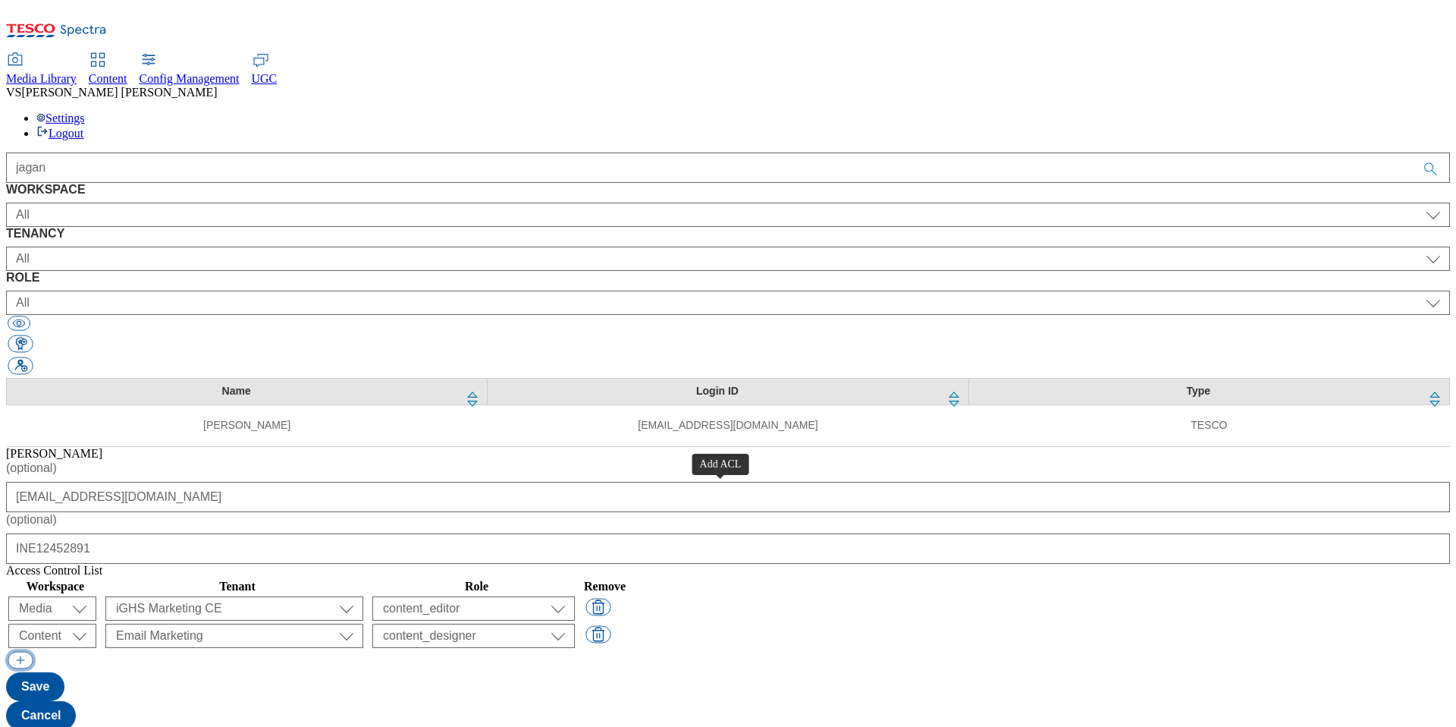
click at [33, 651] on button "button" at bounding box center [20, 659] width 25 height 17
select select "flare-email-mktg"
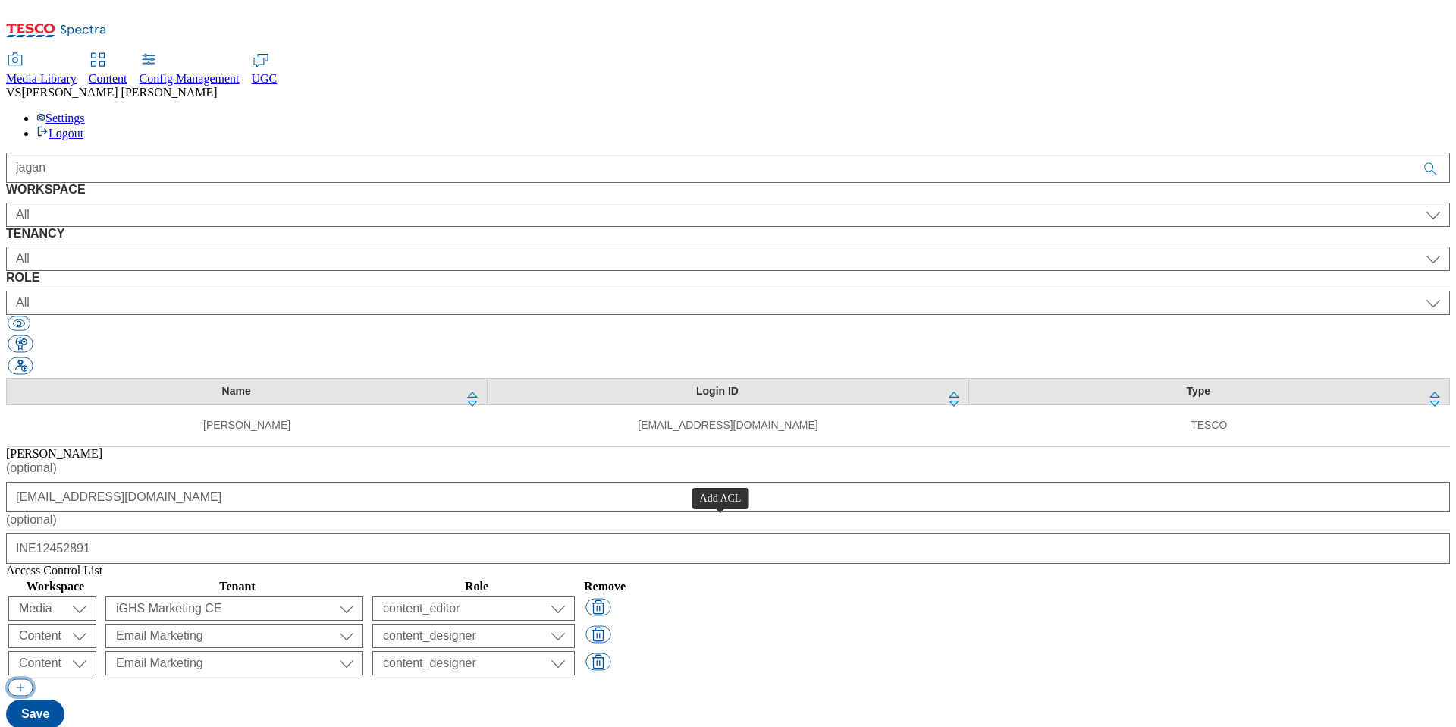
click at [33, 678] on button "button" at bounding box center [20, 686] width 25 height 17
select select "flare-email-mktg"
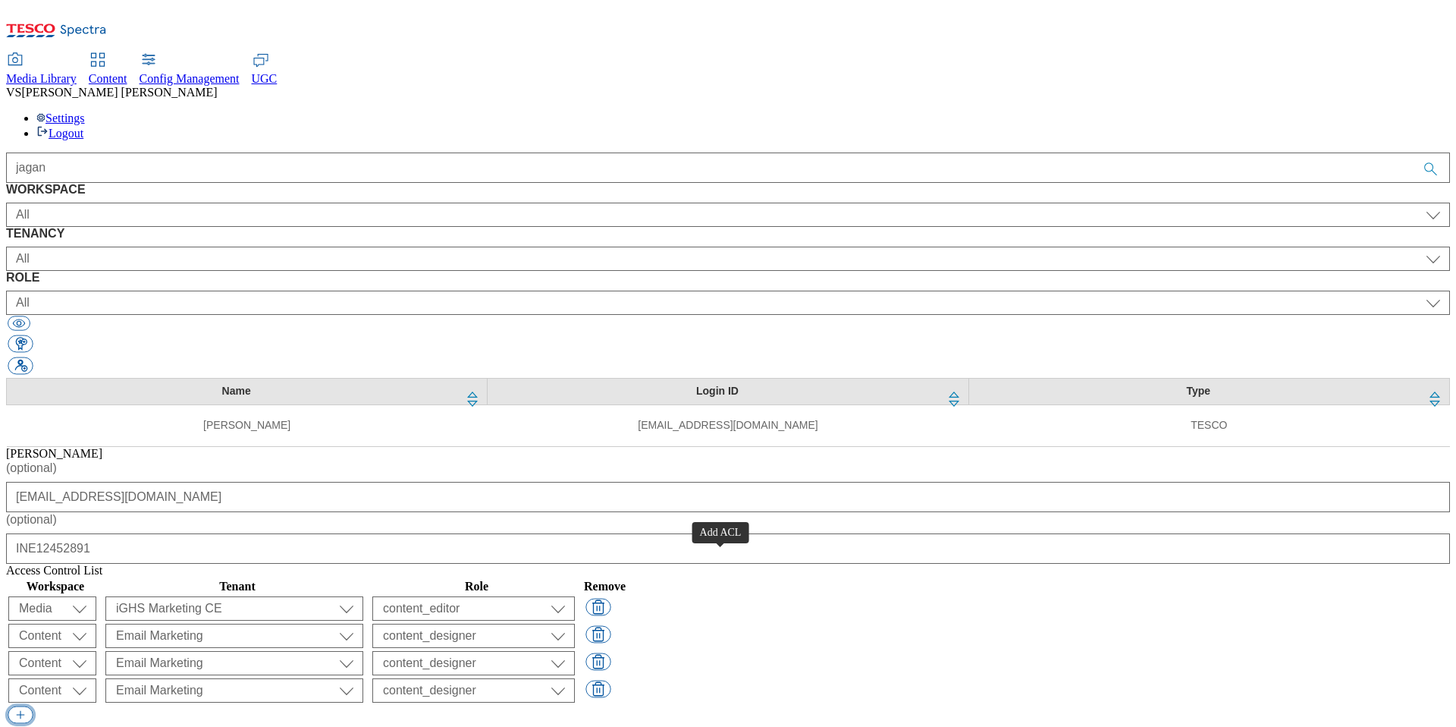
click at [33, 705] on button "button" at bounding box center [20, 713] width 25 height 17
select select "flare-email-mktg"
click at [33, 726] on button "button" at bounding box center [20, 741] width 25 height 17
select select "flare-email-mktg"
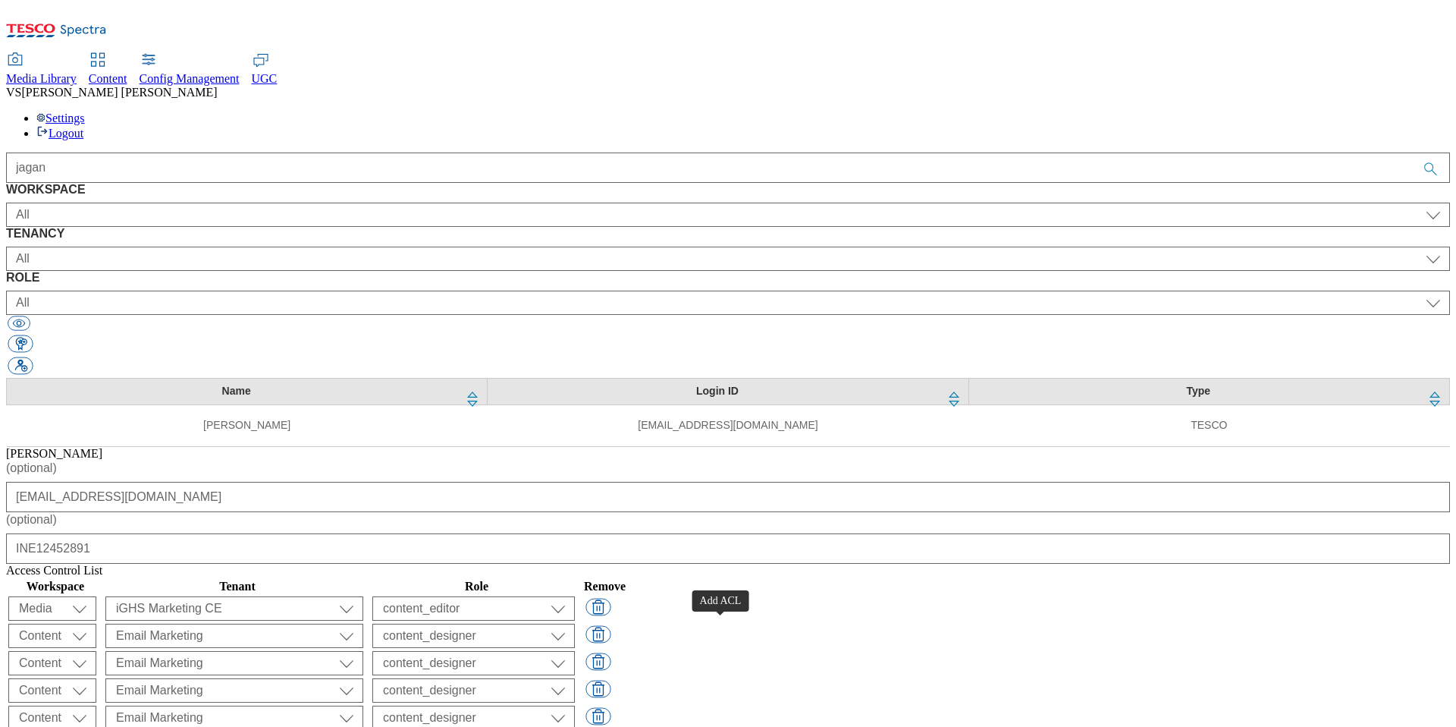
select select "flare-email-mktg"
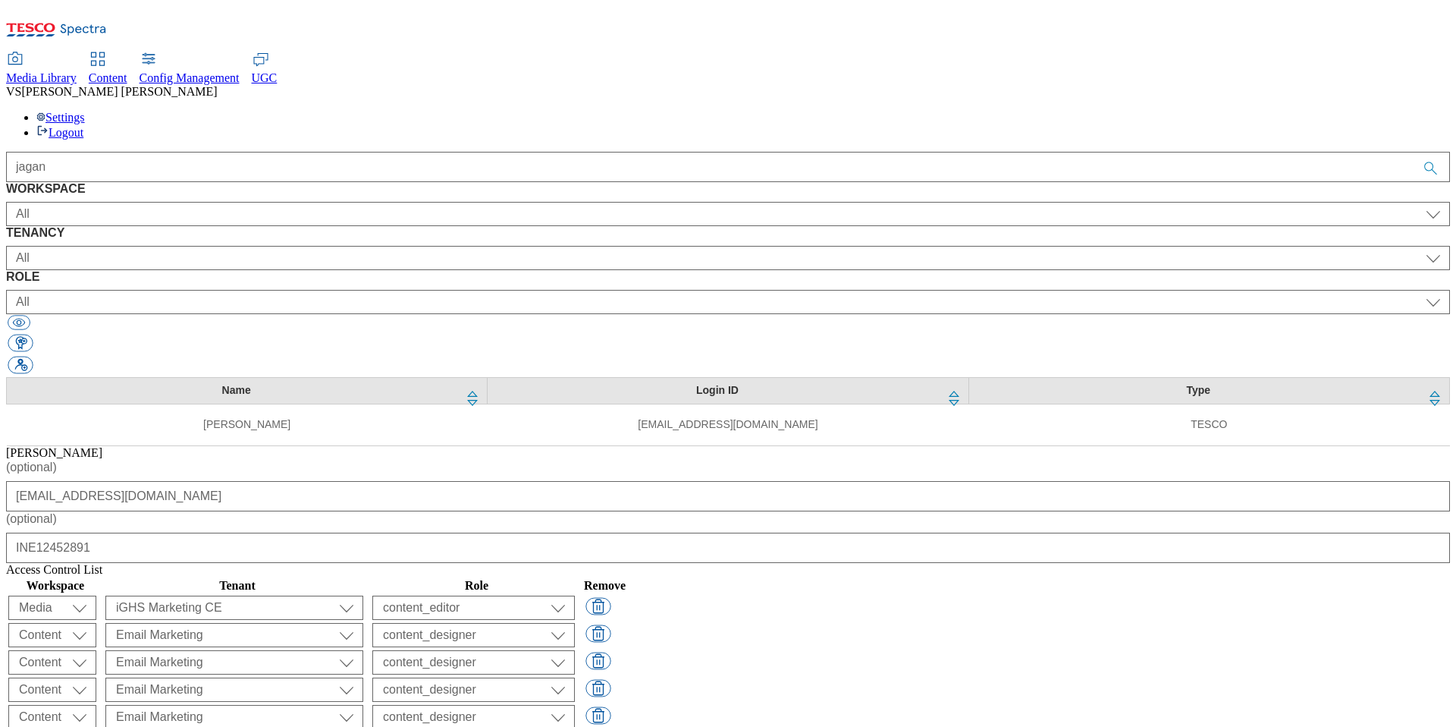
scroll to position [35, 0]
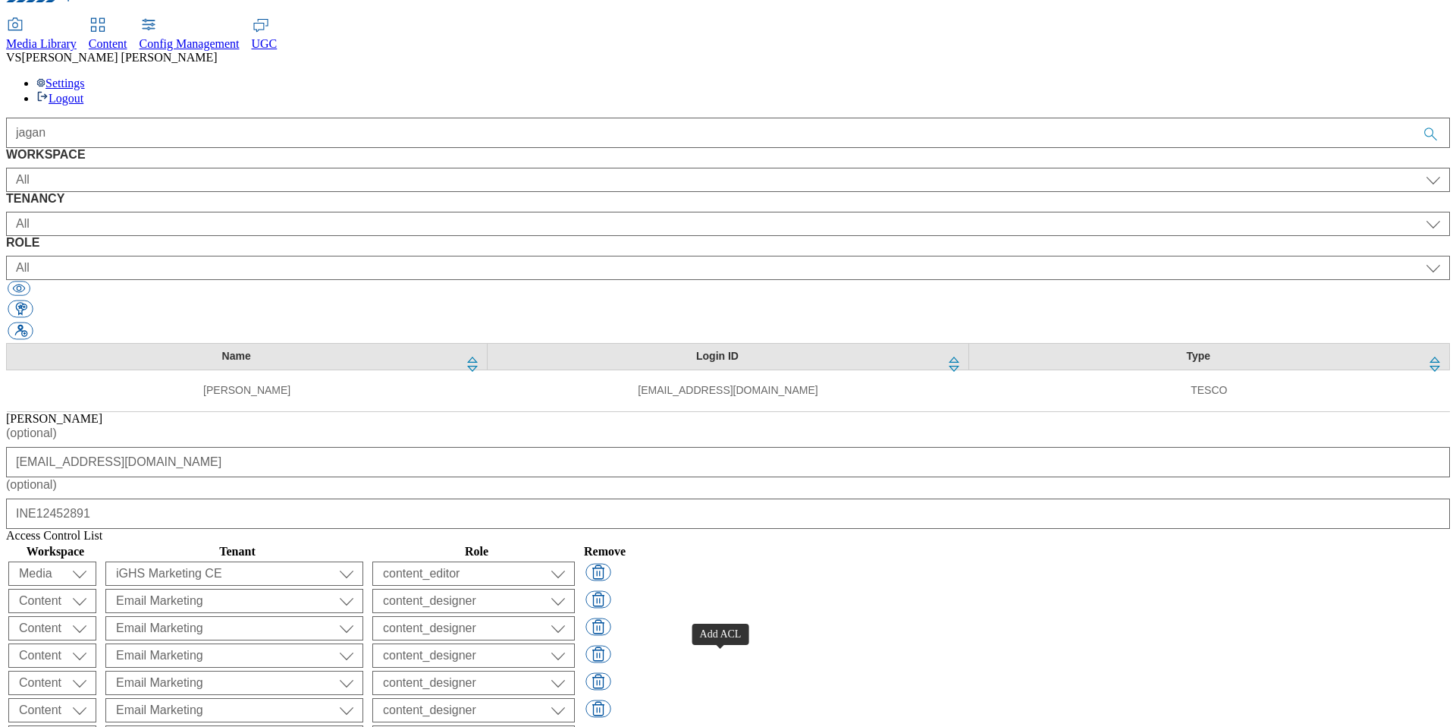
select select "flare-email-mktg"
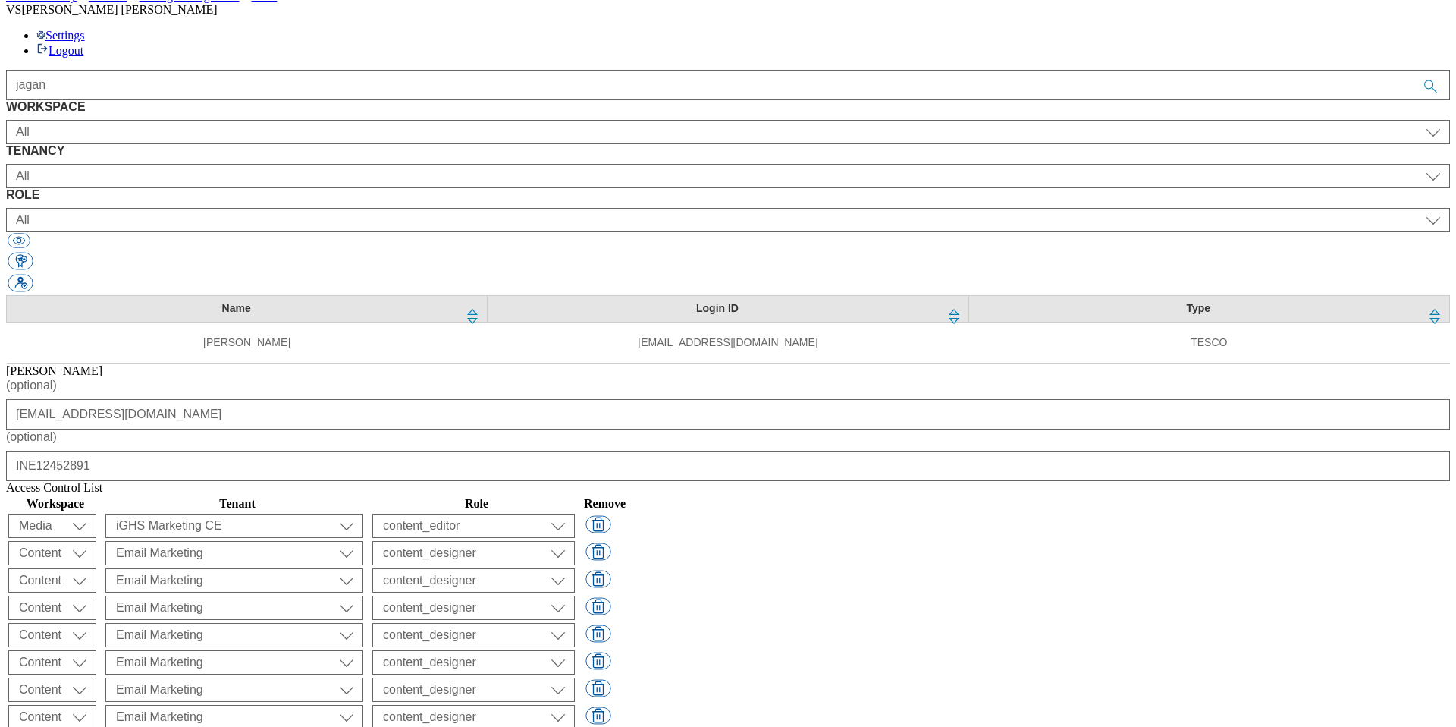
scroll to position [103, 0]
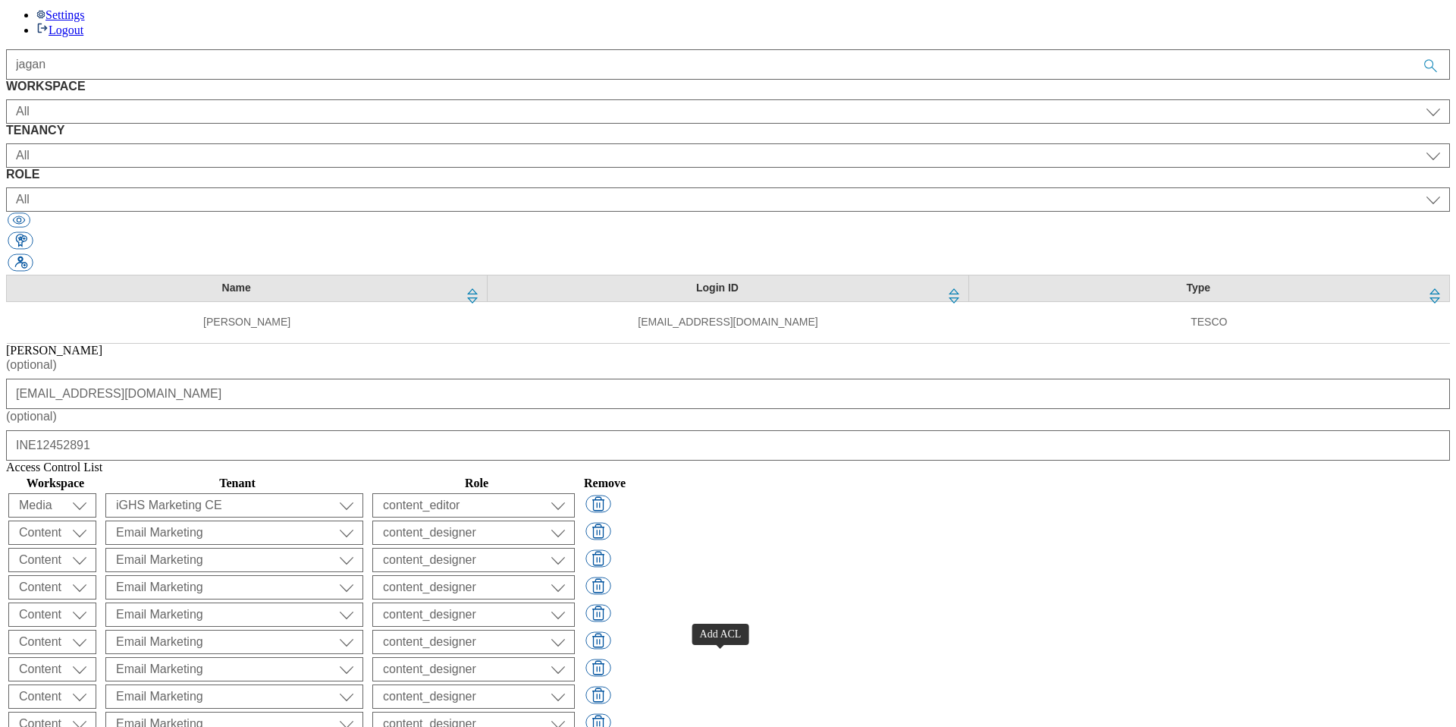
select select "flare-email-mktg"
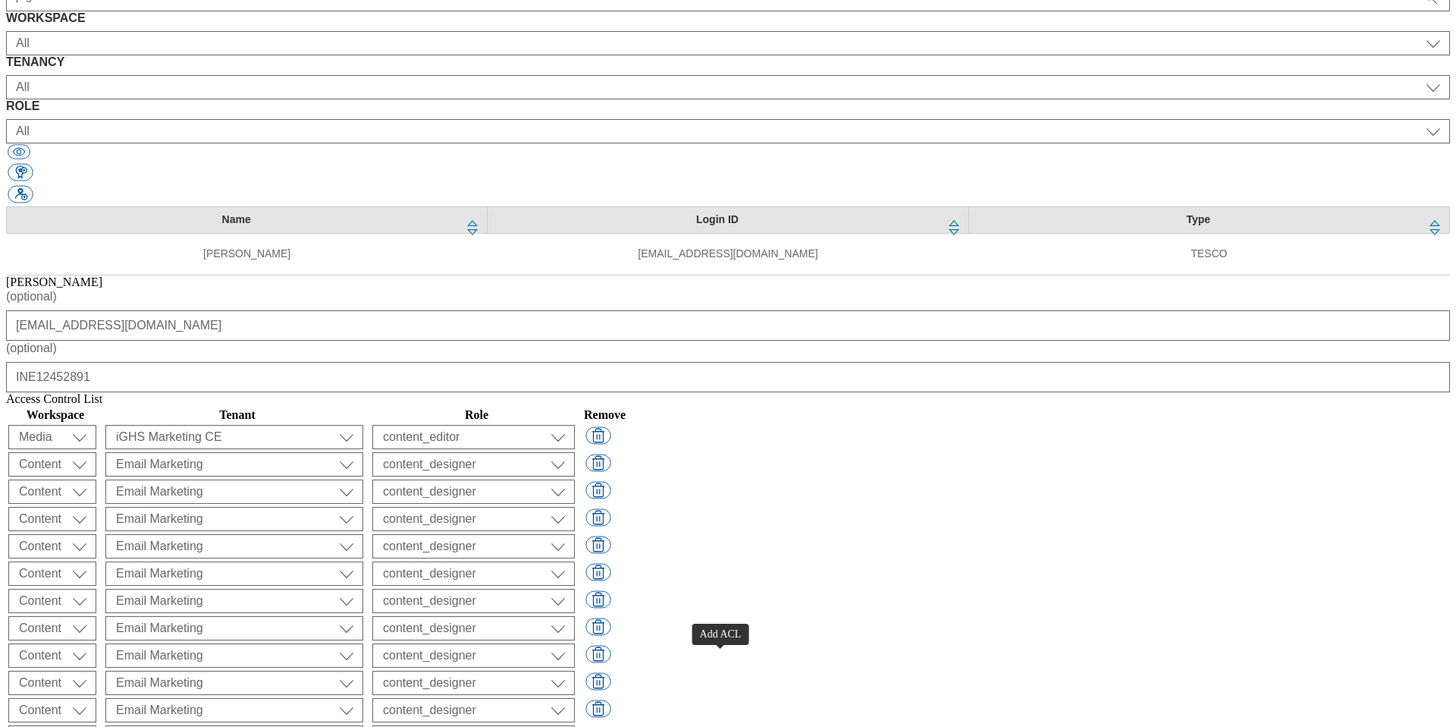
select select "flare-email-mktg"
click at [575, 425] on select "content_designer content_editor content_read developer guest media_admin modera…" at bounding box center [473, 437] width 202 height 24
select select "article_senior_editor"
click at [575, 425] on select "content_designer content_editor content_read developer guest media_admin modera…" at bounding box center [473, 437] width 202 height 24
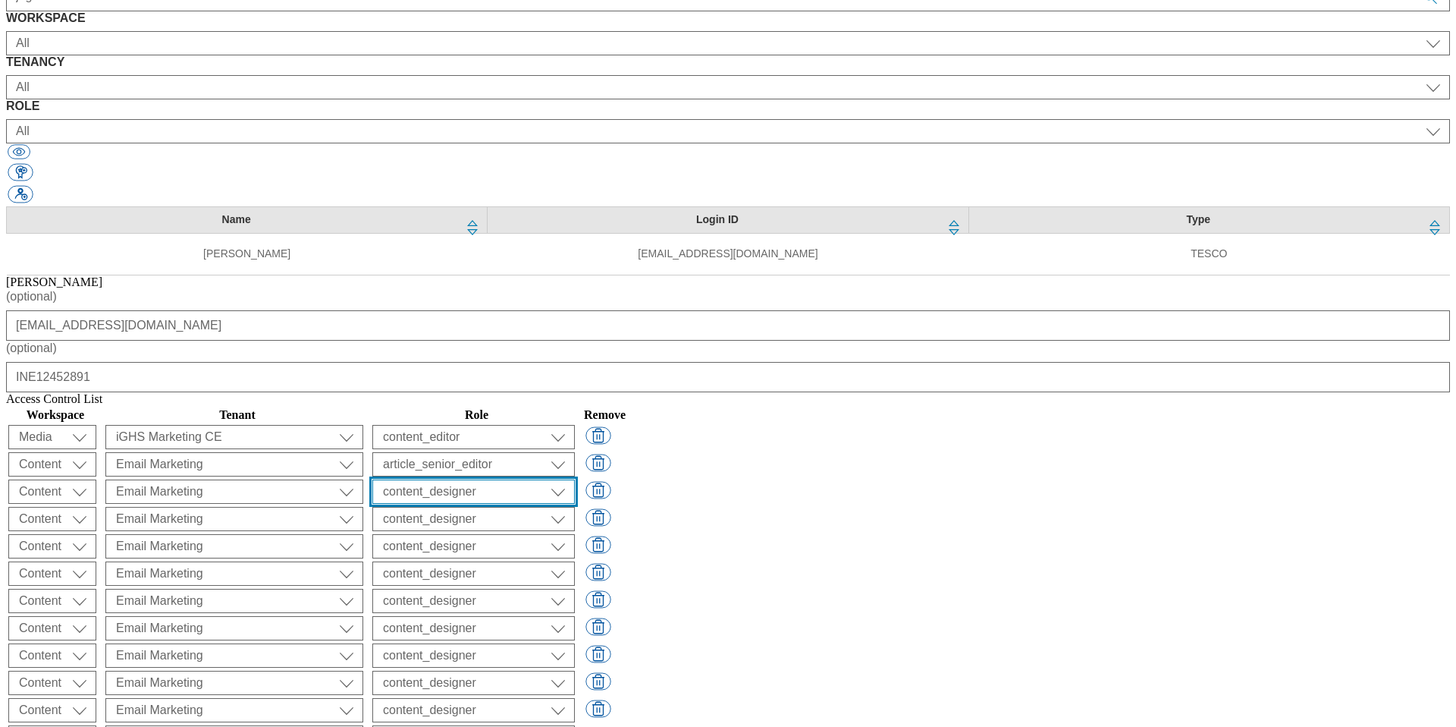
select select "article_senior_editor"
click at [575, 425] on select "content_designer content_editor content_read developer guest media_admin modera…" at bounding box center [473, 437] width 202 height 24
select select "article_senior_editor"
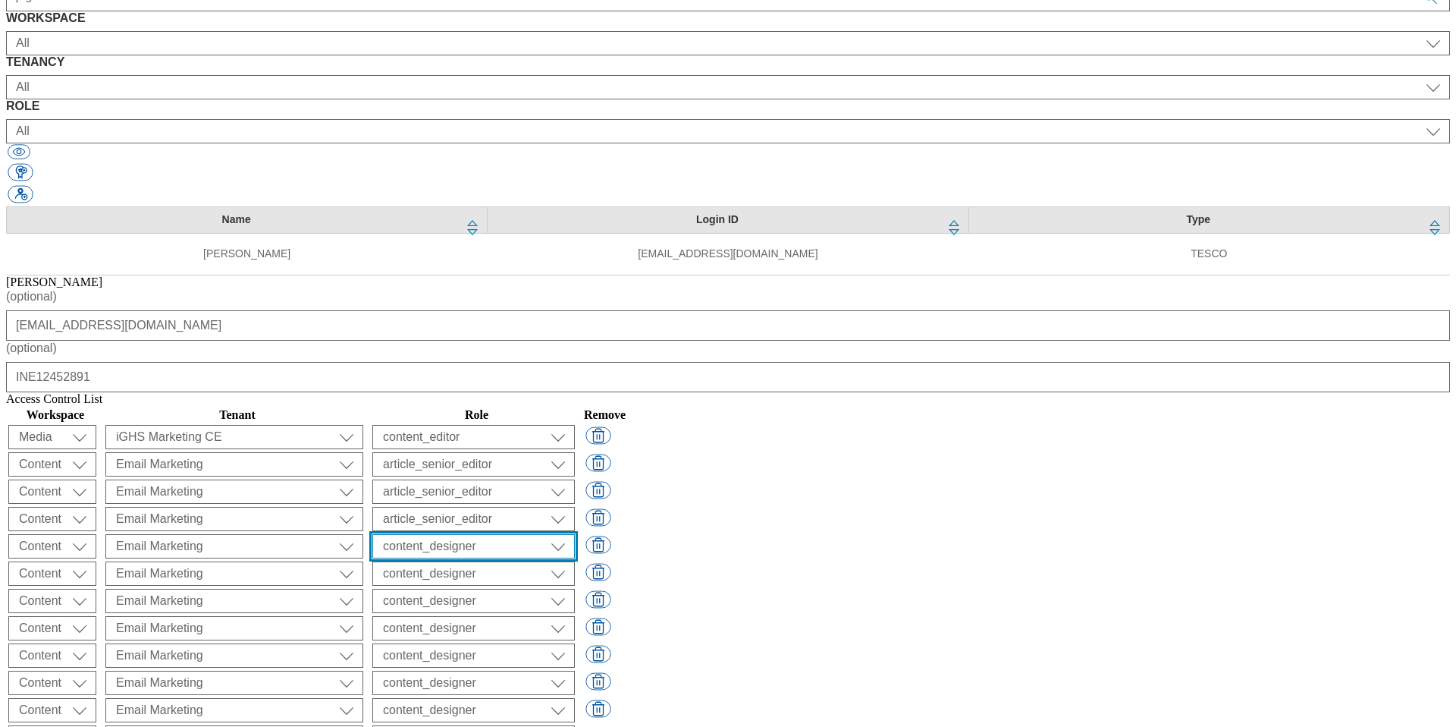
click at [575, 425] on select "content_designer content_editor content_read developer guest media_admin modera…" at bounding box center [473, 437] width 202 height 24
select select "splash_senior_editor"
click at [575, 425] on select "content_designer content_editor content_read developer guest media_admin modera…" at bounding box center [473, 437] width 202 height 24
select select "splash_senior_editor"
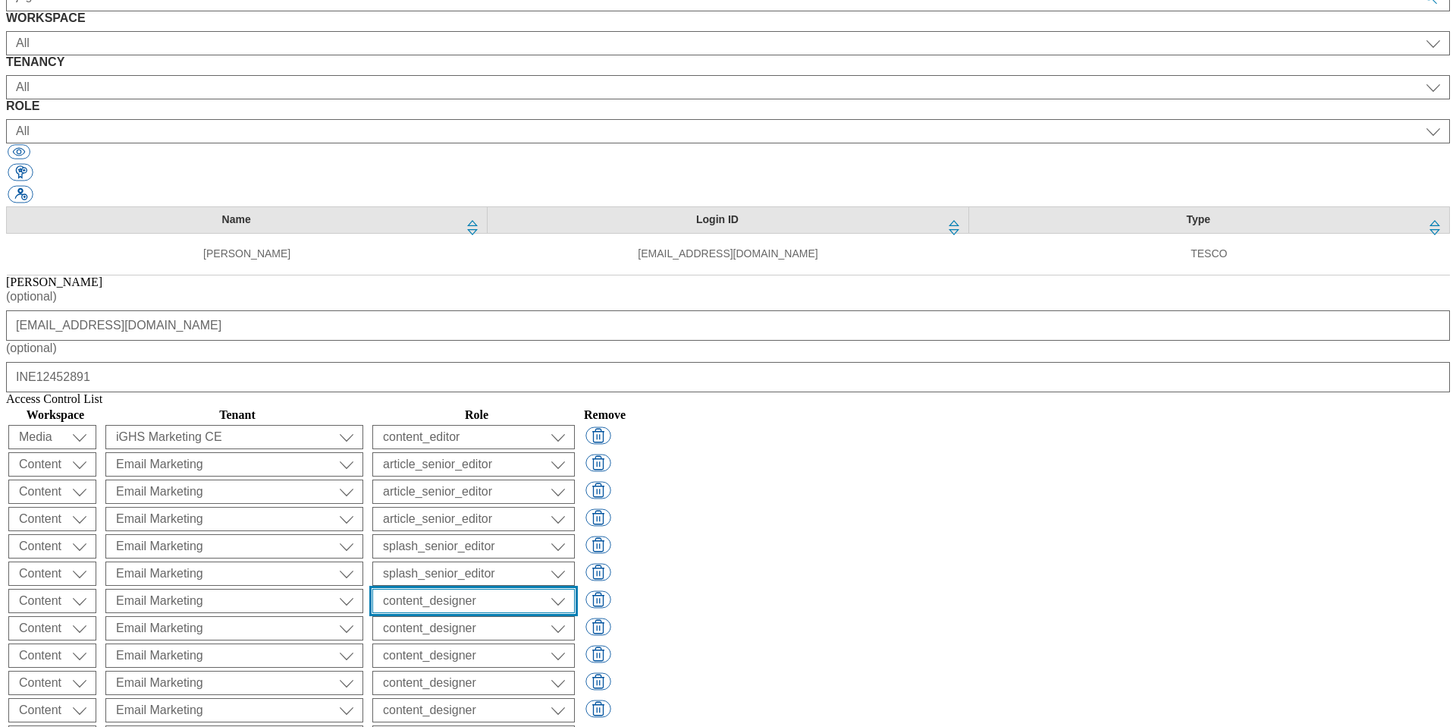
click at [575, 449] on select "content_designer content_editor content_read developer guest media_admin modera…" at bounding box center [473, 437] width 202 height 24
select select "splash_senior_editor"
click at [575, 449] on select "content_designer content_editor content_read developer guest media_admin modera…" at bounding box center [473, 437] width 202 height 24
select select "buylist_senior_editor"
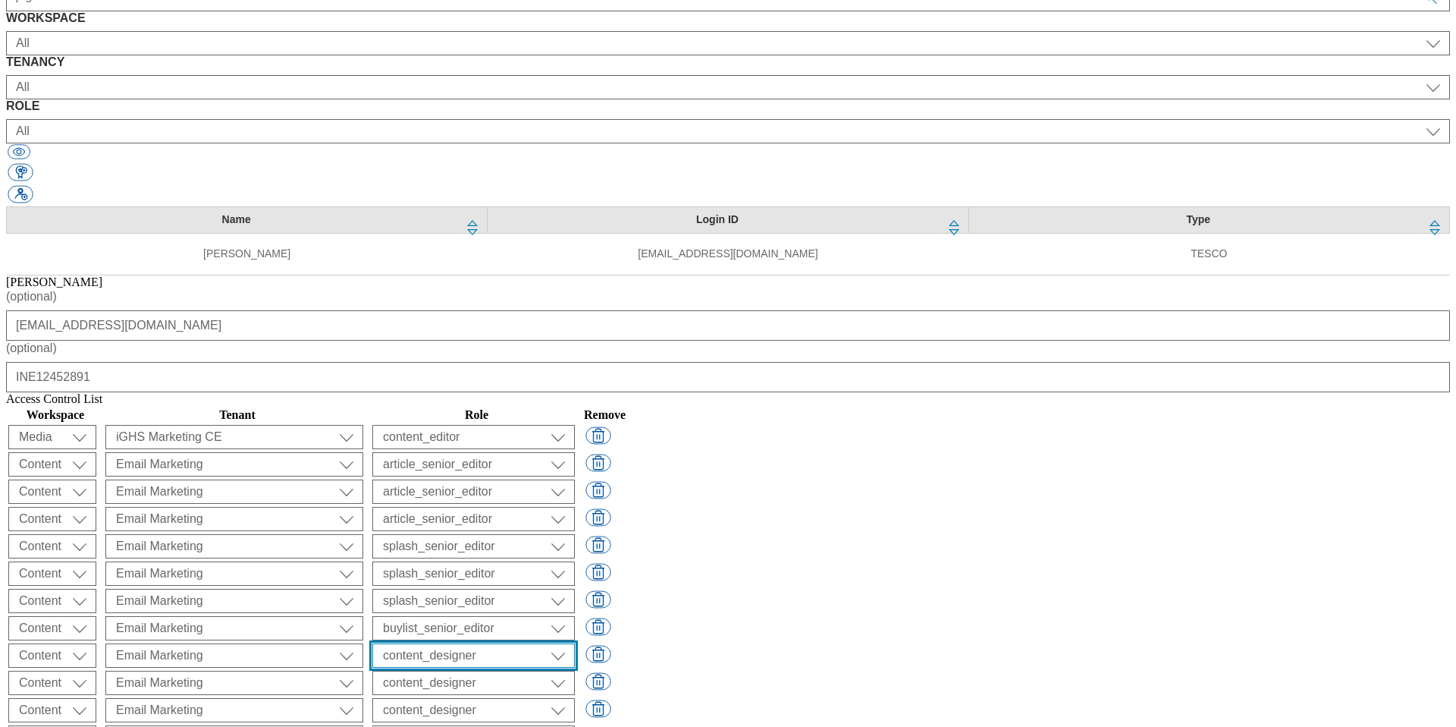
click at [575, 449] on select "content_designer content_editor content_read developer guest media_admin modera…" at bounding box center [473, 437] width 202 height 24
select select "buylist_senior_editor"
click at [575, 449] on select "content_designer content_editor content_read developer guest media_admin modera…" at bounding box center [473, 437] width 202 height 24
select select "buylist_senior_editor"
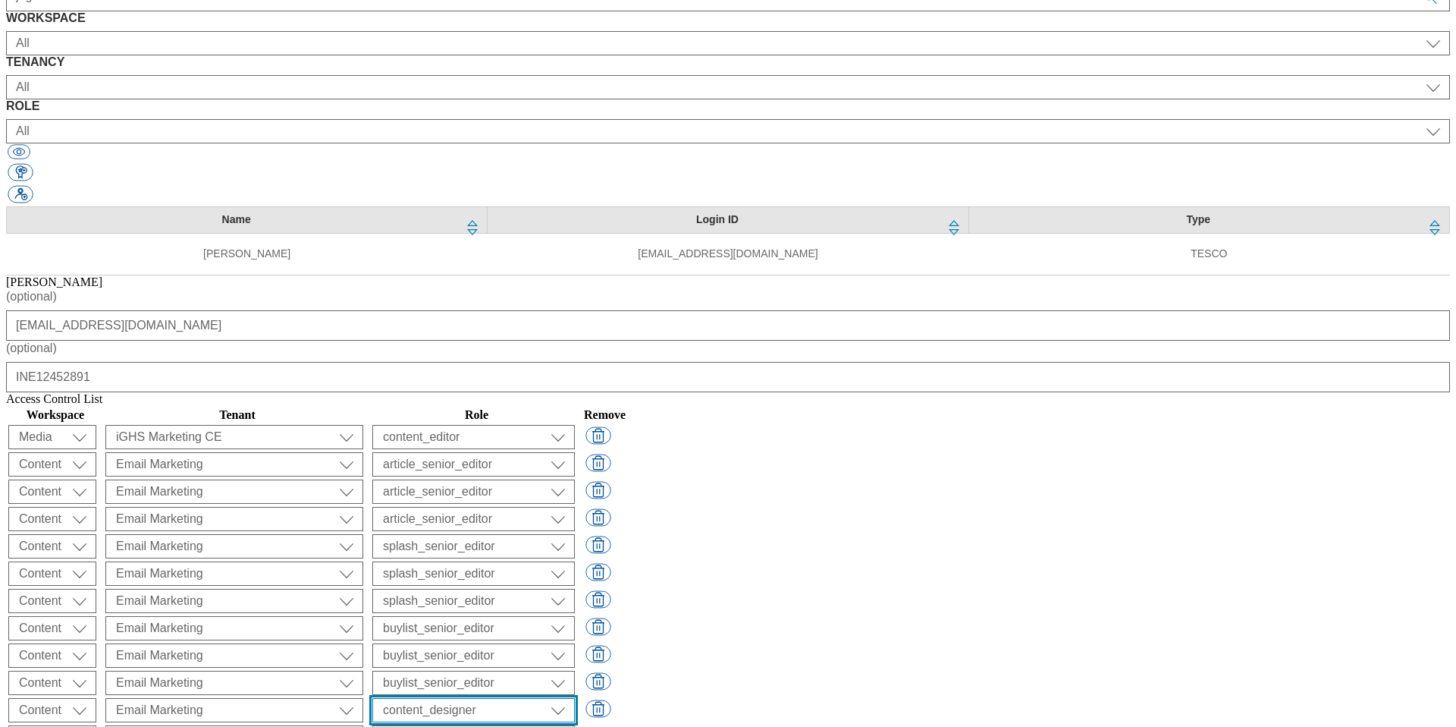
click at [575, 449] on select "content_designer content_editor content_read developer guest media_admin modera…" at bounding box center [473, 437] width 202 height 24
select select "targeting_rules_editor"
click at [575, 449] on select "content_designer content_editor content_read developer guest media_admin modera…" at bounding box center [473, 437] width 202 height 24
select select "targeting_rules_editor"
click at [575, 449] on select "content_designer content_editor content_read developer guest media_admin modera…" at bounding box center [473, 437] width 202 height 24
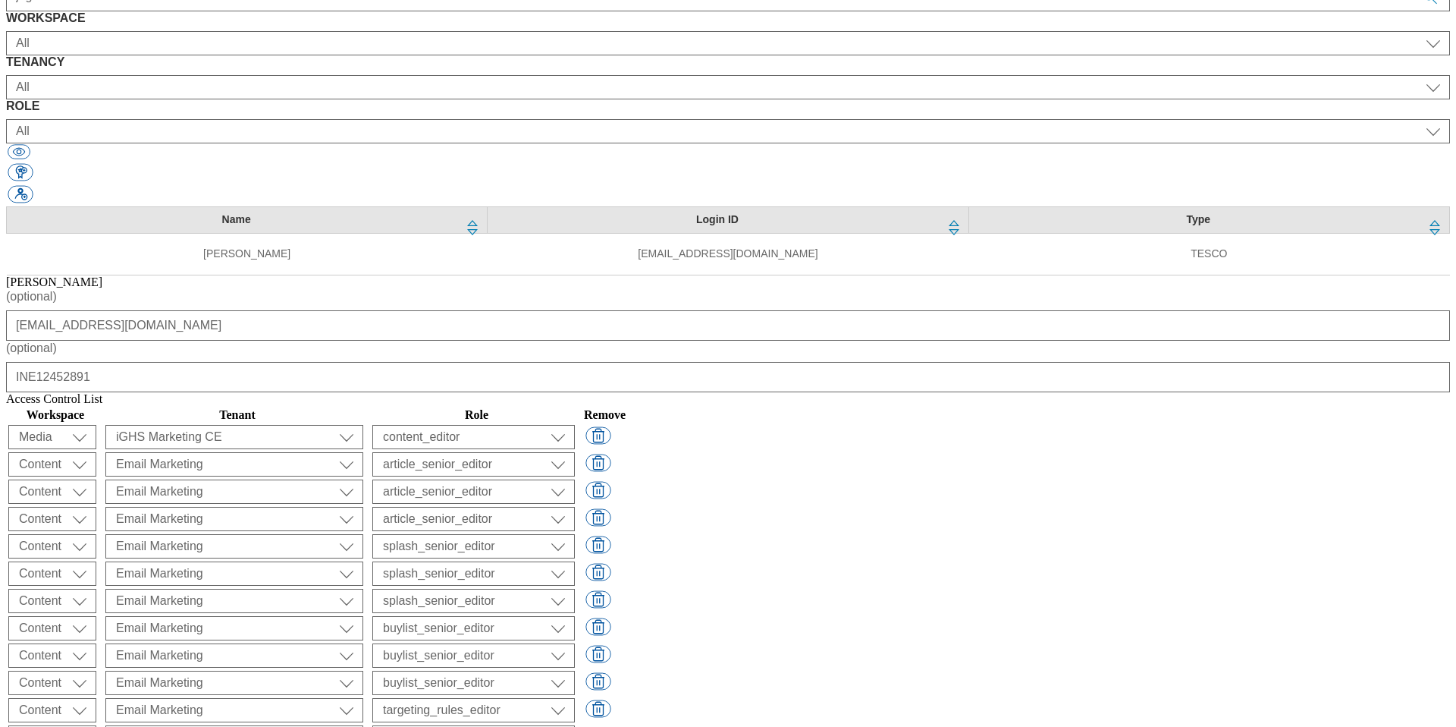
select select "targeting_rules_editor"
click at [363, 425] on select "ALL All all Clubcard Boost UK Clubcard Marketing Clubcard ROI clubcard-boost-uk…" at bounding box center [234, 437] width 258 height 24
select select "ighs-sk"
click at [363, 425] on select "ALL All all Clubcard Boost UK Clubcard Marketing Clubcard ROI clubcard-boost-uk…" at bounding box center [234, 437] width 258 height 24
select select "ighs-hu"
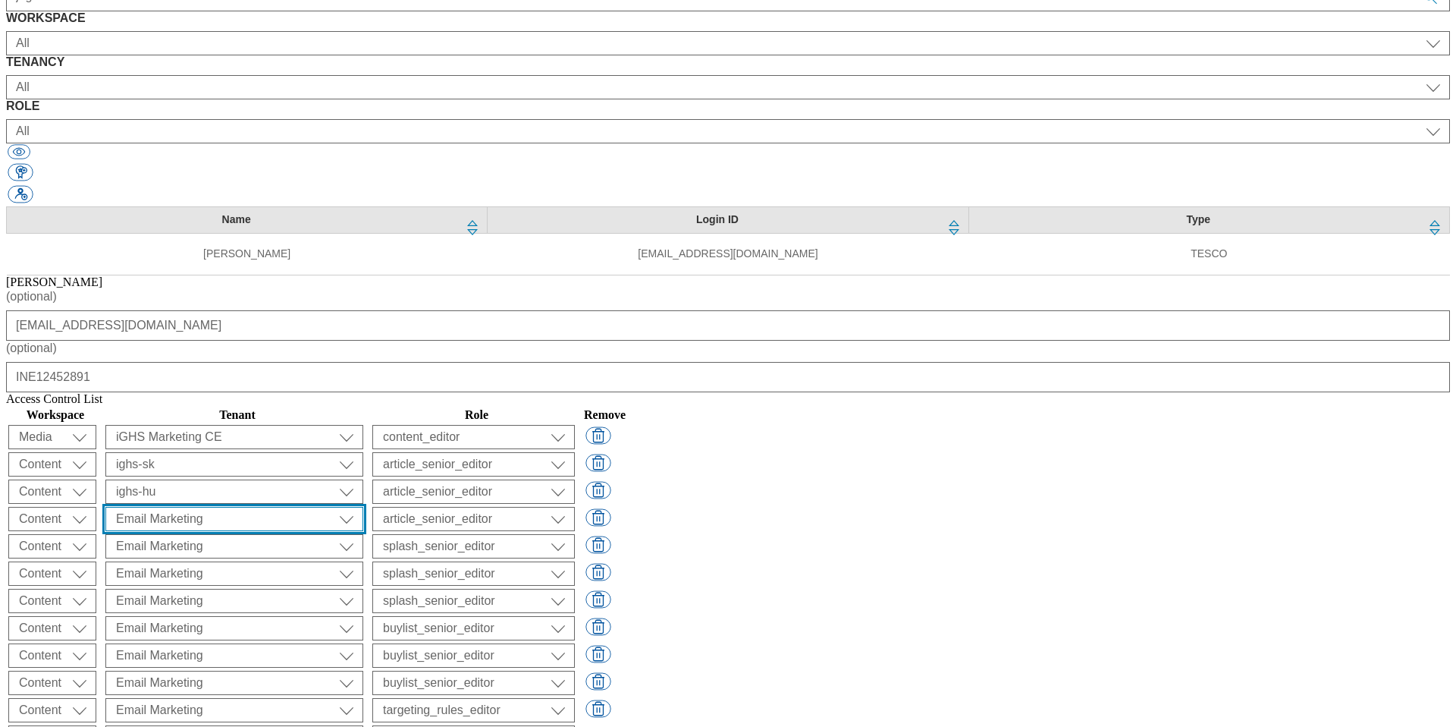
click at [363, 425] on select "ALL All all Clubcard Boost UK Clubcard Marketing Clubcard ROI clubcard-boost-uk…" at bounding box center [234, 437] width 258 height 24
select select "ighs-cz"
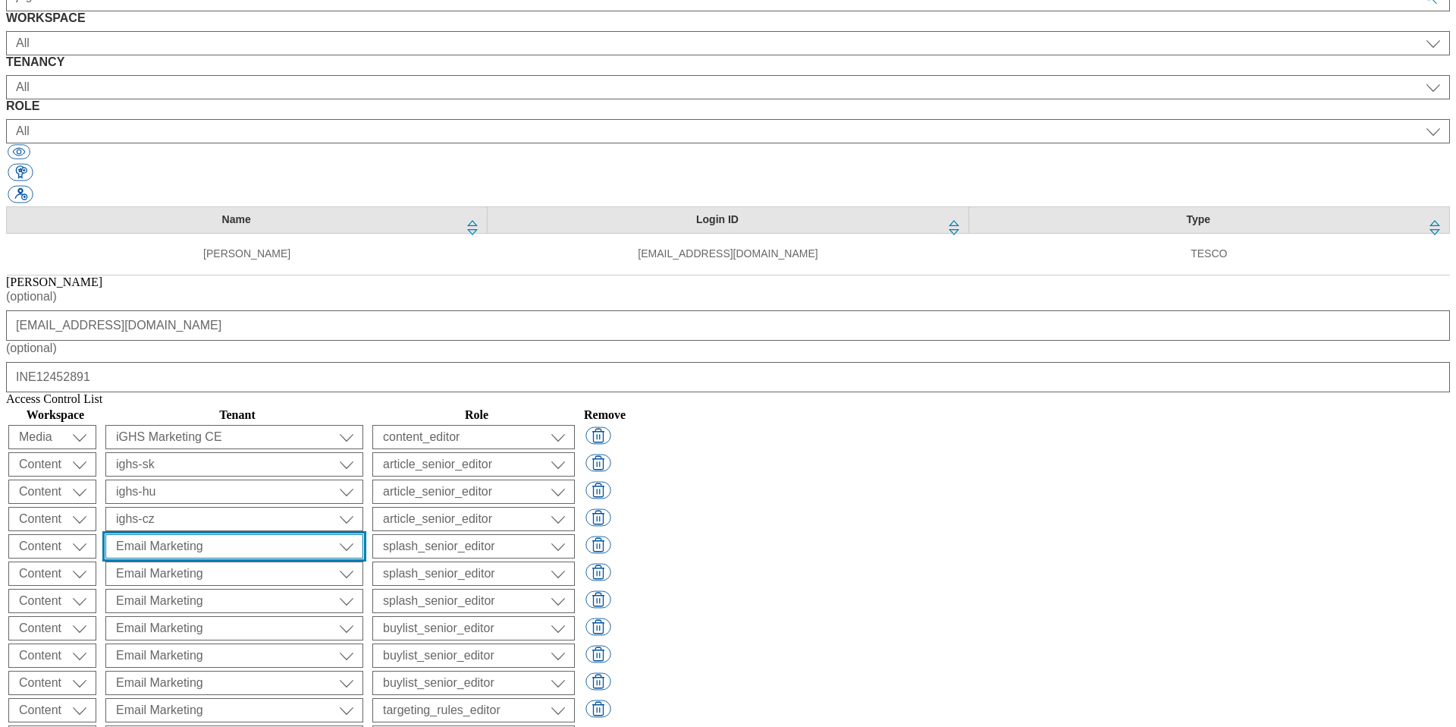
click at [363, 425] on select "ALL All all Clubcard Boost UK Clubcard Marketing Clubcard ROI clubcard-boost-uk…" at bounding box center [234, 437] width 258 height 24
select select "ighs-sk"
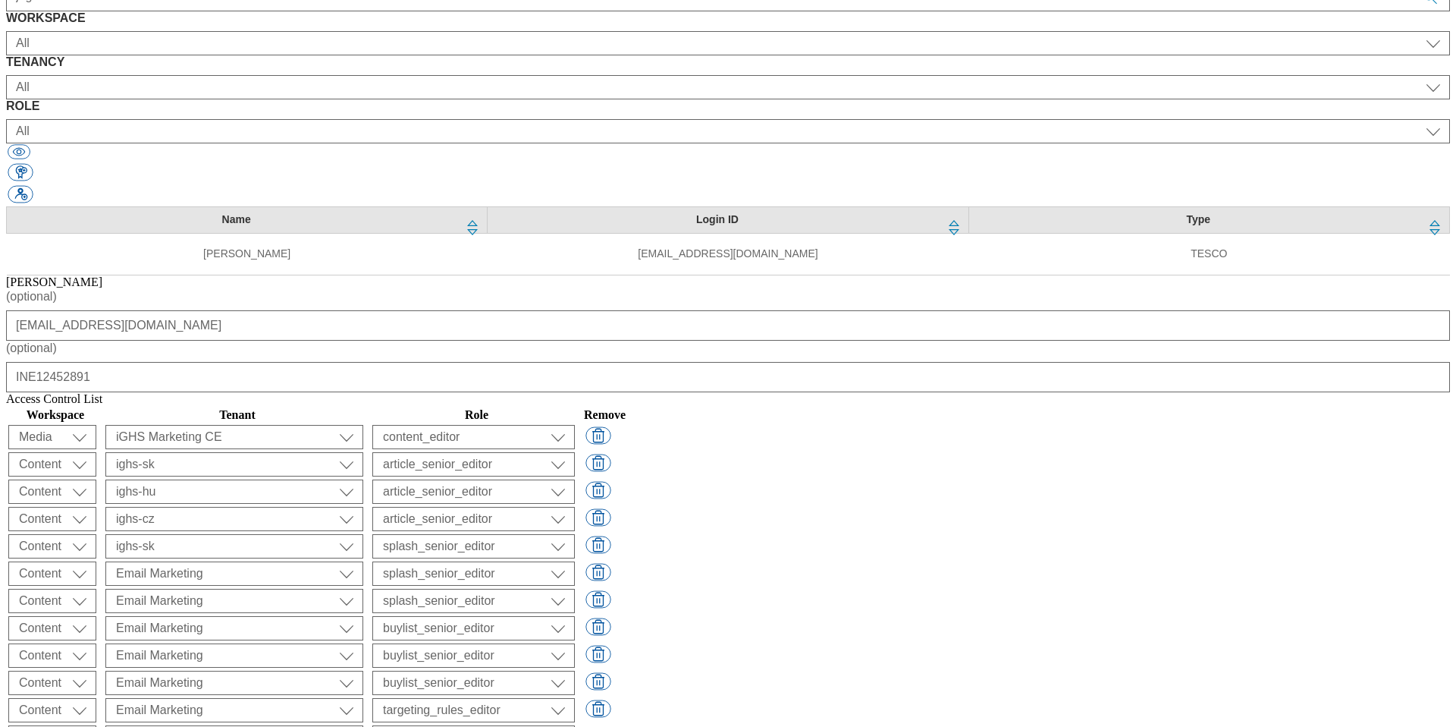
click at [370, 560] on td "( optional ) ALL All all Clubcard Boost UK Clubcard Marketing Clubcard ROI club…" at bounding box center [237, 573] width 265 height 26
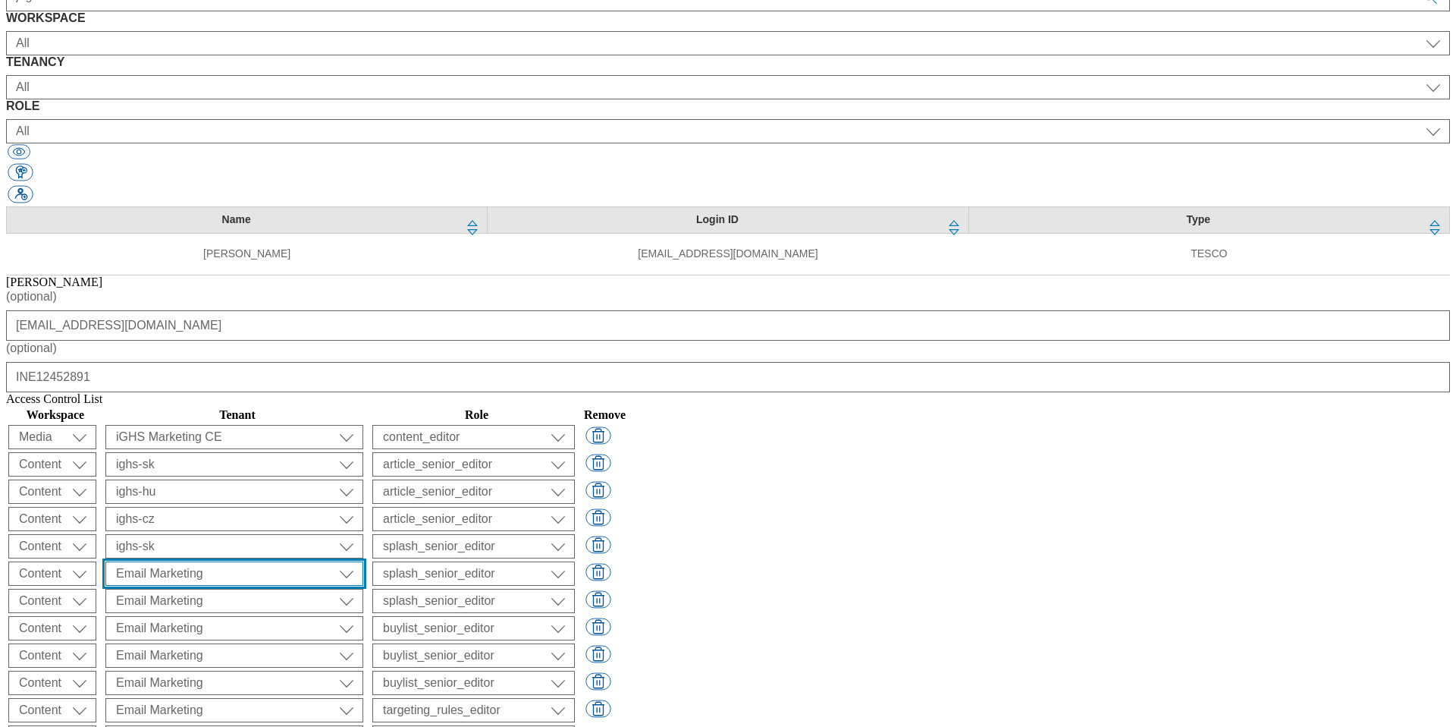
click at [363, 427] on select "ALL All all Clubcard Boost UK Clubcard Marketing Clubcard ROI clubcard-boost-uk…" at bounding box center [234, 437] width 258 height 24
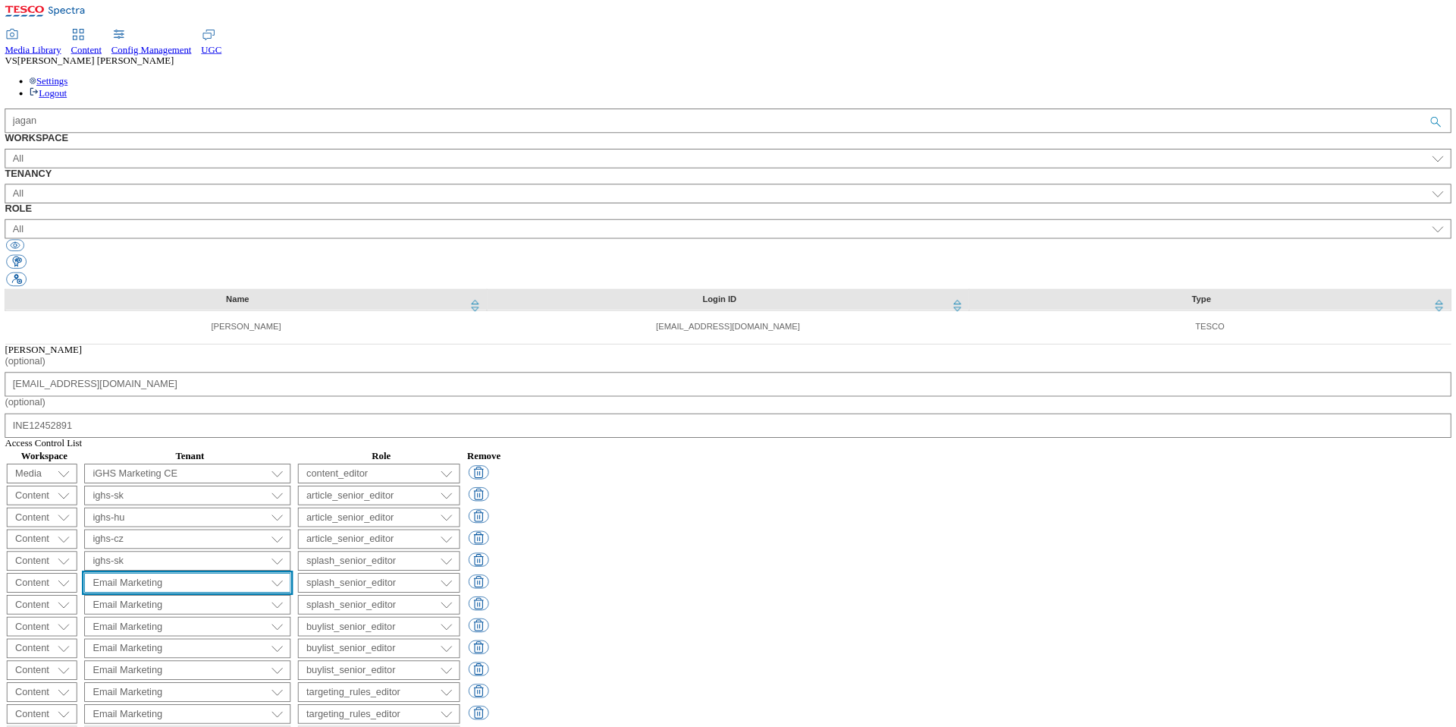
scroll to position [0, 0]
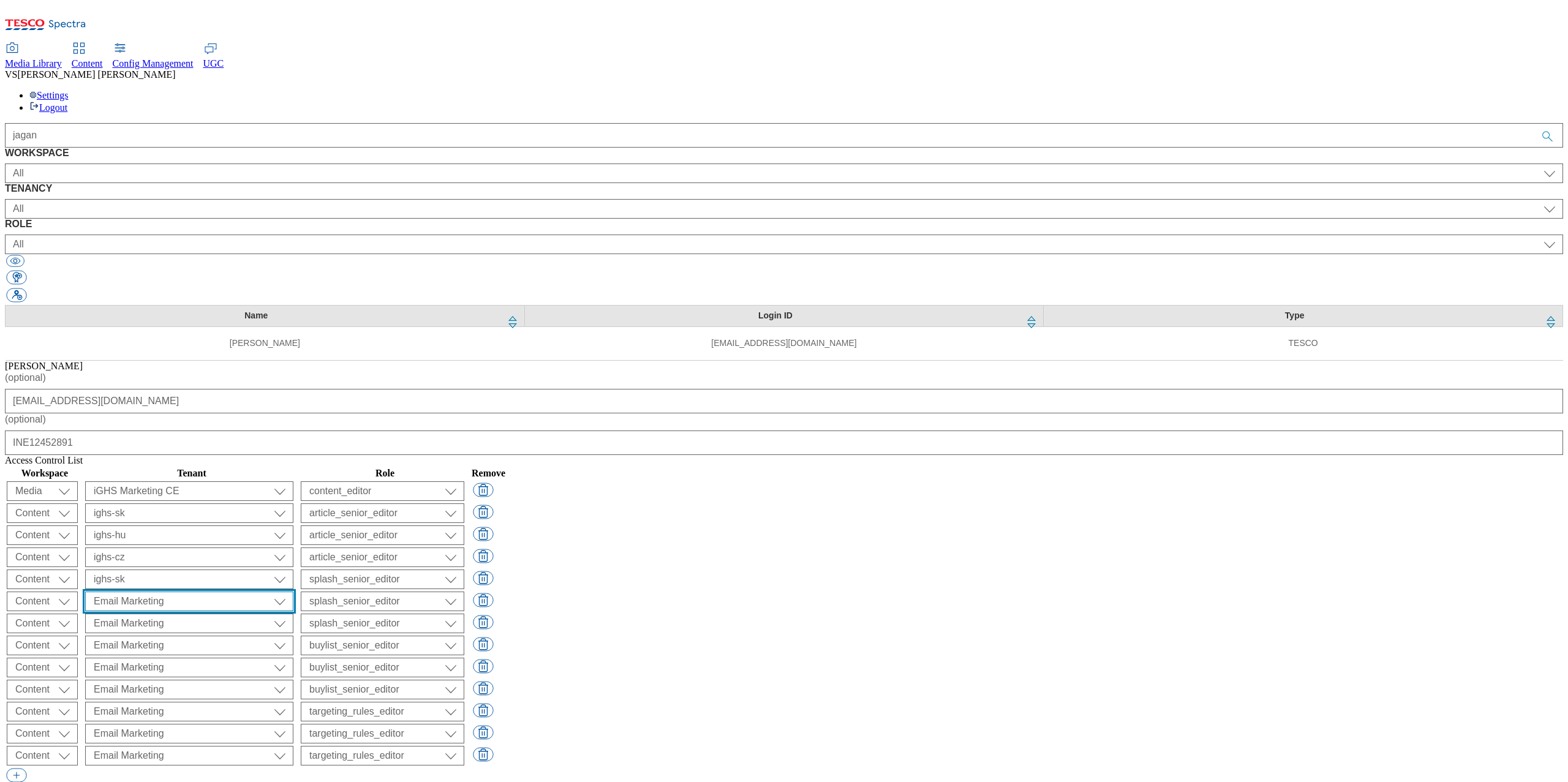
click at [293, 481] on select "ALL All all Clubcard Boost UK Clubcard Marketing Clubcard ROI clubcard-boost-uk…" at bounding box center [189, 491] width 208 height 19
select select "ighs-hu"
click at [293, 501] on select "ALL All all Clubcard Boost UK Clubcard Marketing Clubcard ROI clubcard-boost-uk…" at bounding box center [189, 491] width 208 height 19
select select "ighs-cz"
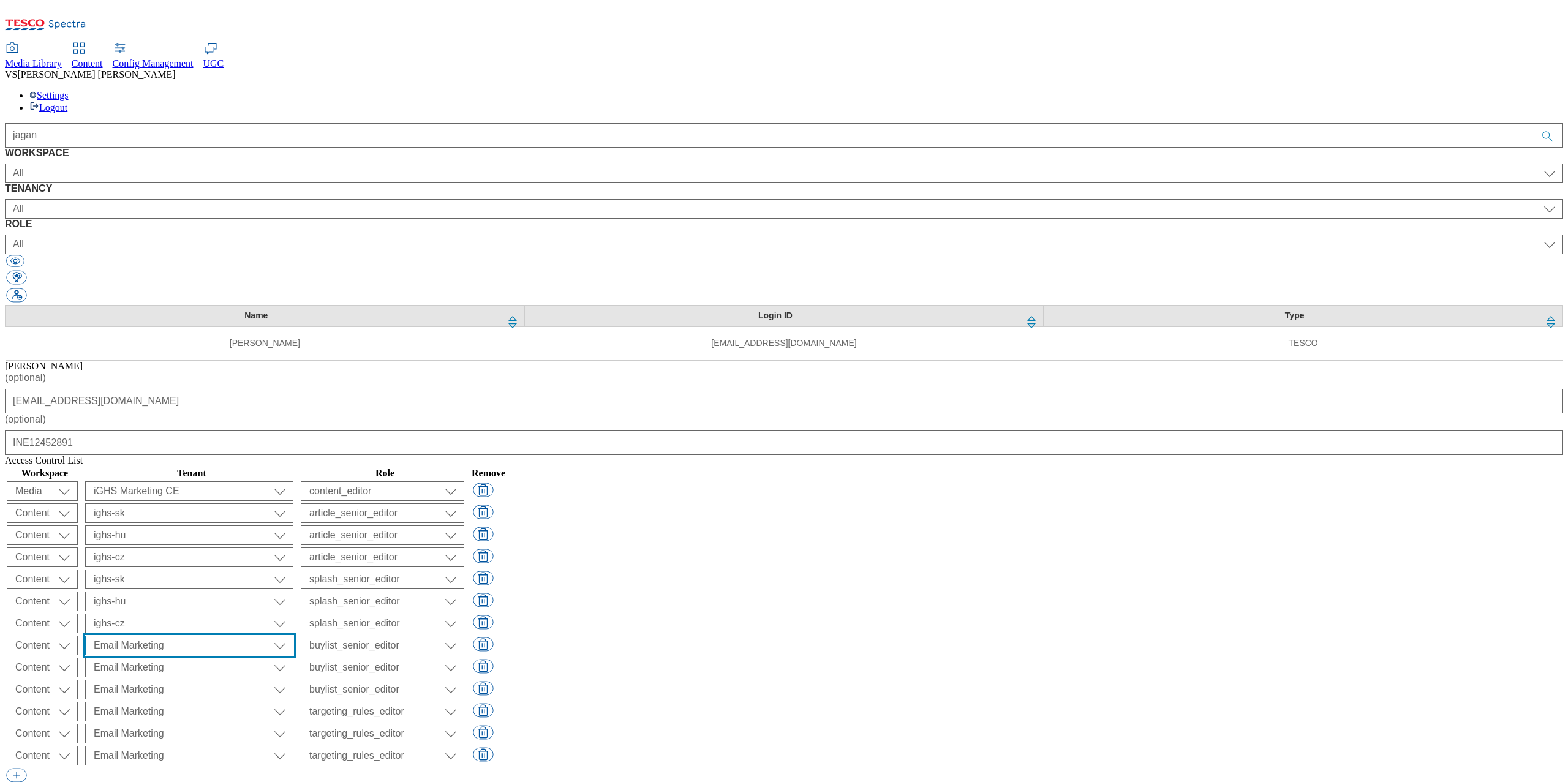
click at [293, 501] on select "ALL All all Clubcard Boost UK Clubcard Marketing Clubcard ROI clubcard-boost-uk…" at bounding box center [189, 491] width 208 height 19
select select "ighs-sk"
click at [293, 501] on select "ALL All all Clubcard Boost UK Clubcard Marketing Clubcard ROI clubcard-boost-uk…" at bounding box center [189, 491] width 208 height 19
select select "ighs-hu"
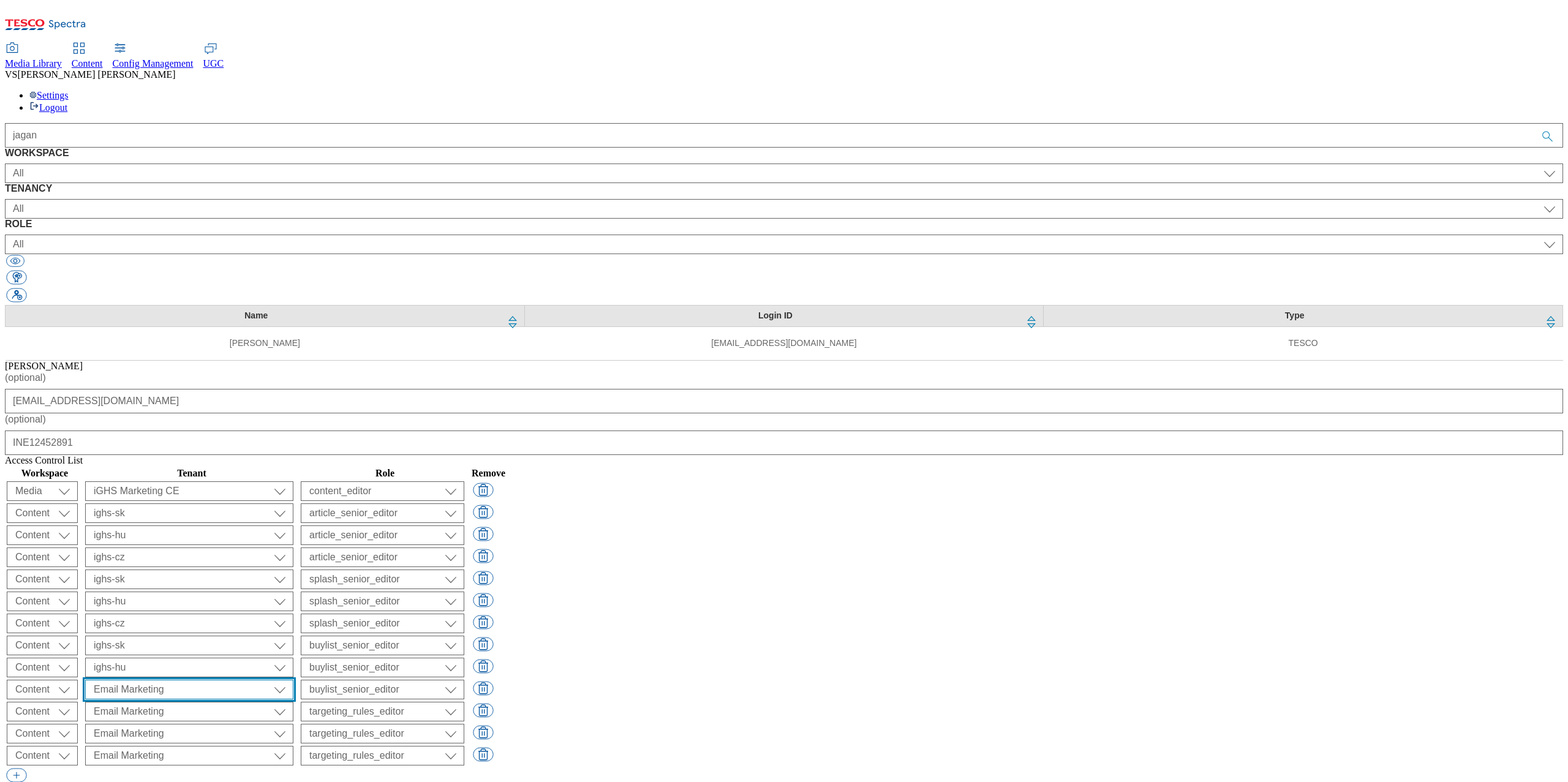
click at [293, 501] on select "ALL All all Clubcard Boost UK Clubcard Marketing Clubcard ROI clubcard-boost-uk…" at bounding box center [189, 491] width 208 height 19
select select "ighs-cz"
click at [293, 501] on select "ALL All all Clubcard Boost UK Clubcard Marketing Clubcard ROI clubcard-boost-uk…" at bounding box center [189, 491] width 208 height 19
select select "ighs-sk"
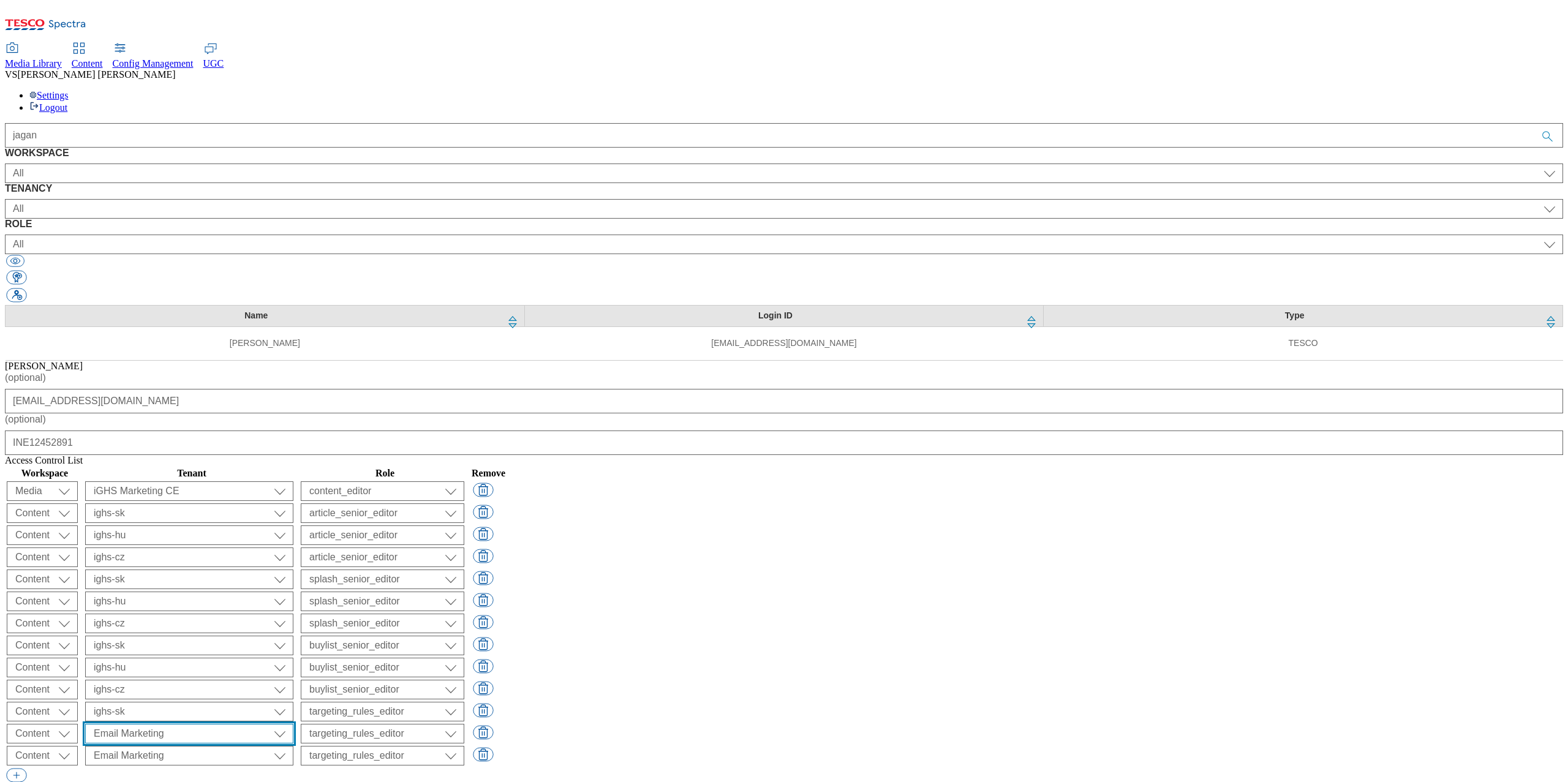
click at [293, 501] on select "ALL All all Clubcard Boost UK Clubcard Marketing Clubcard ROI clubcard-boost-uk…" at bounding box center [189, 491] width 208 height 19
select select "ighs-hu"
click at [293, 501] on select "ALL All all Clubcard Boost UK Clubcard Marketing Clubcard ROI clubcard-boost-uk…" at bounding box center [189, 491] width 208 height 19
select select "ighs-cz"
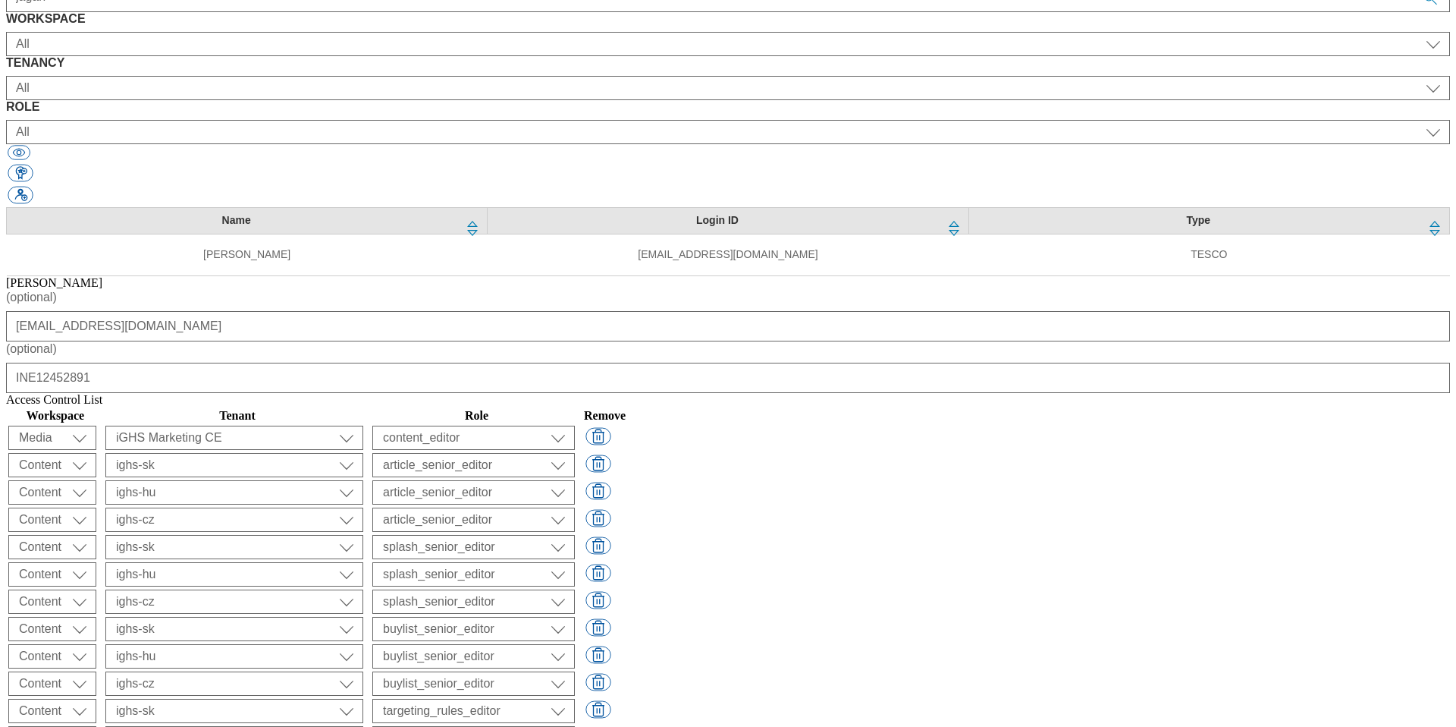
scroll to position [206, 0]
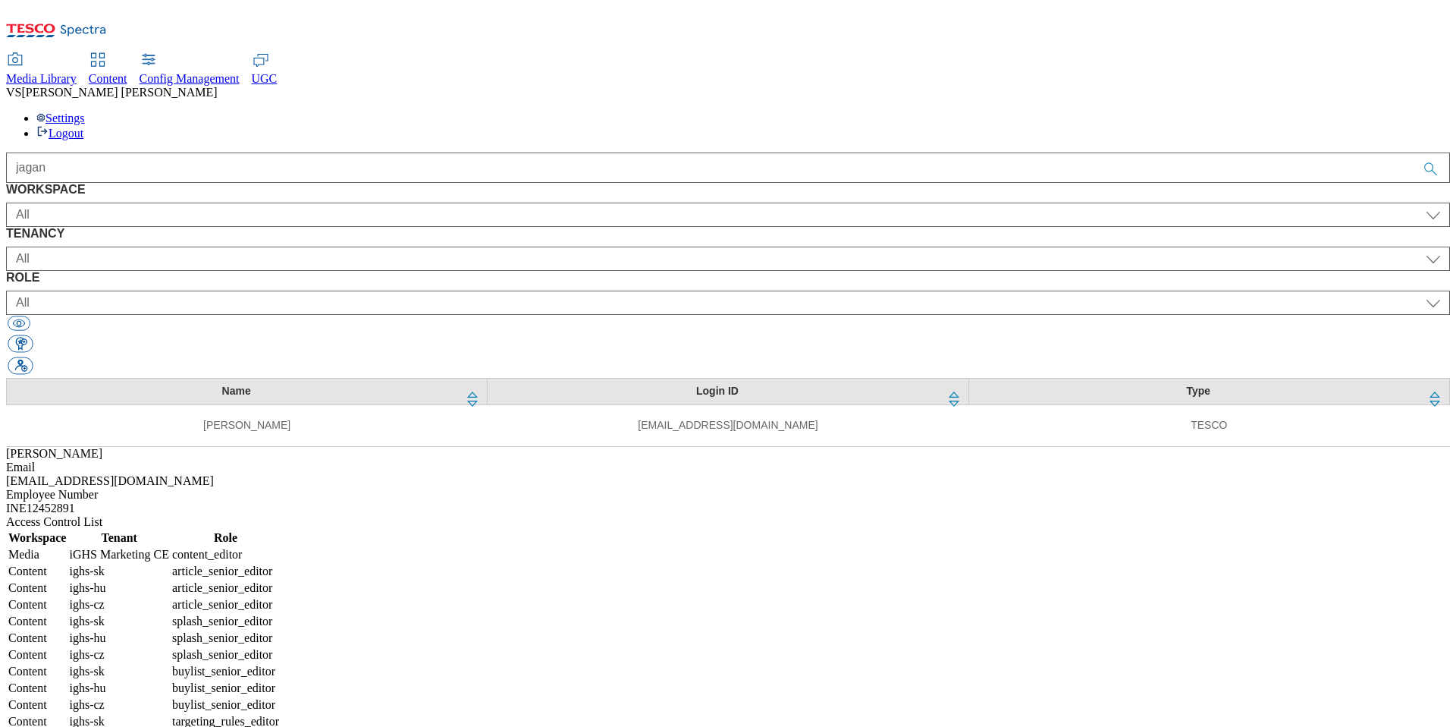
select select "Media"
select select "flare-ighs-ce-mktg"
select select "content_editor"
select select "Content"
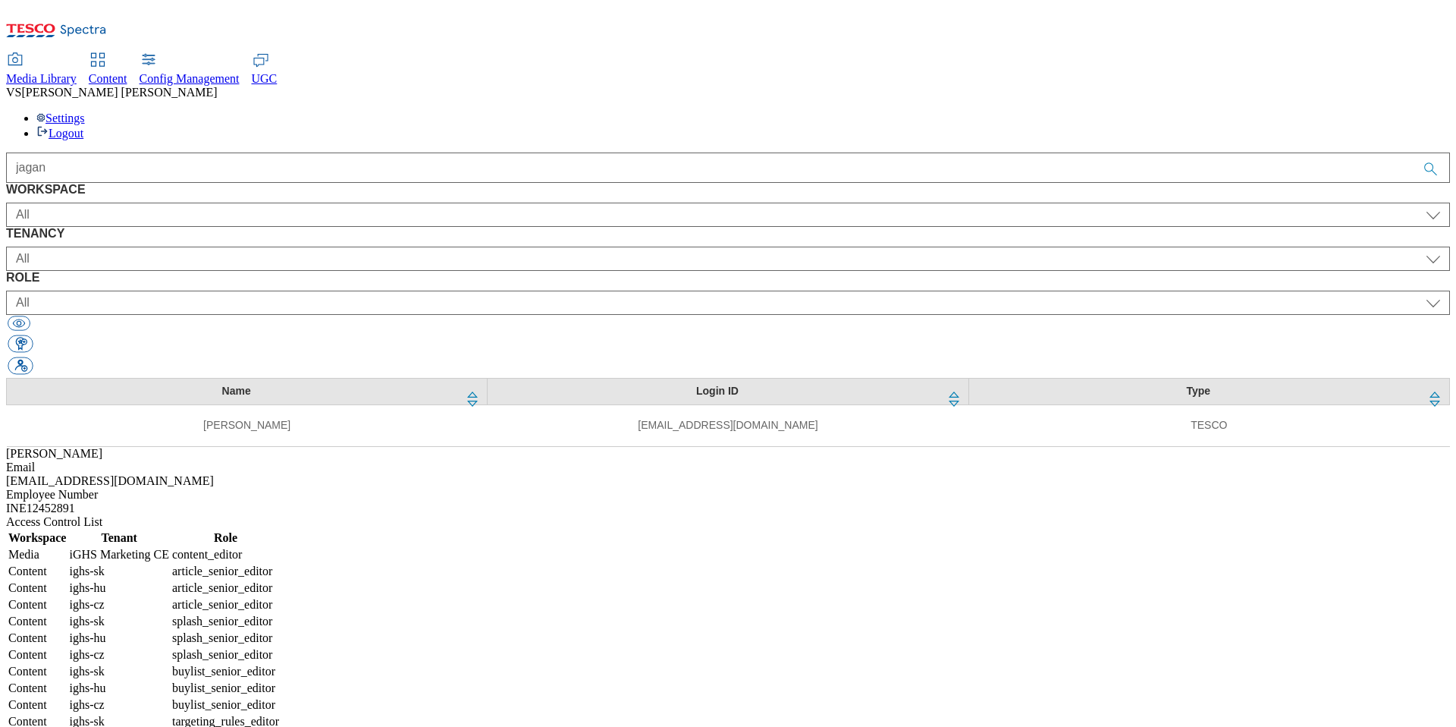
select select "ighs-sk"
select select "article_senior_editor"
select select "Content"
select select "ighs-hu"
select select "article_senior_editor"
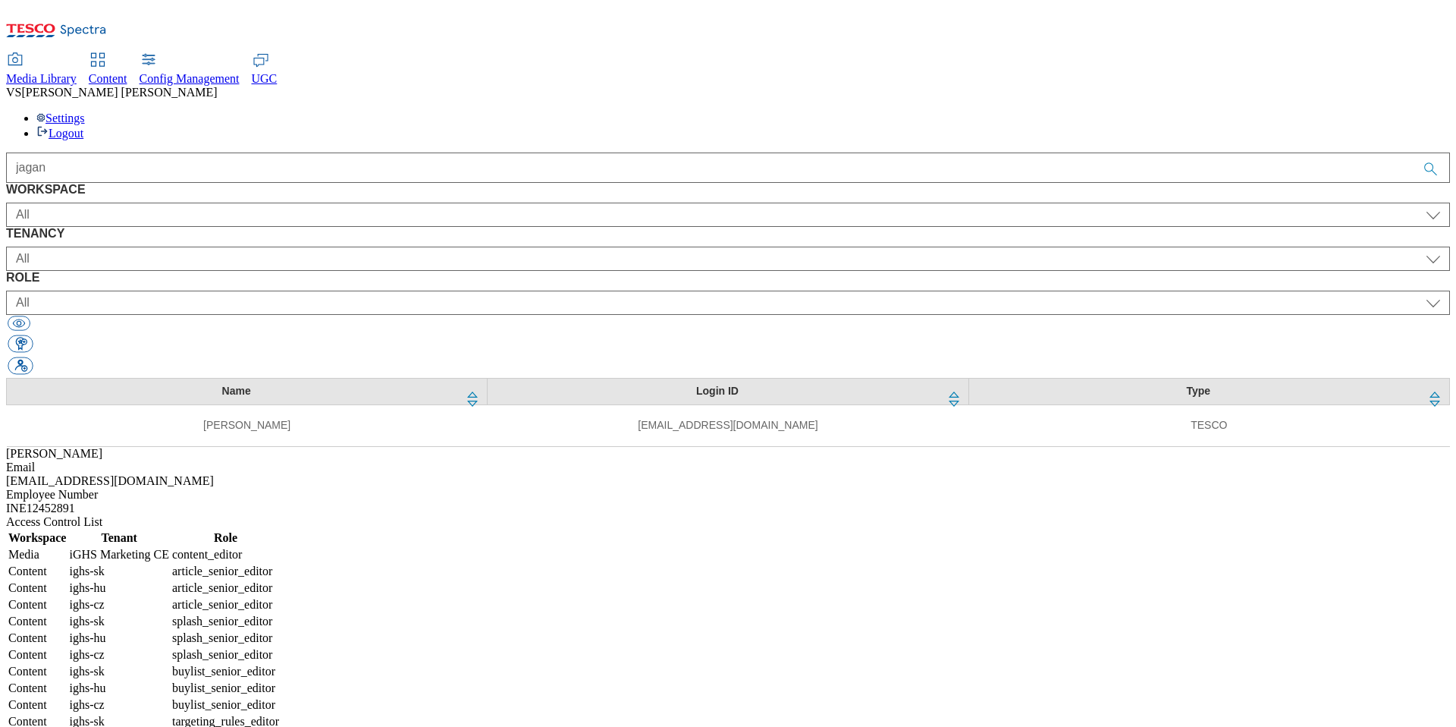
select select "Content"
select select "ighs-cz"
select select "article_senior_editor"
select select "Content"
select select "ighs-sk"
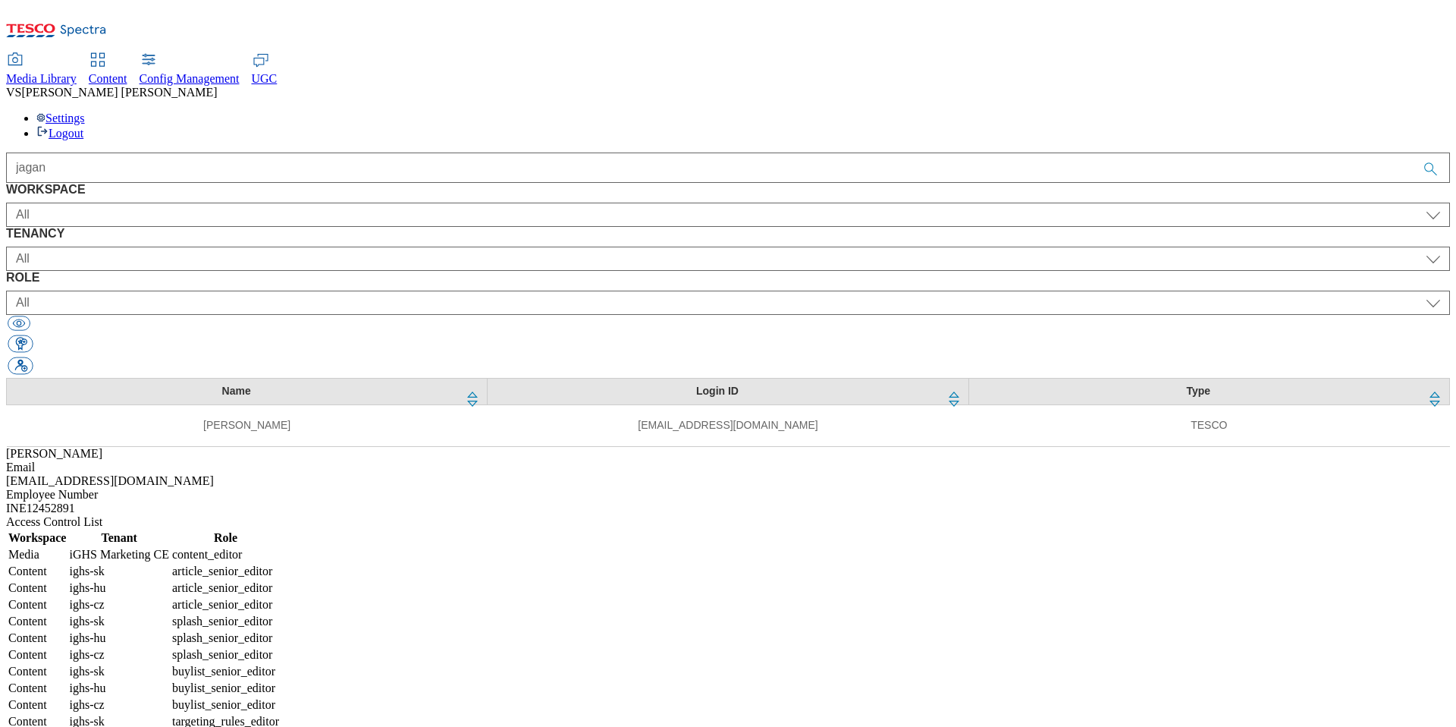
select select "splash_senior_editor"
select select "Content"
select select "ighs-hu"
select select "splash_senior_editor"
select select "Content"
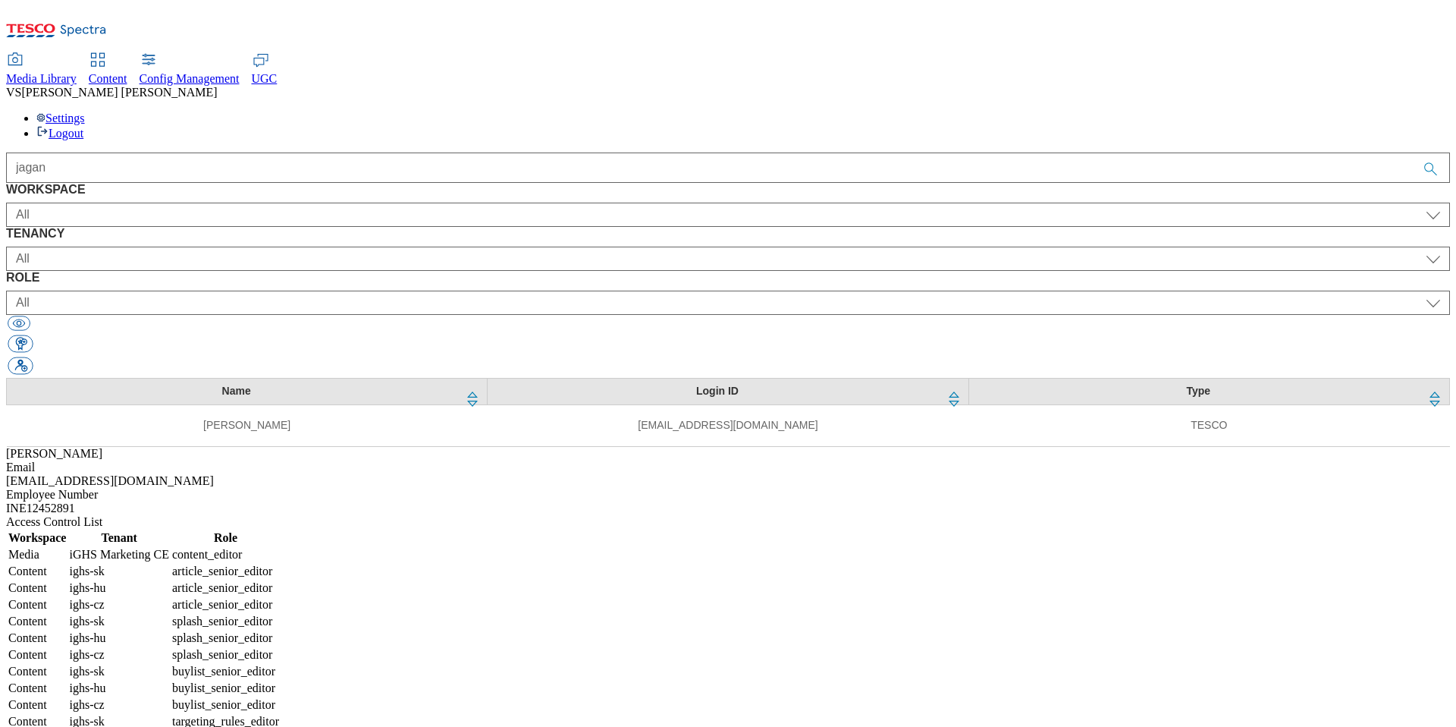
select select "ighs-cz"
select select "splash_senior_editor"
select select "Content"
select select "ighs-sk"
select select "buylist_senior_editor"
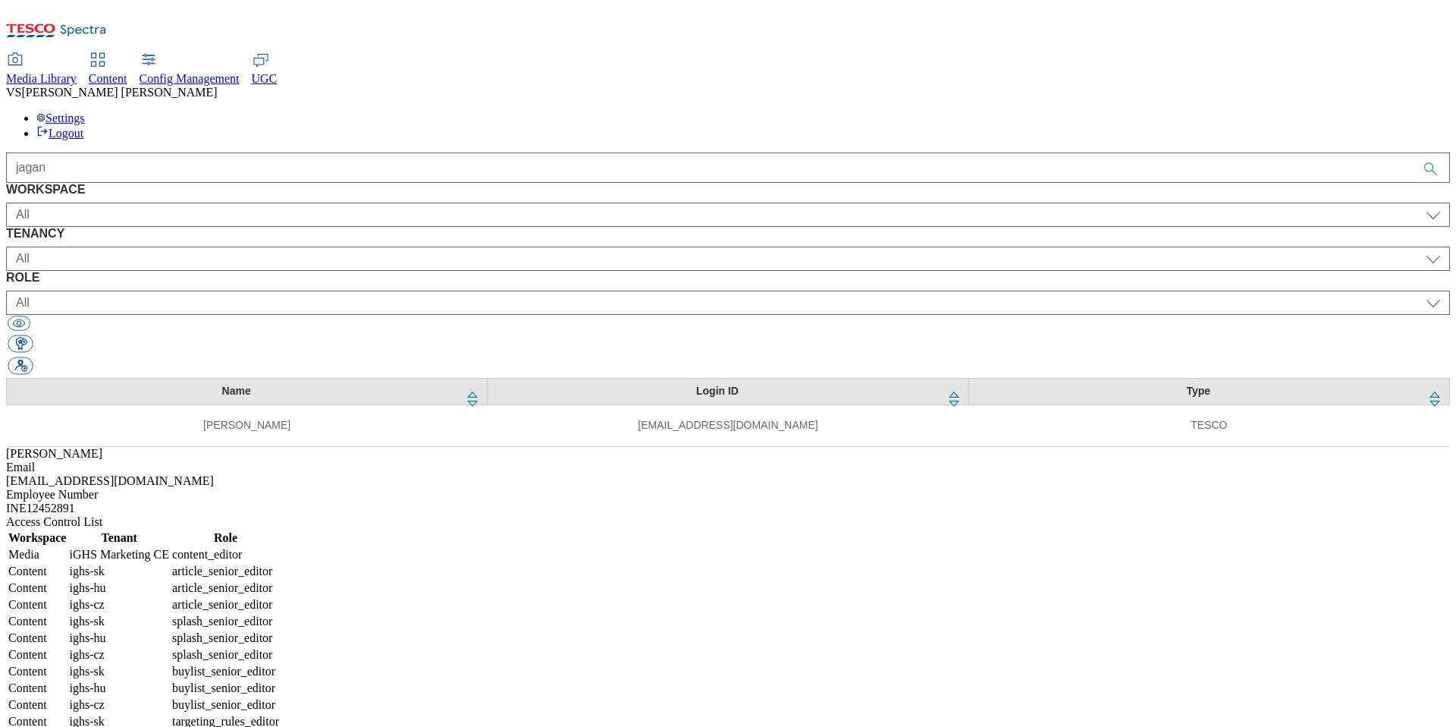
select select "Content"
select select "ighs-hu"
select select "buylist_senior_editor"
select select "Content"
select select "ighs-cz"
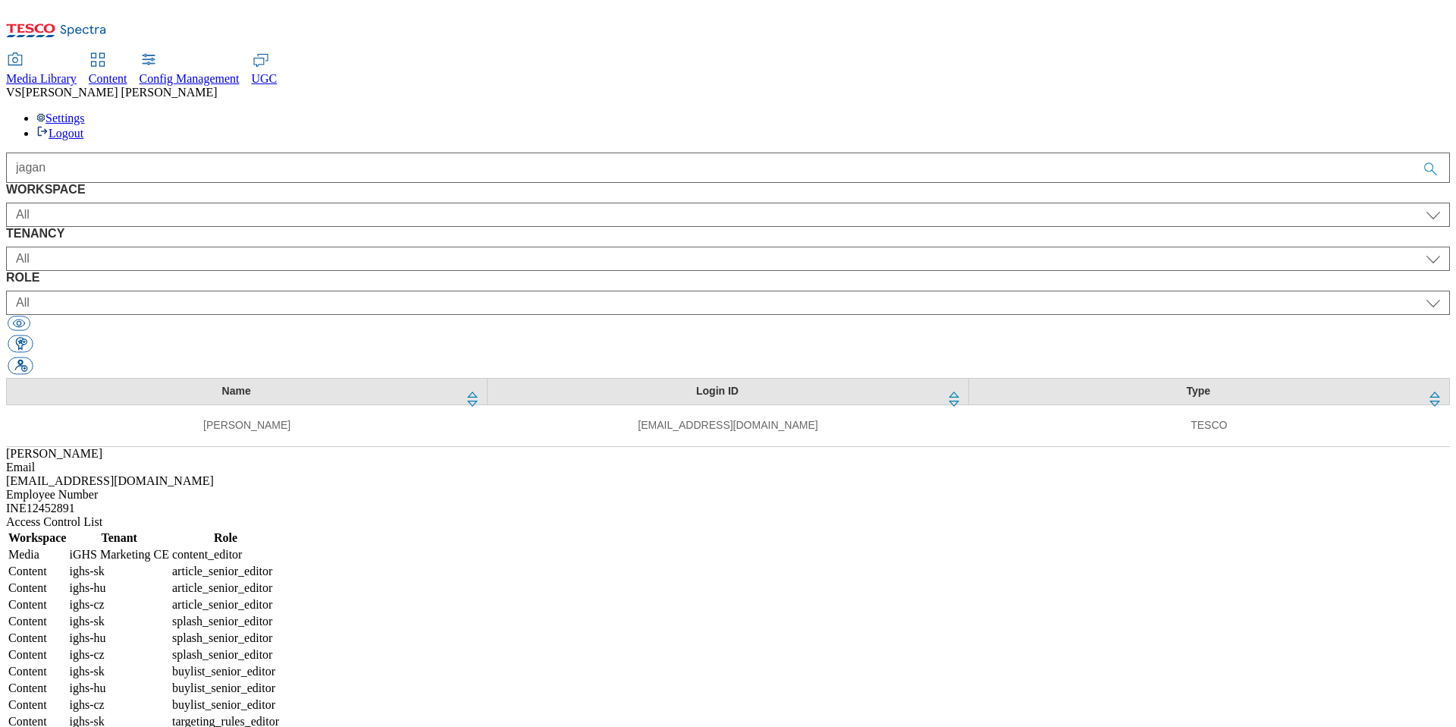
select select "buylist_senior_editor"
select select "Content"
select select "ighs-sk"
select select "targeting_rules_editor"
select select "Content"
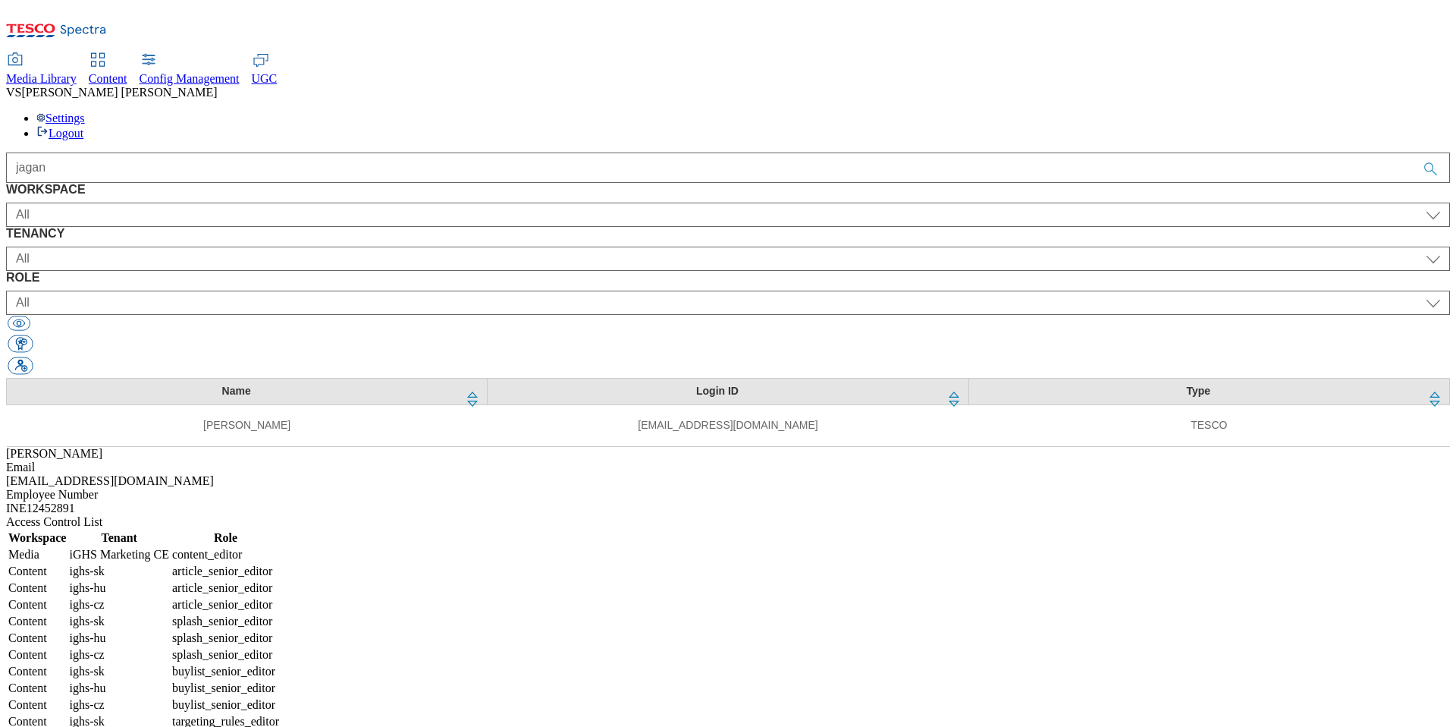
select select "ighs-hu"
select select "targeting_rules_editor"
select select "Content"
select select "ighs-cz"
select select "targeting_rules_editor"
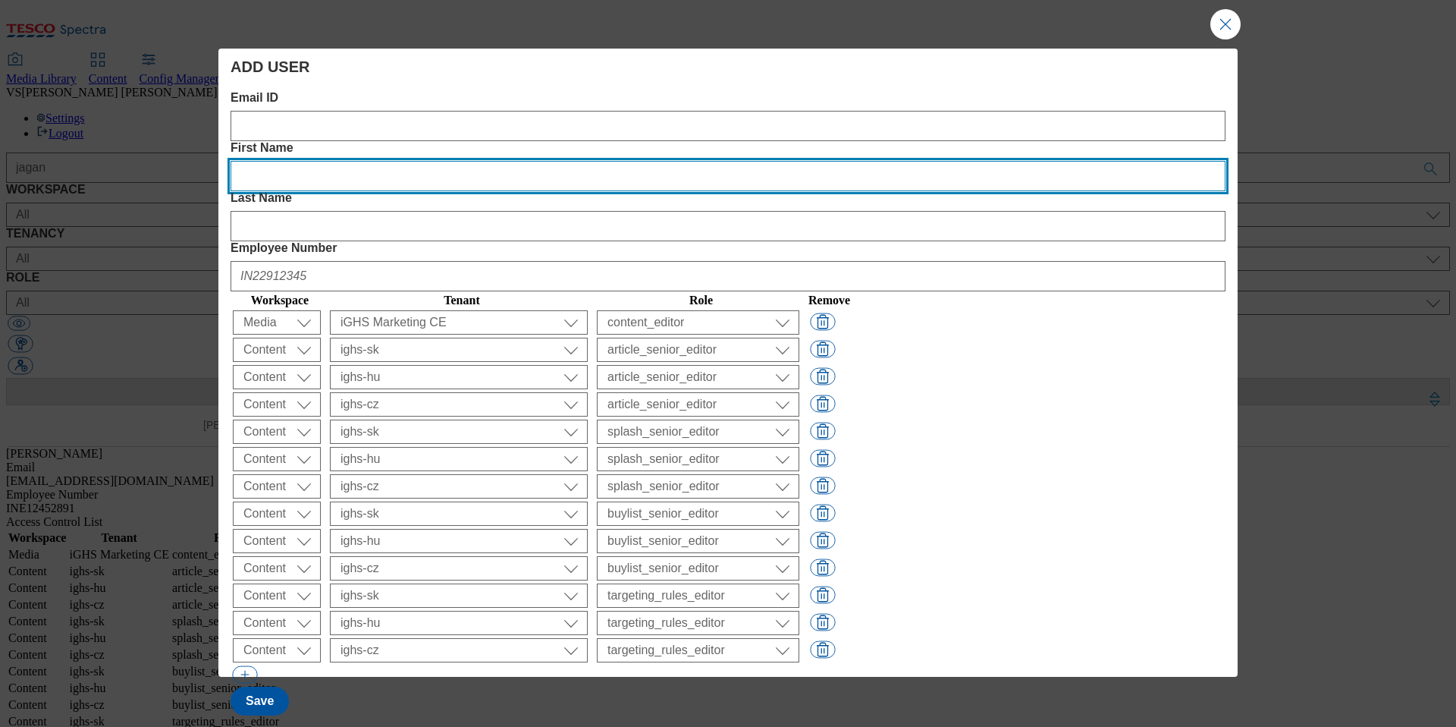
click at [553, 161] on Name "First Name" at bounding box center [728, 176] width 995 height 30
paste Name "INE12452891"
type Name "INE12452891"
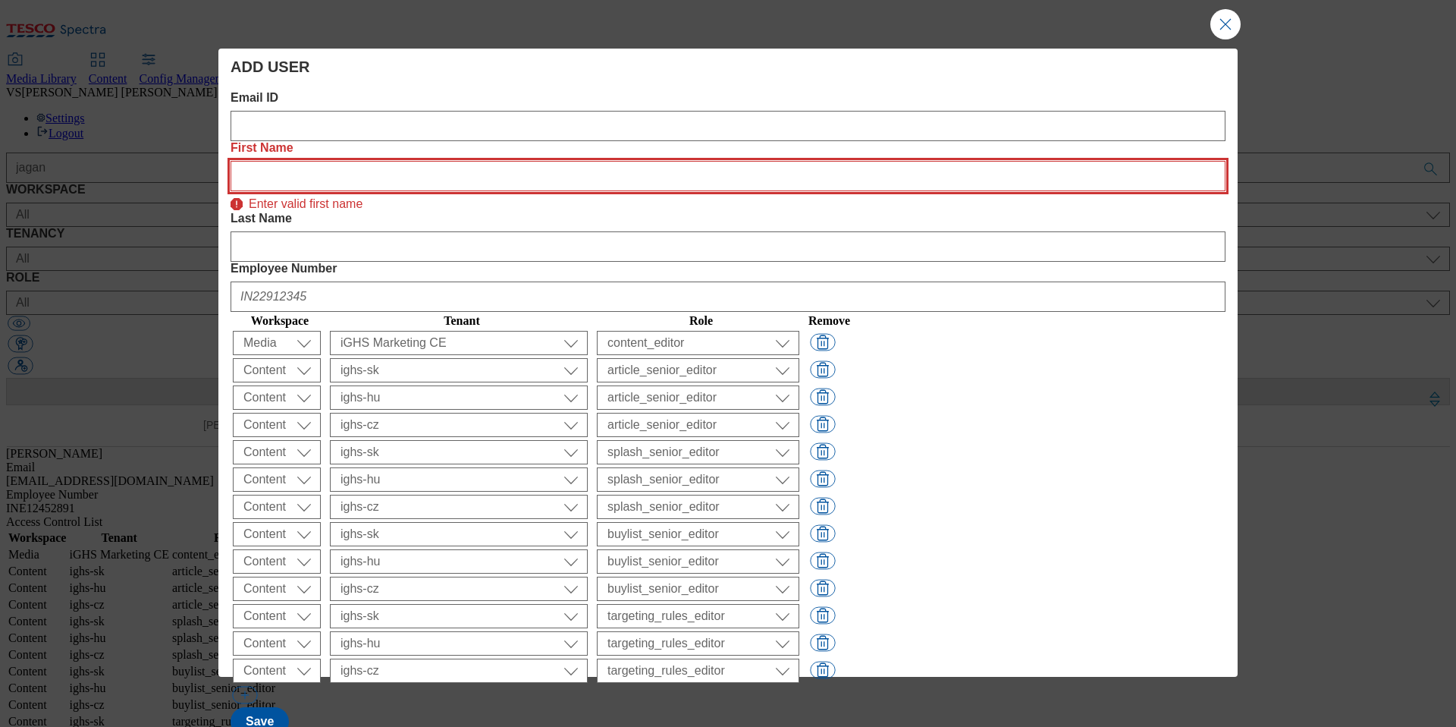
click at [516, 161] on Name "First Name" at bounding box center [728, 176] width 995 height 30
paste Name "Vanda"
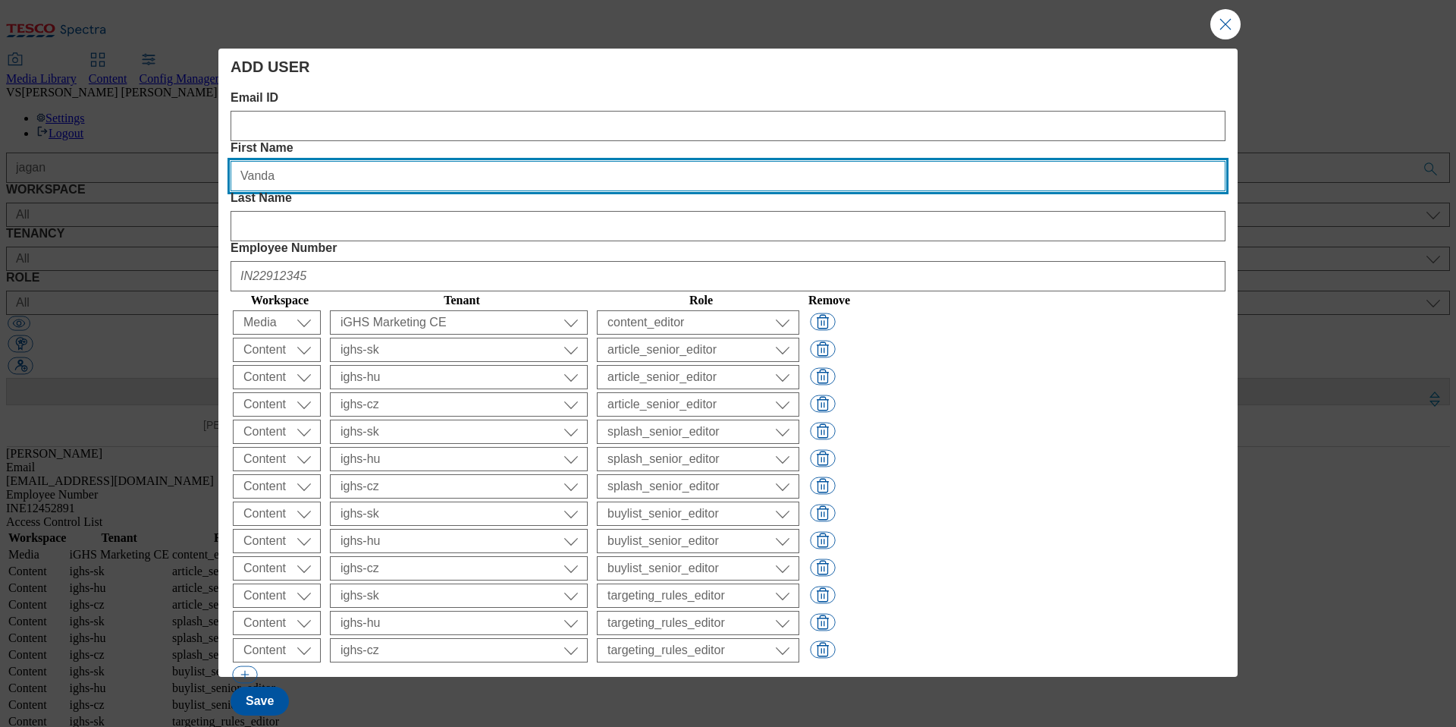
type Name "Vanda"
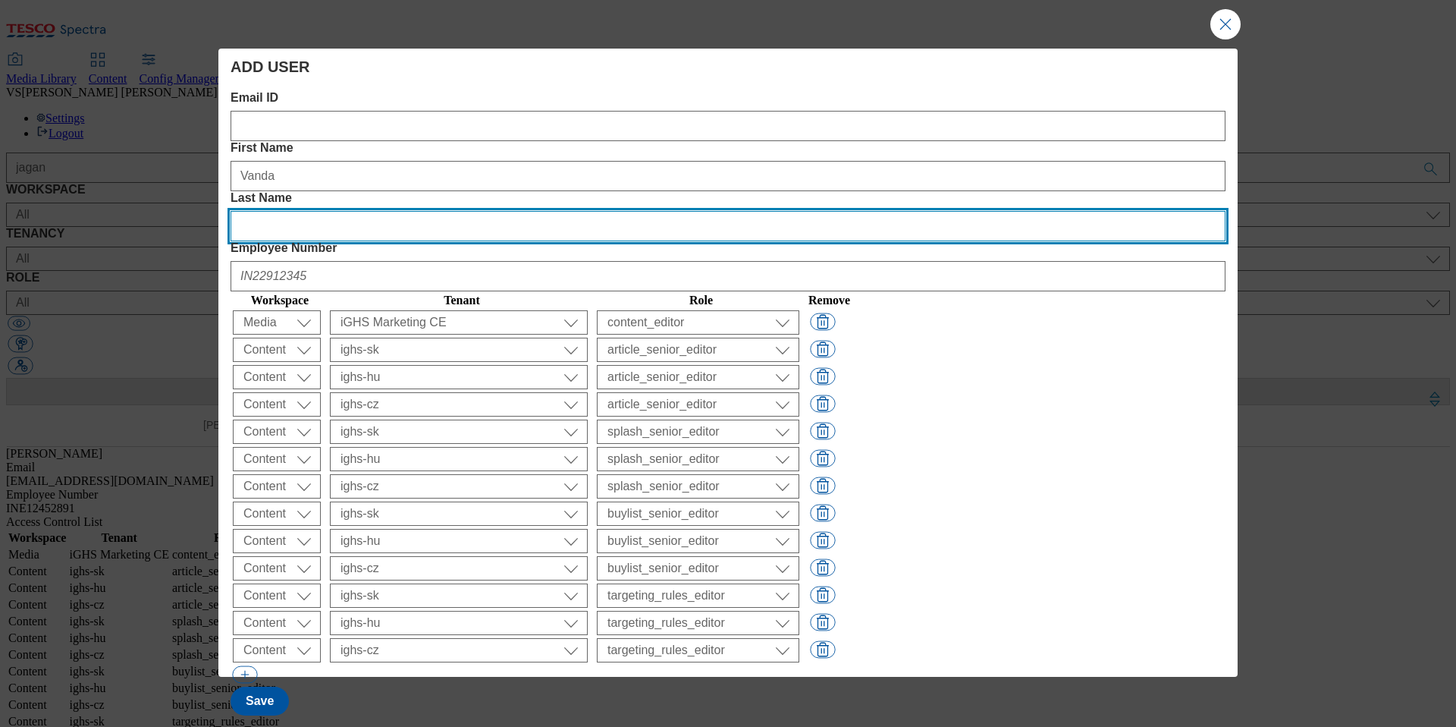
click at [789, 211] on Name "Last Name" at bounding box center [728, 226] width 995 height 30
paste Name "[PERSON_NAME]"
type Name "[PERSON_NAME]"
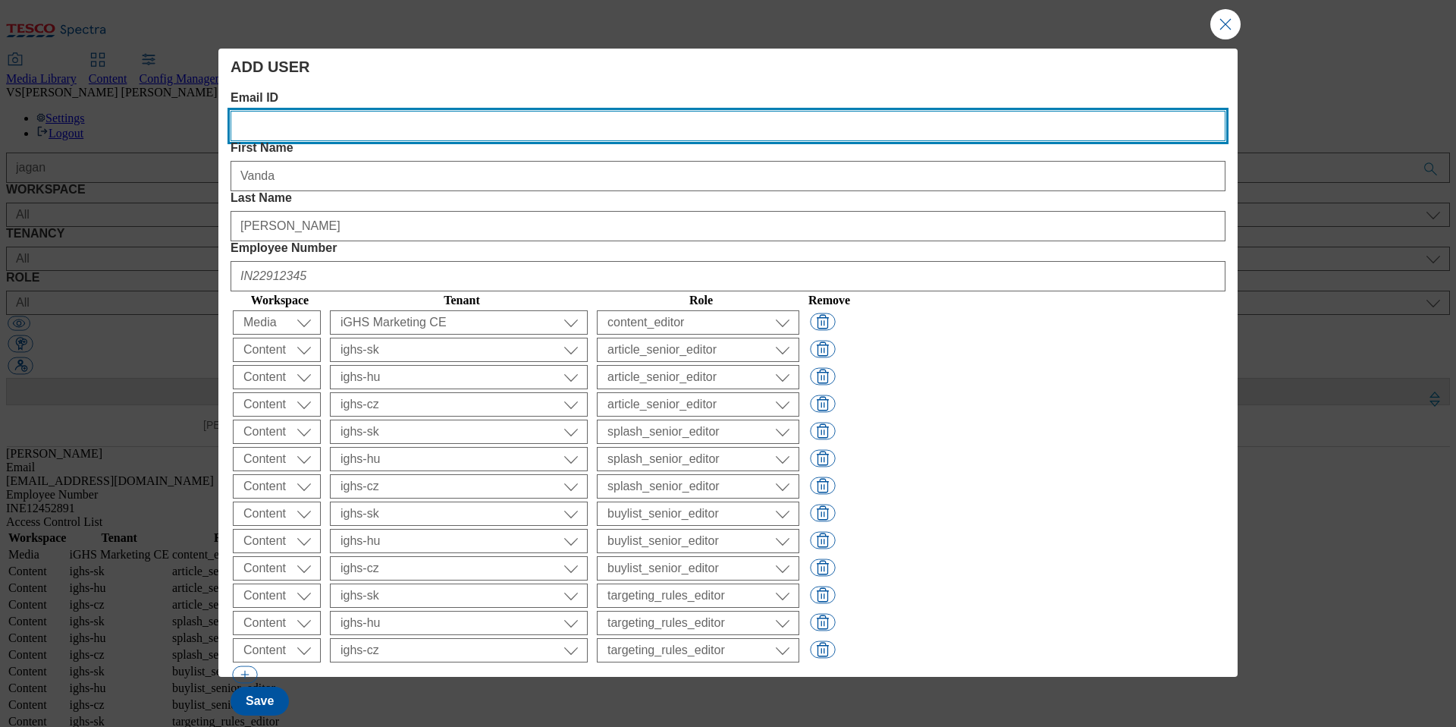
click at [413, 119] on ID "Email ID" at bounding box center [728, 126] width 995 height 30
paste ID "[EMAIL_ADDRESS][DOMAIN_NAME]"
type ID "[EMAIL_ADDRESS][DOMAIN_NAME]"
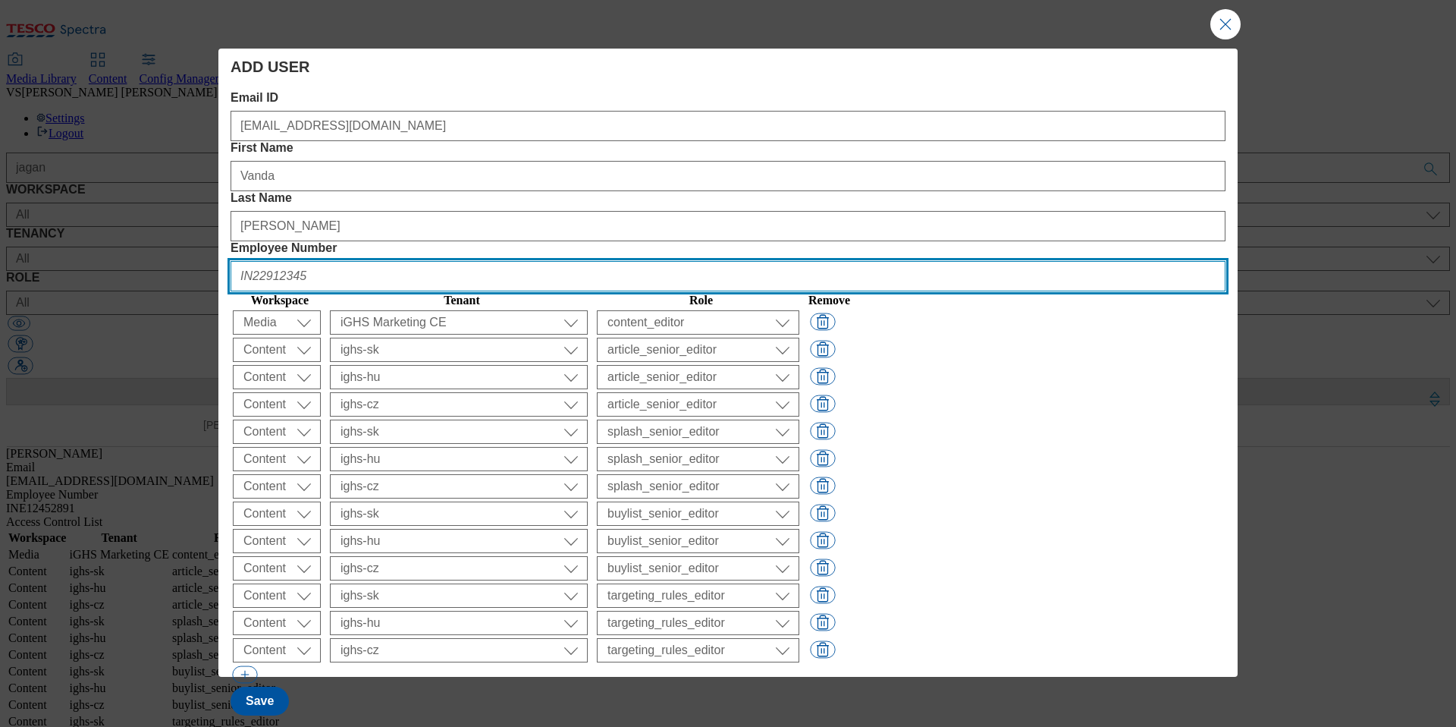
click at [1028, 261] on Number "Employee Number" at bounding box center [728, 276] width 995 height 30
paste Number "CZ98270286"
type Number "CZ98270286"
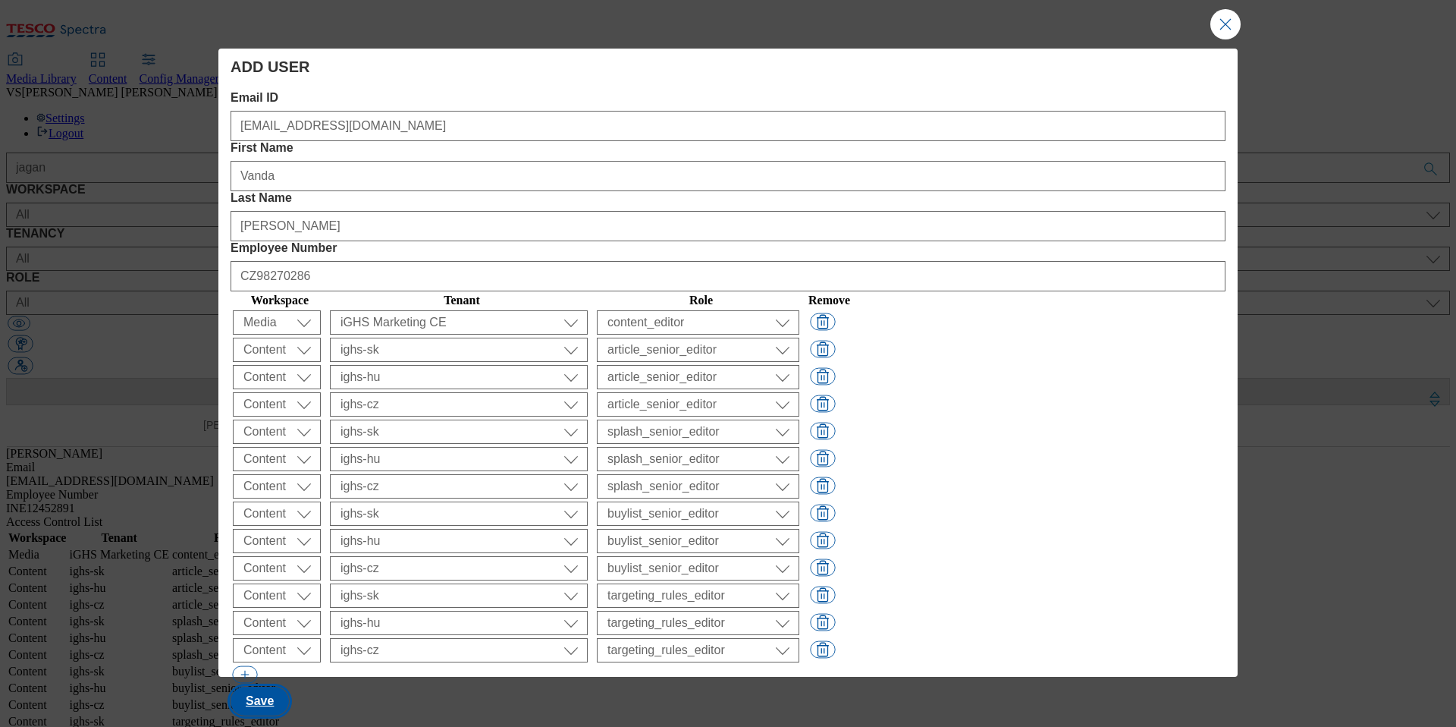
click at [250, 686] on button "Save" at bounding box center [260, 700] width 58 height 29
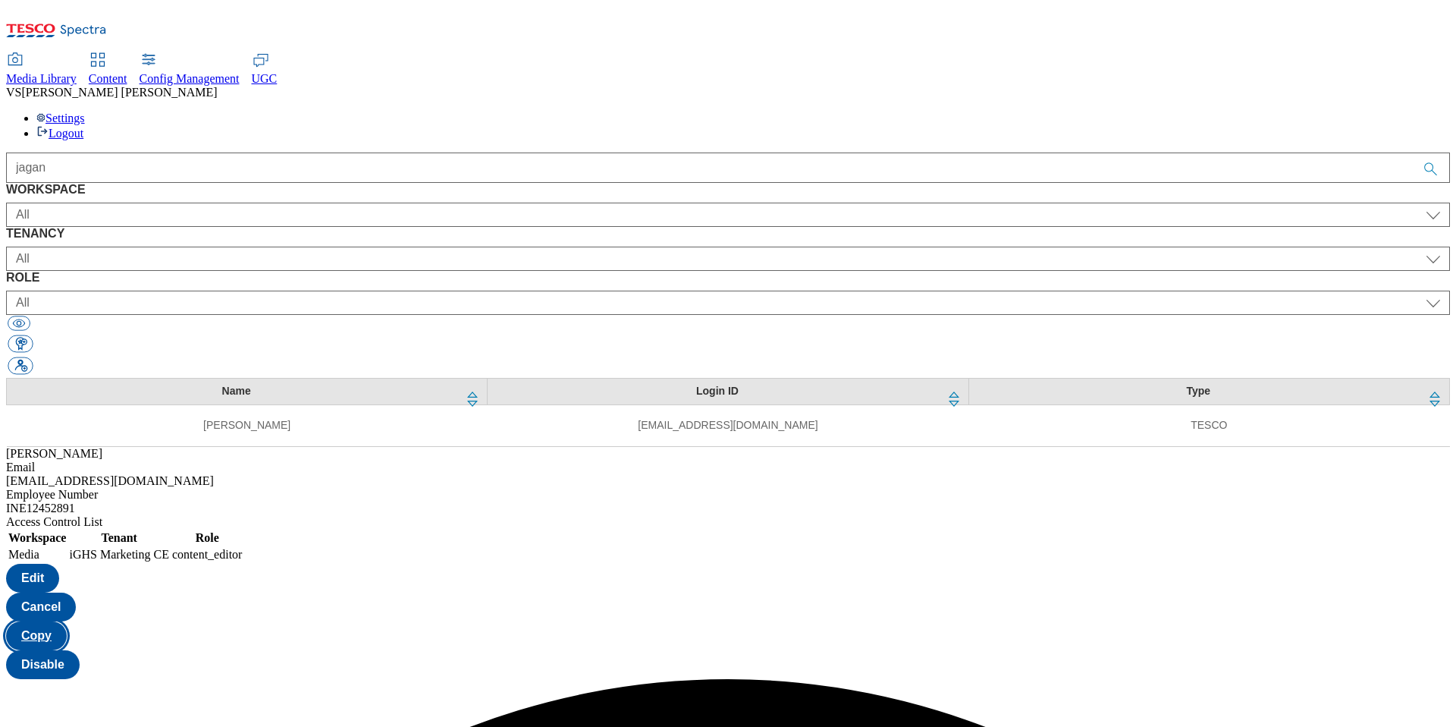
click at [67, 621] on button "Copy" at bounding box center [36, 635] width 61 height 29
select select "Media"
select select "flare-ighs-ce-mktg"
select select "content_editor"
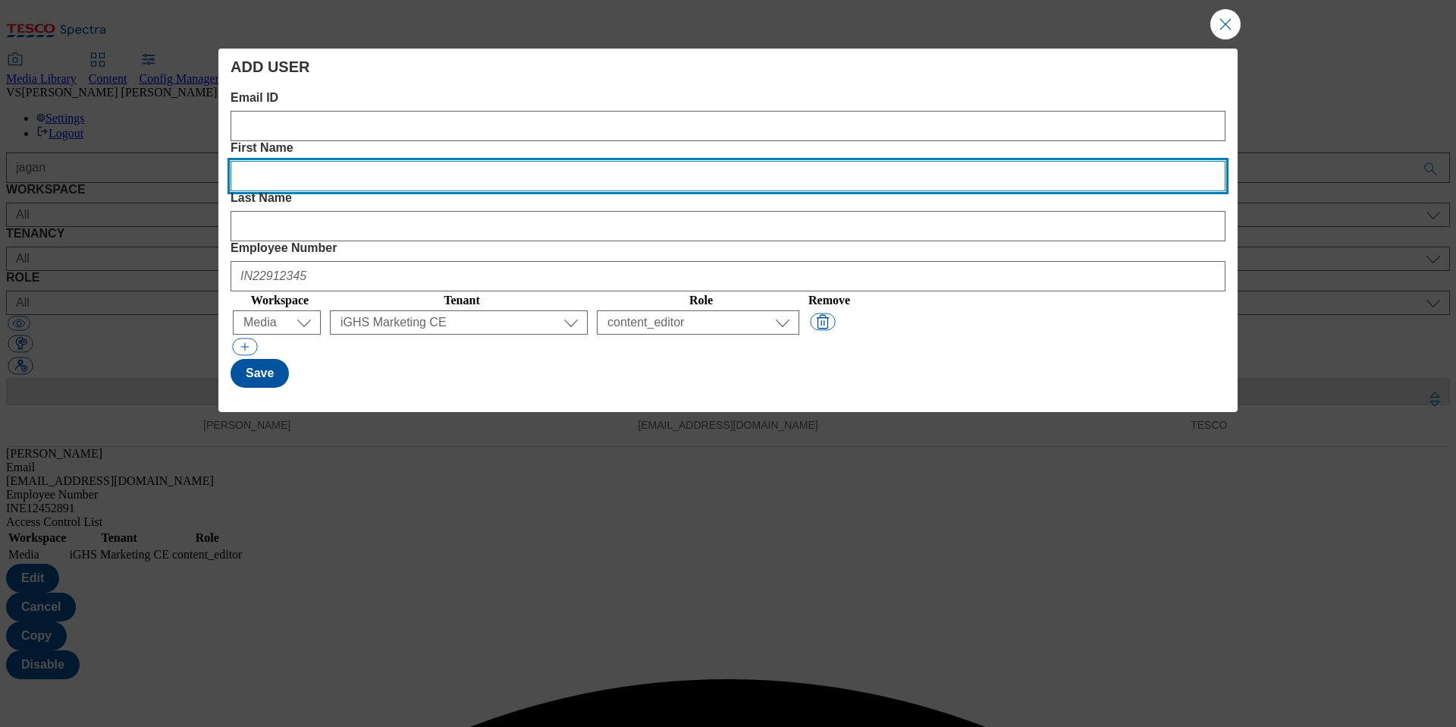
click at [529, 161] on Name "First Name" at bounding box center [728, 176] width 995 height 30
paste Name "P"
type Name "P"
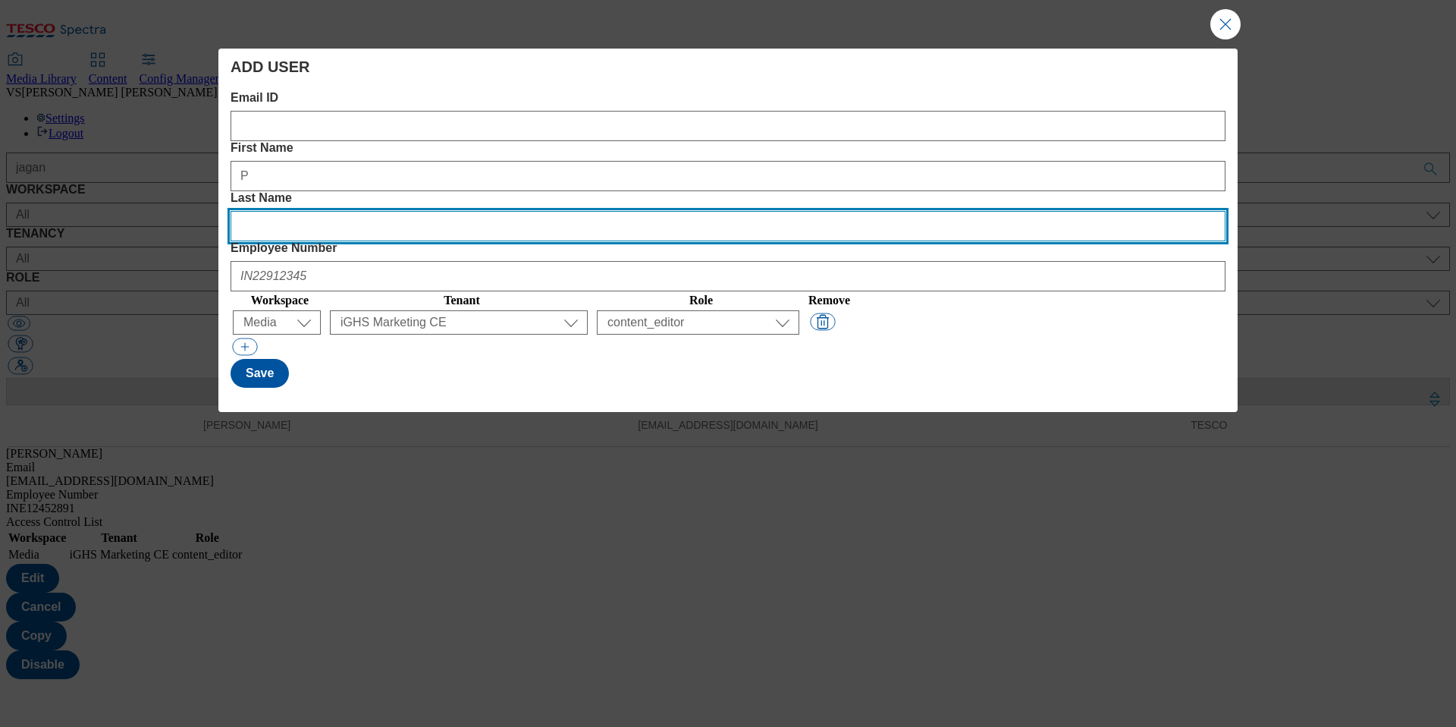
click at [800, 211] on Name "Last Name" at bounding box center [728, 226] width 995 height 30
paste Name "Rajiv"
type Name "Rajiv"
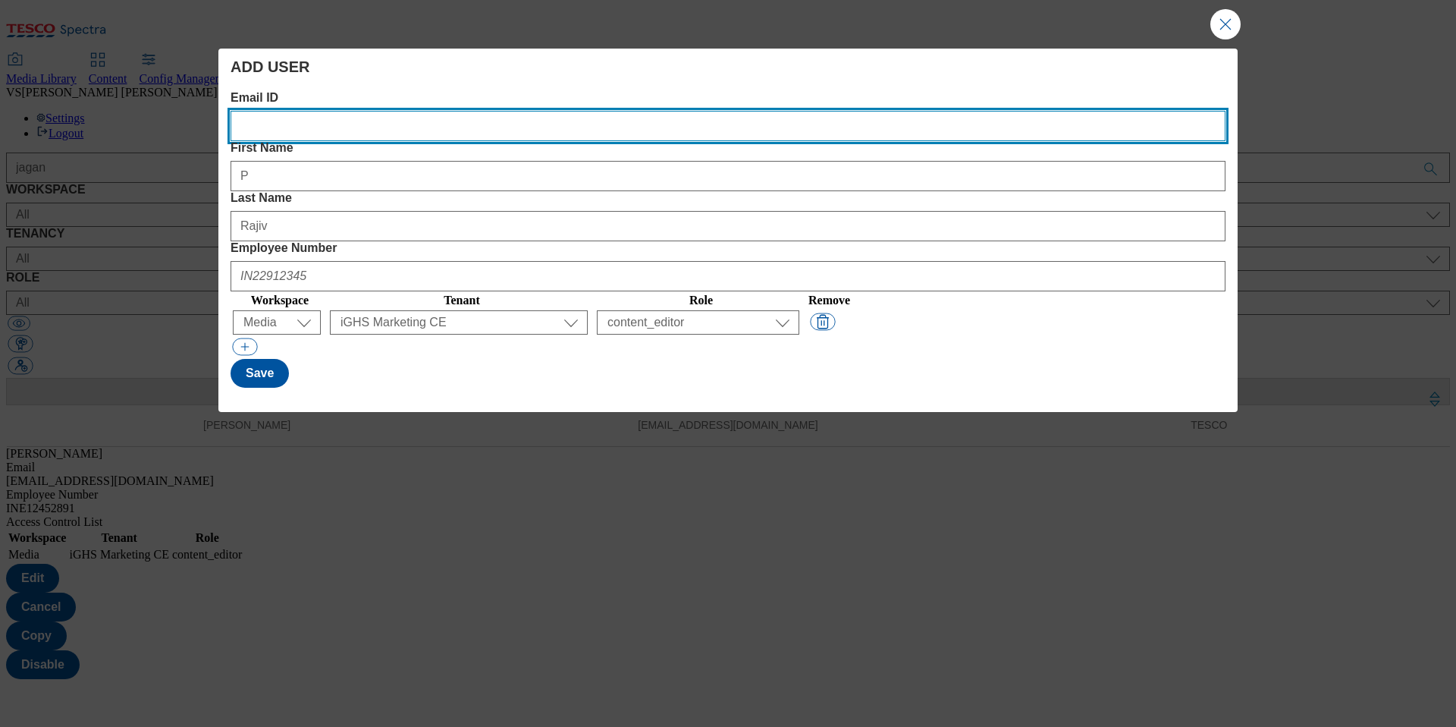
click at [353, 132] on ID "Email ID" at bounding box center [728, 126] width 995 height 30
paste ID "[EMAIL_ADDRESS][DOMAIN_NAME]"
type ID "[EMAIL_ADDRESS][DOMAIN_NAME]"
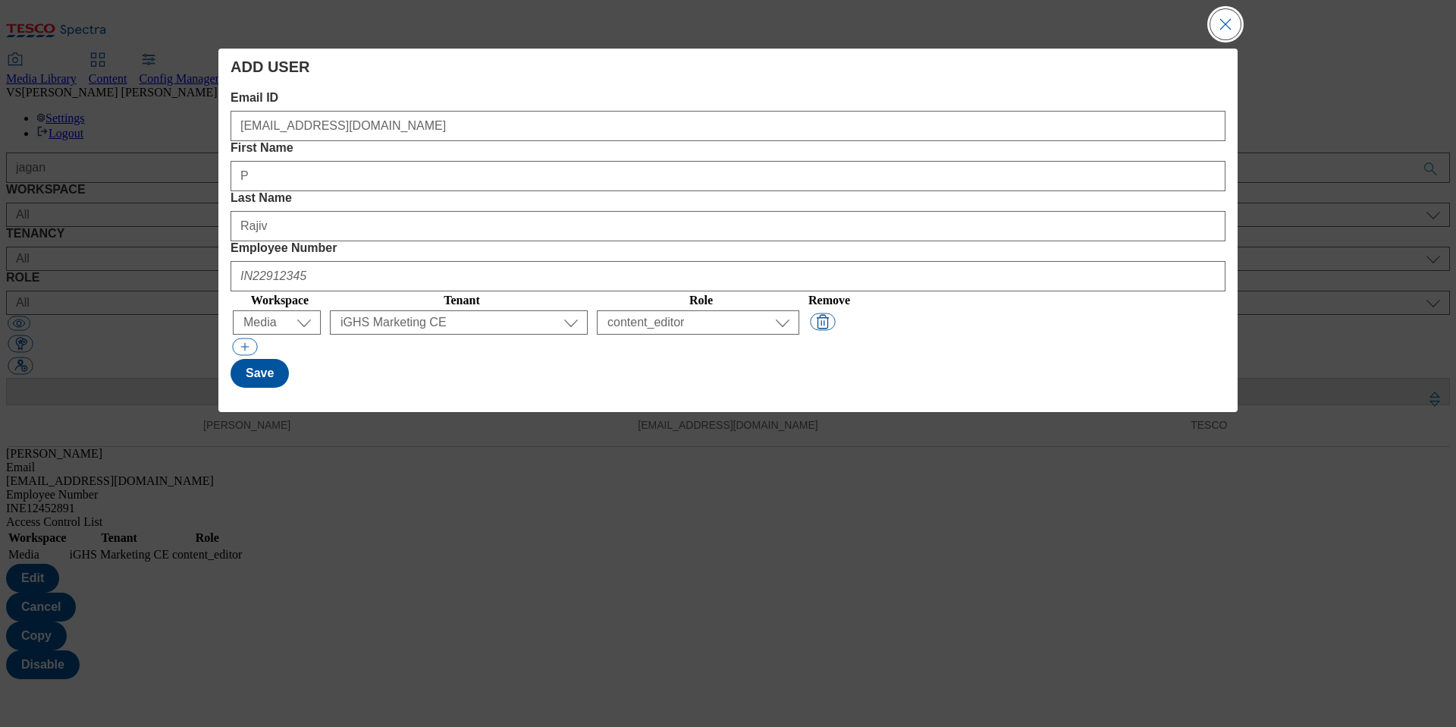
click at [1223, 30] on button "Close Modal" at bounding box center [1225, 24] width 30 height 30
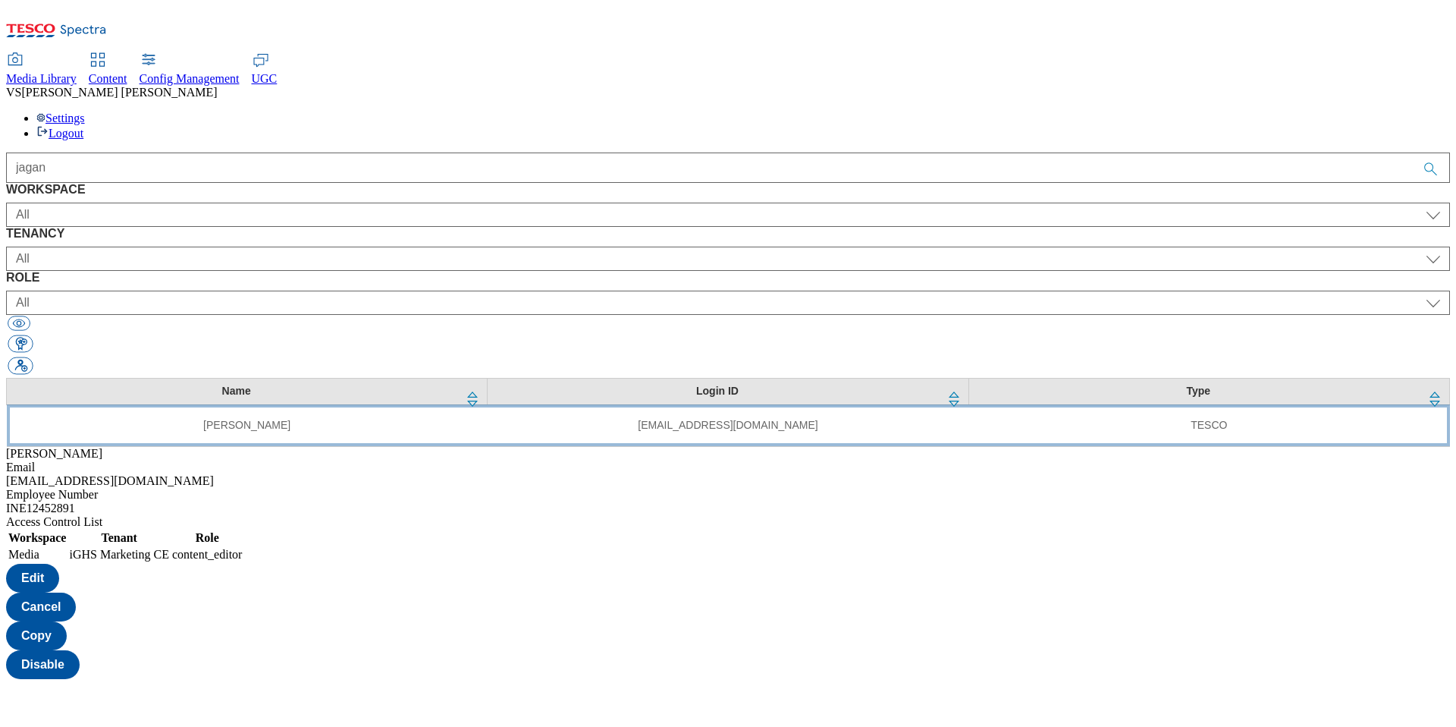
click at [968, 404] on td "TESCO" at bounding box center [1208, 425] width 481 height 42
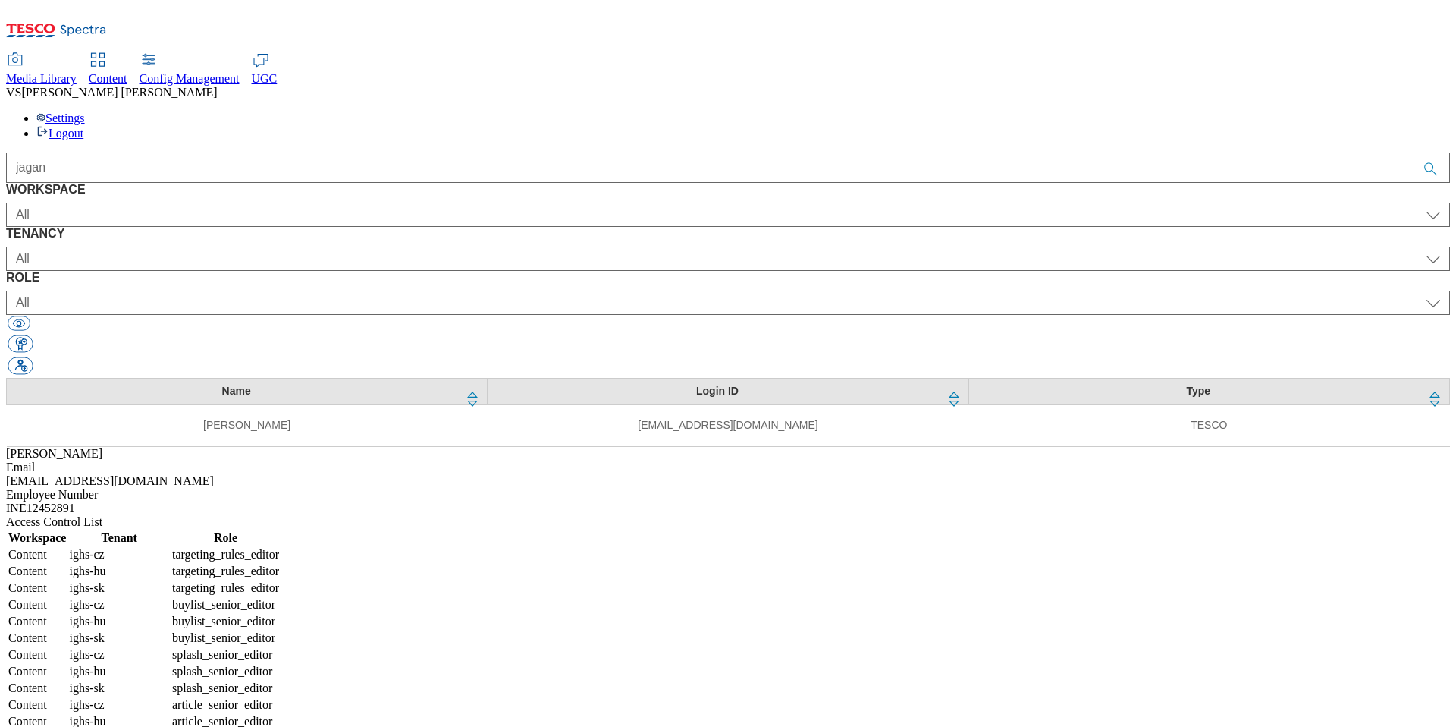
select select "Content"
select select "ighs-cz"
select select "targeting_rules_editor"
select select "Content"
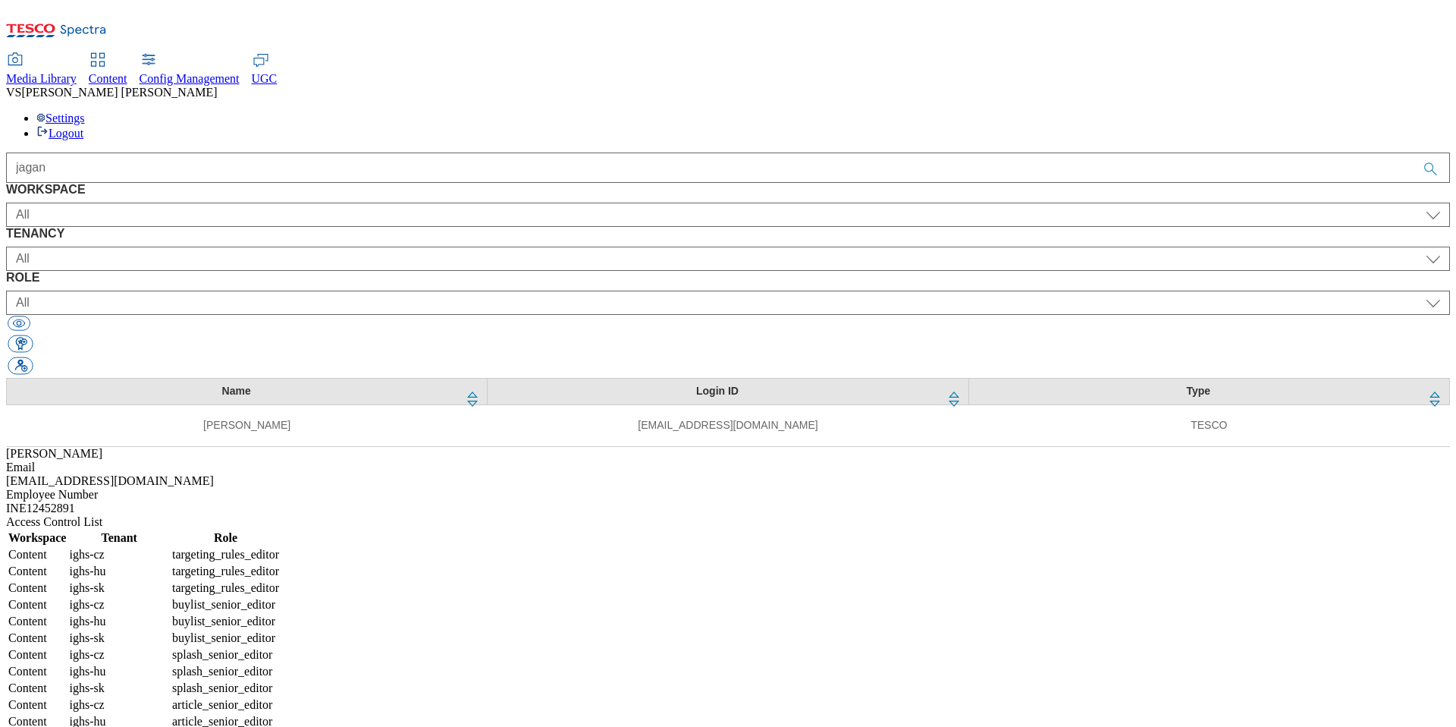
select select "ighs-hu"
select select "targeting_rules_editor"
select select "Content"
select select "ighs-sk"
select select "targeting_rules_editor"
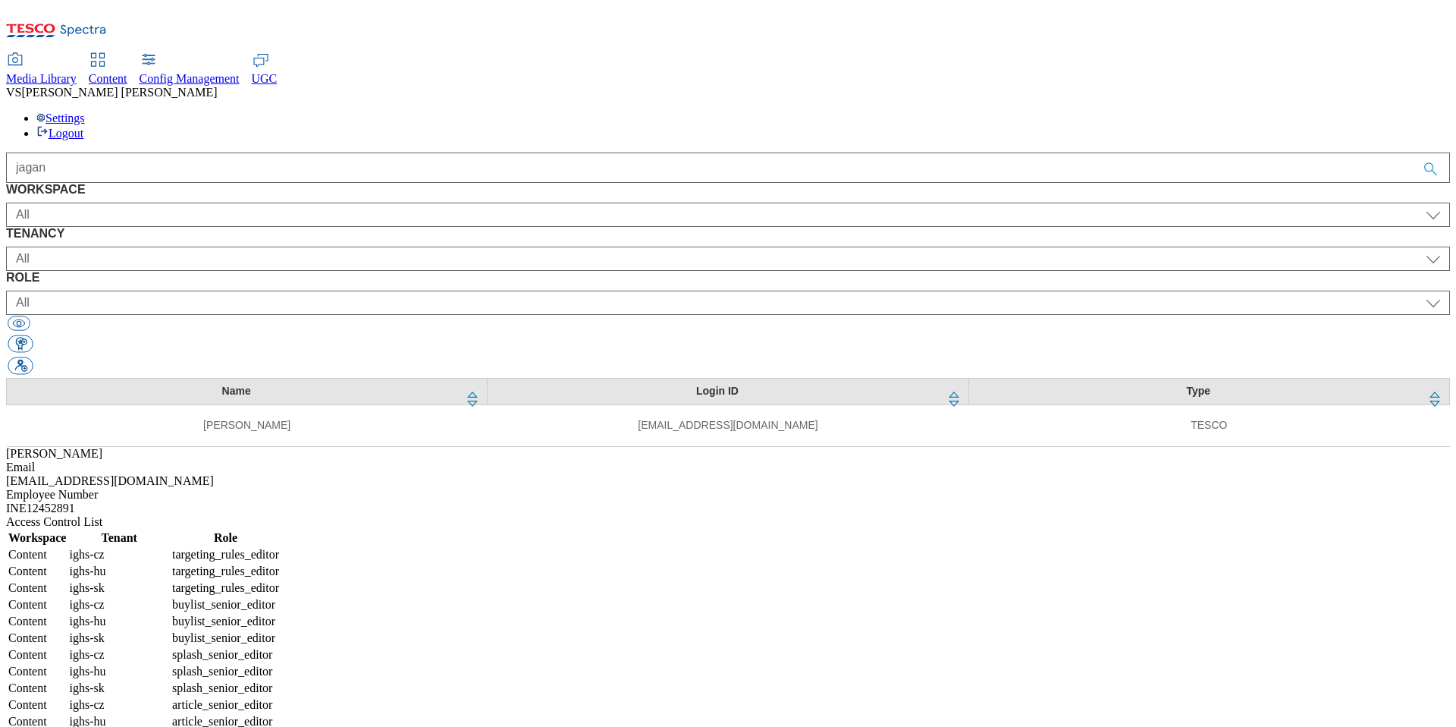
select select "Content"
select select "ighs-cz"
select select "buylist_senior_editor"
select select "Content"
select select "ighs-hu"
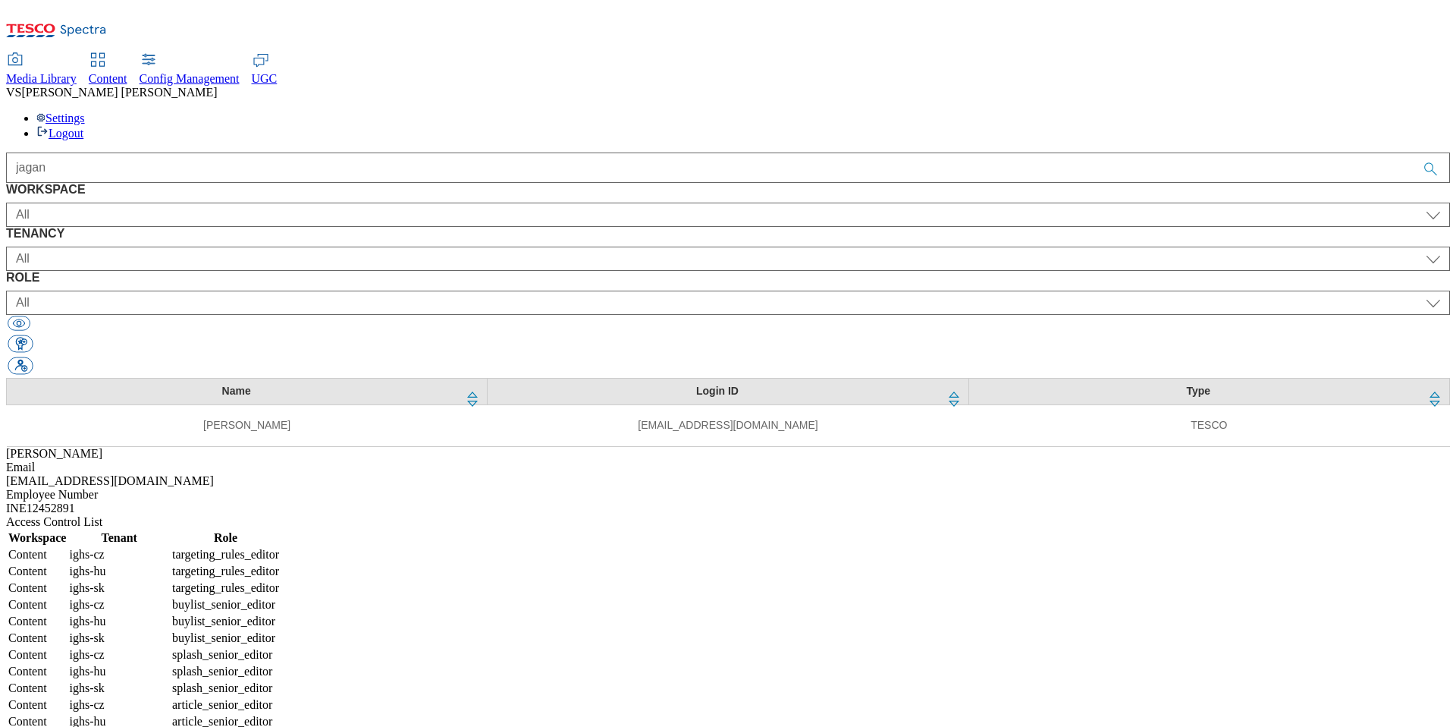
select select "buylist_senior_editor"
select select "Content"
select select "ighs-sk"
select select "buylist_senior_editor"
select select "Content"
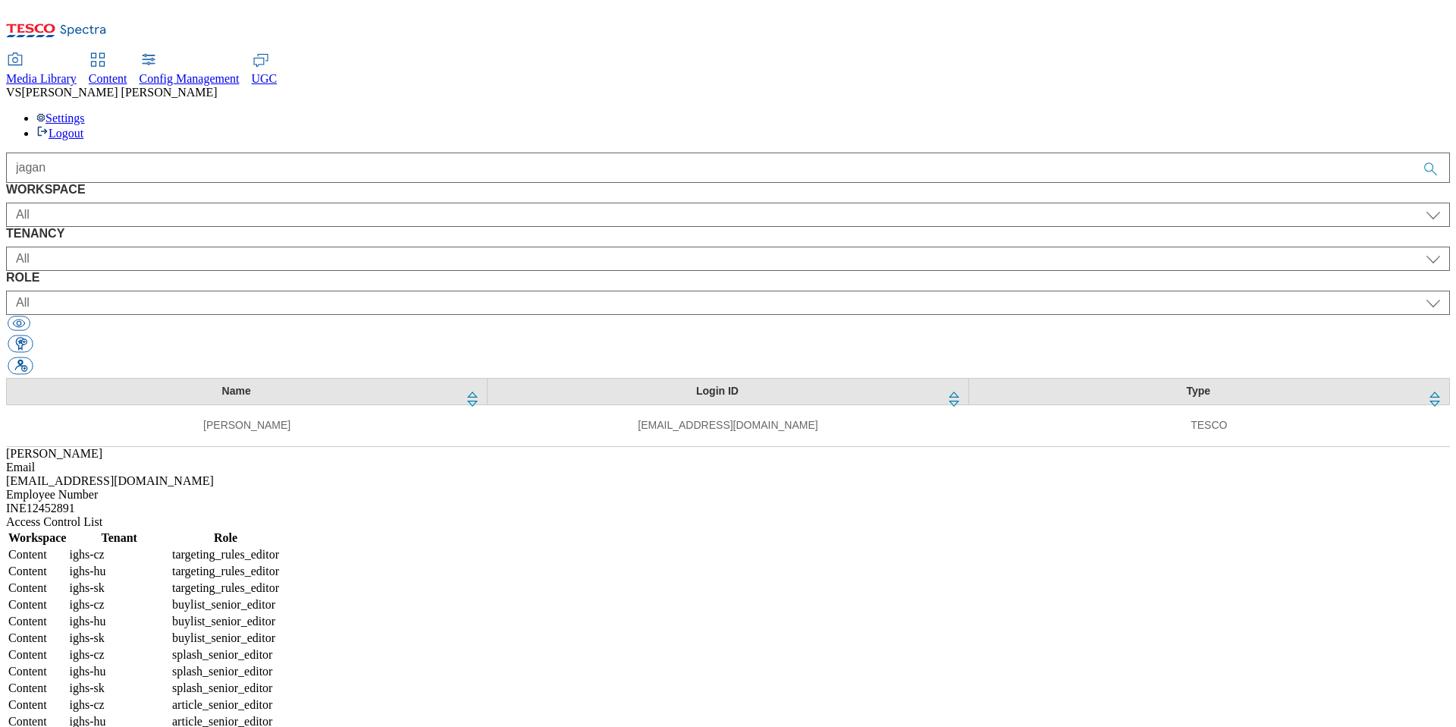
select select "ighs-cz"
select select "splash_senior_editor"
select select "Content"
select select "ighs-hu"
select select "splash_senior_editor"
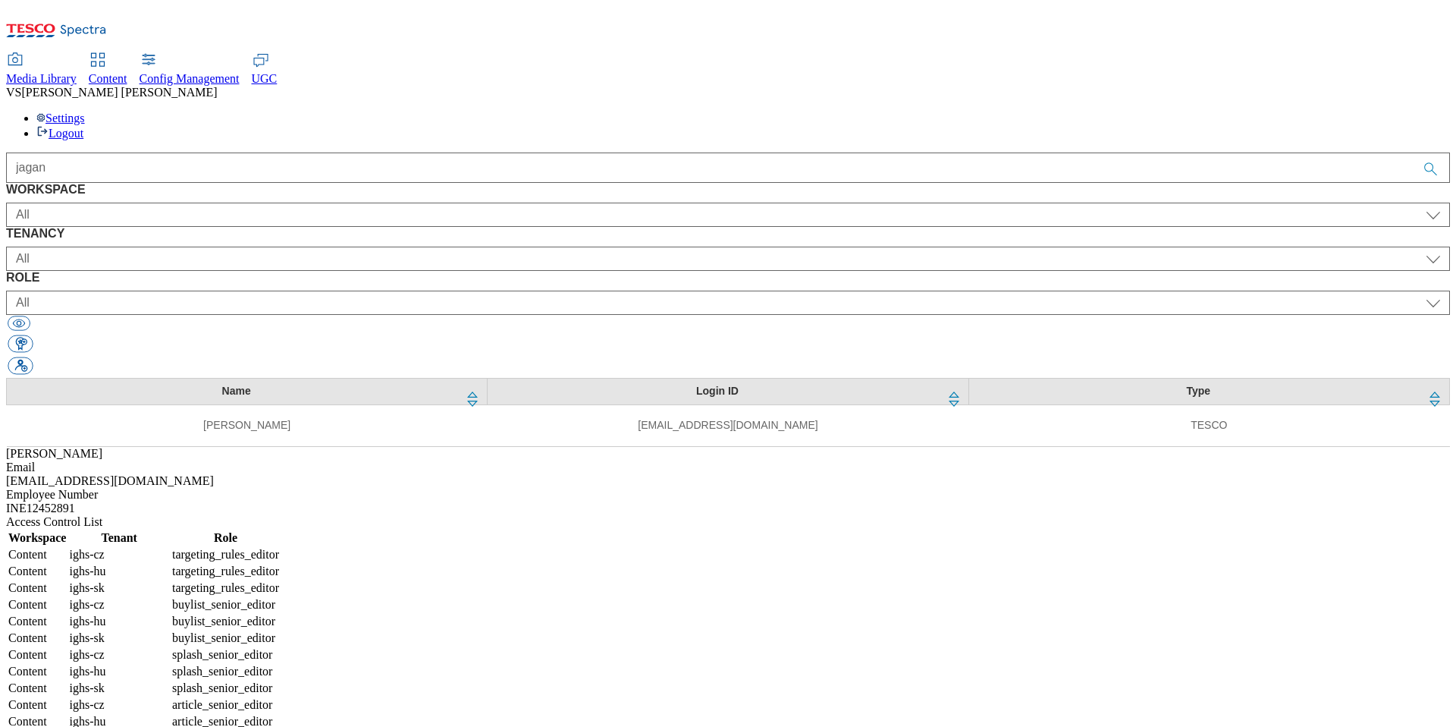
select select "Content"
select select "ighs-sk"
select select "splash_senior_editor"
select select "Content"
select select "ighs-cz"
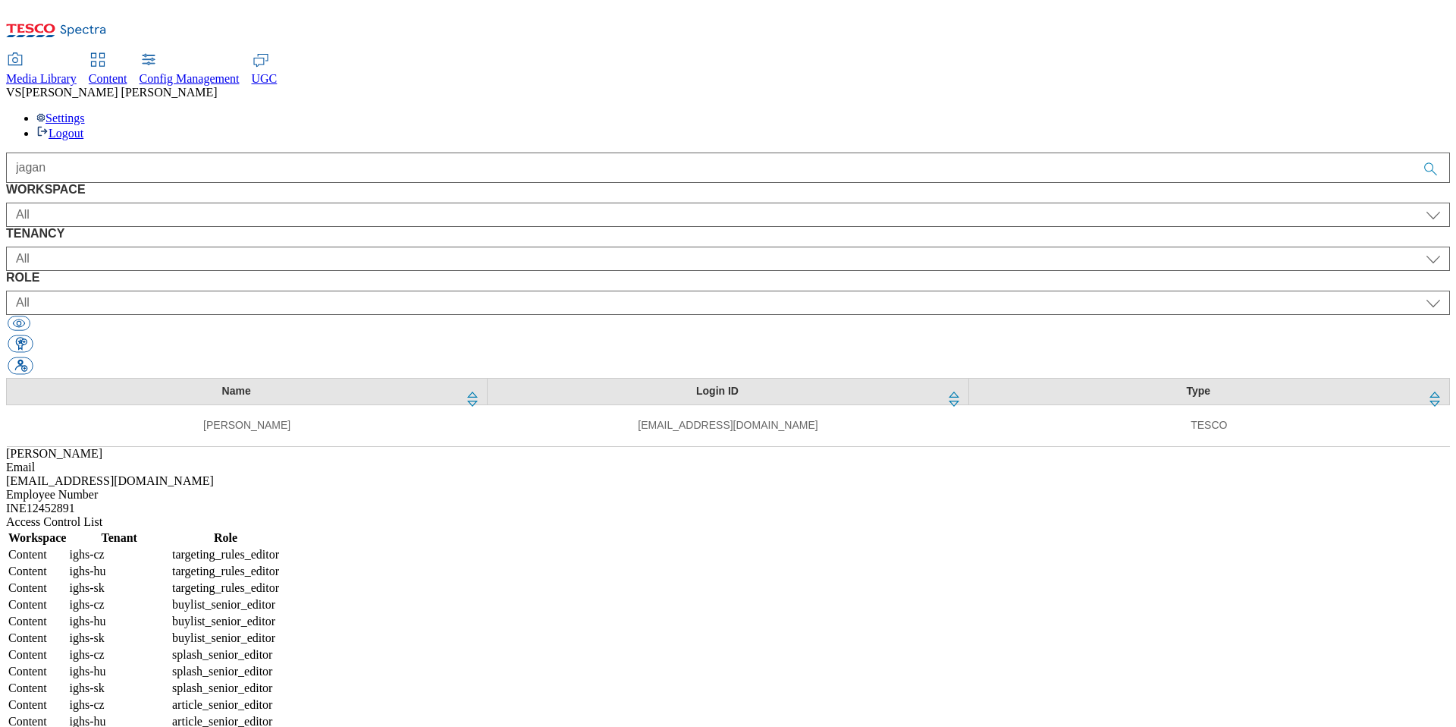
select select "article_senior_editor"
select select "Content"
select select "ighs-hu"
select select "article_senior_editor"
select select "Content"
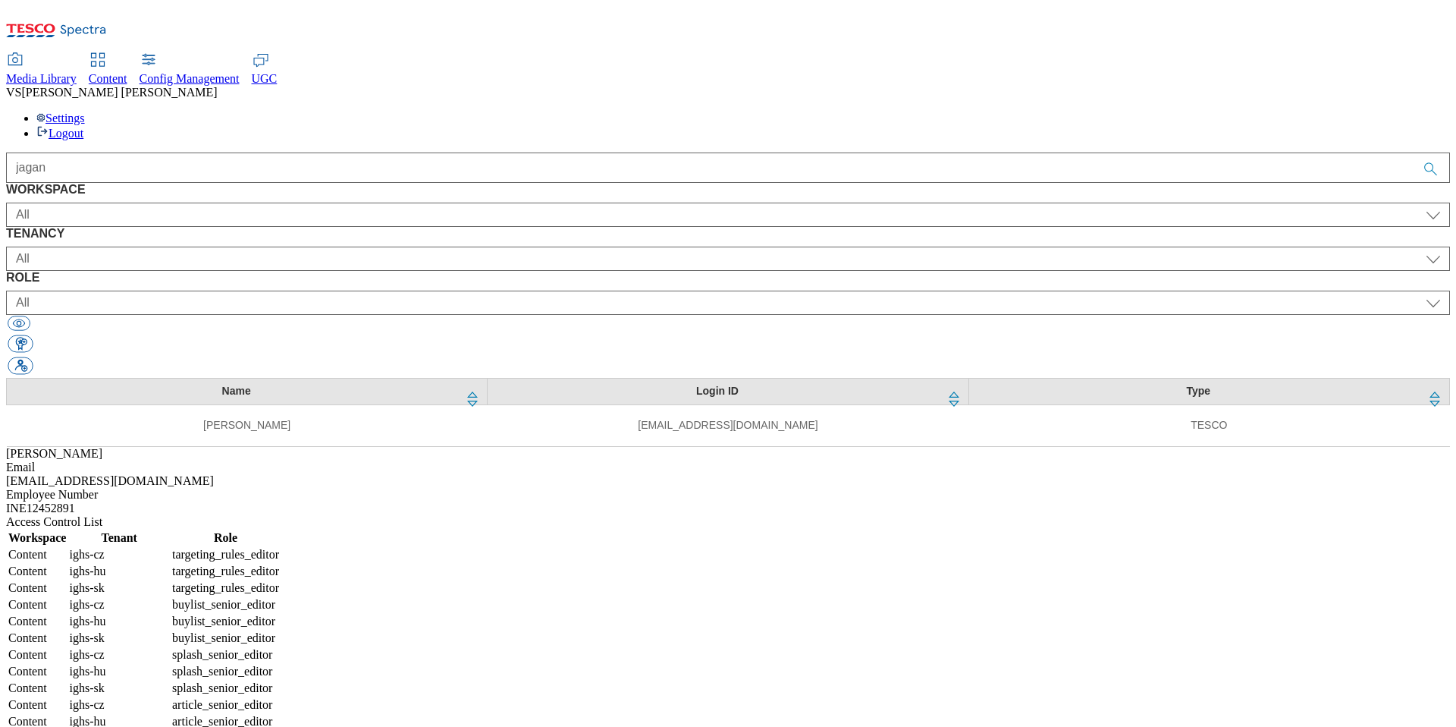
select select "ighs-sk"
select select "article_senior_editor"
select select "Media"
select select "flare-ighs-ce-mktg"
select select "content_editor"
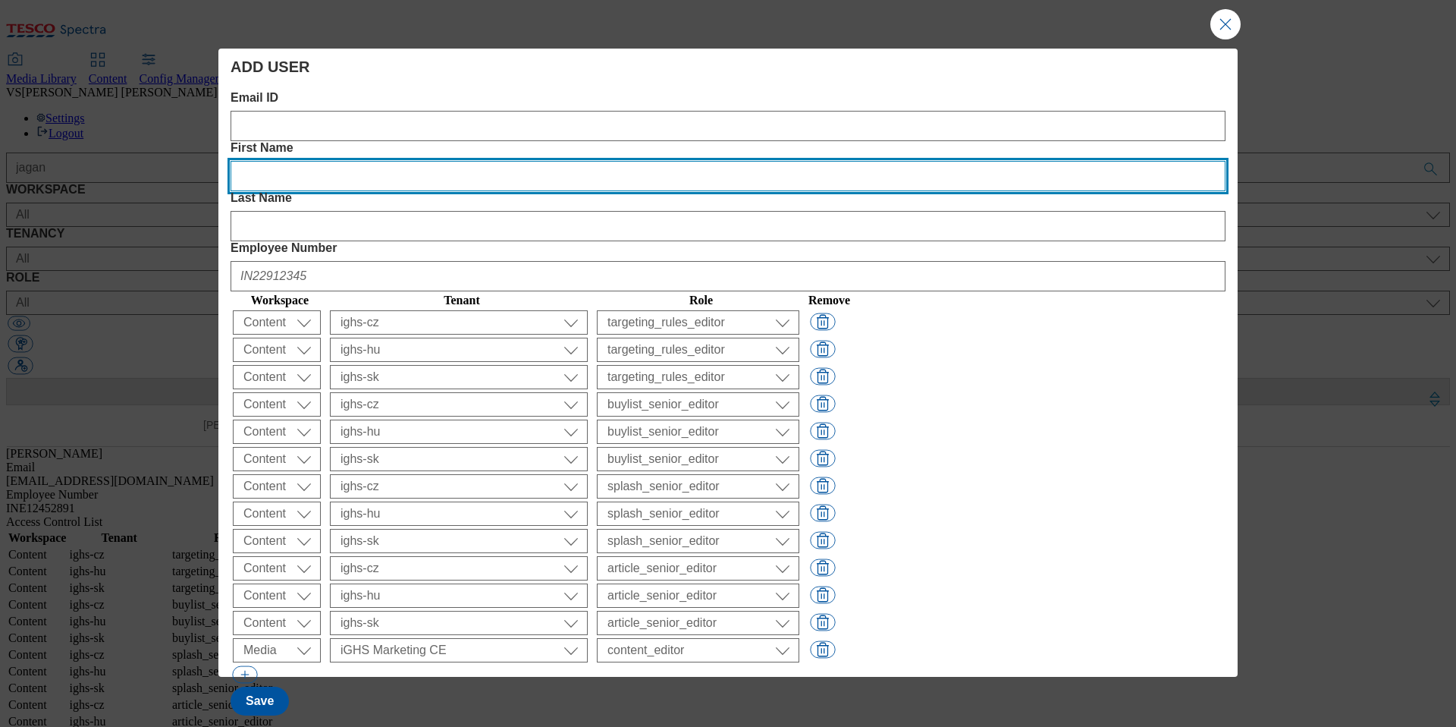
click at [549, 161] on Name "First Name" at bounding box center [728, 176] width 995 height 30
paste Name "[EMAIL_ADDRESS][DOMAIN_NAME]"
type Name "[EMAIL_ADDRESS][DOMAIN_NAME]"
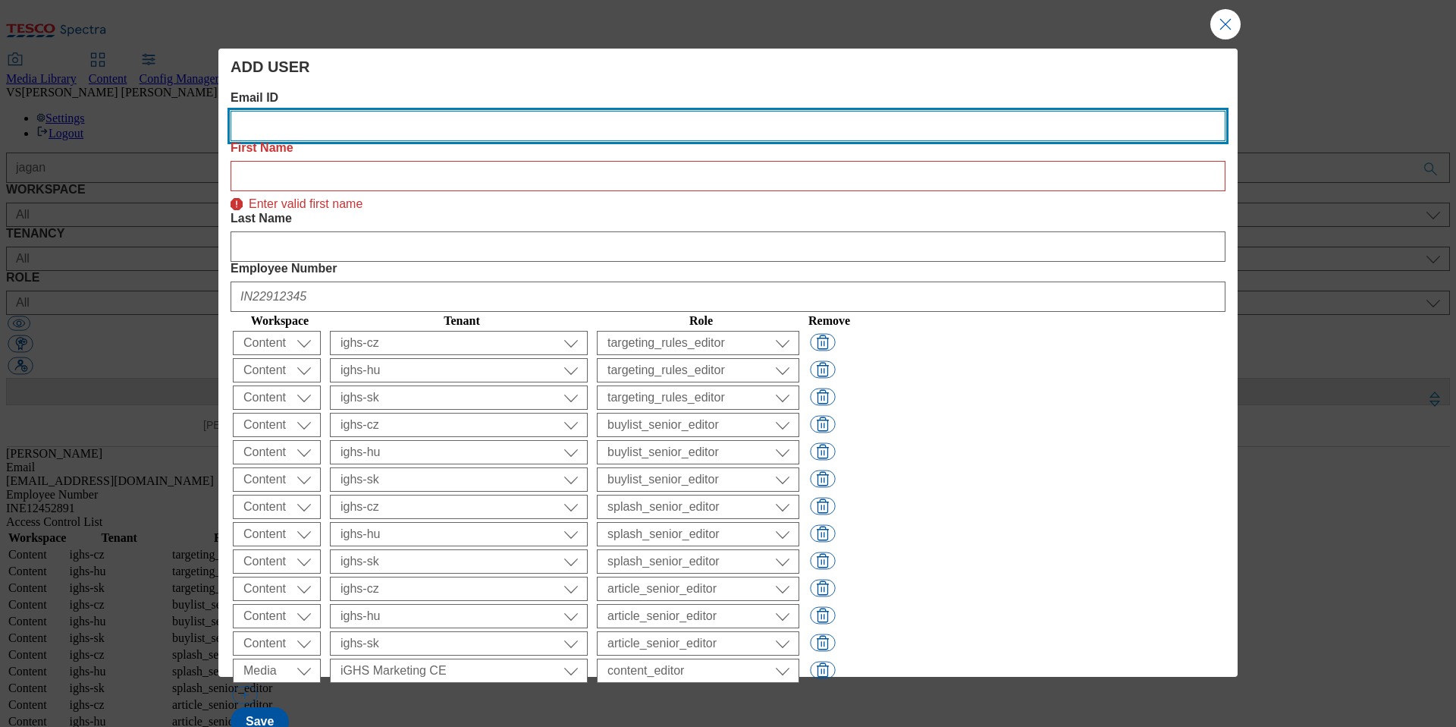
click at [385, 140] on ID "Email ID" at bounding box center [728, 126] width 995 height 30
paste ID "[EMAIL_ADDRESS][DOMAIN_NAME]"
type ID "[EMAIL_ADDRESS][DOMAIN_NAME]"
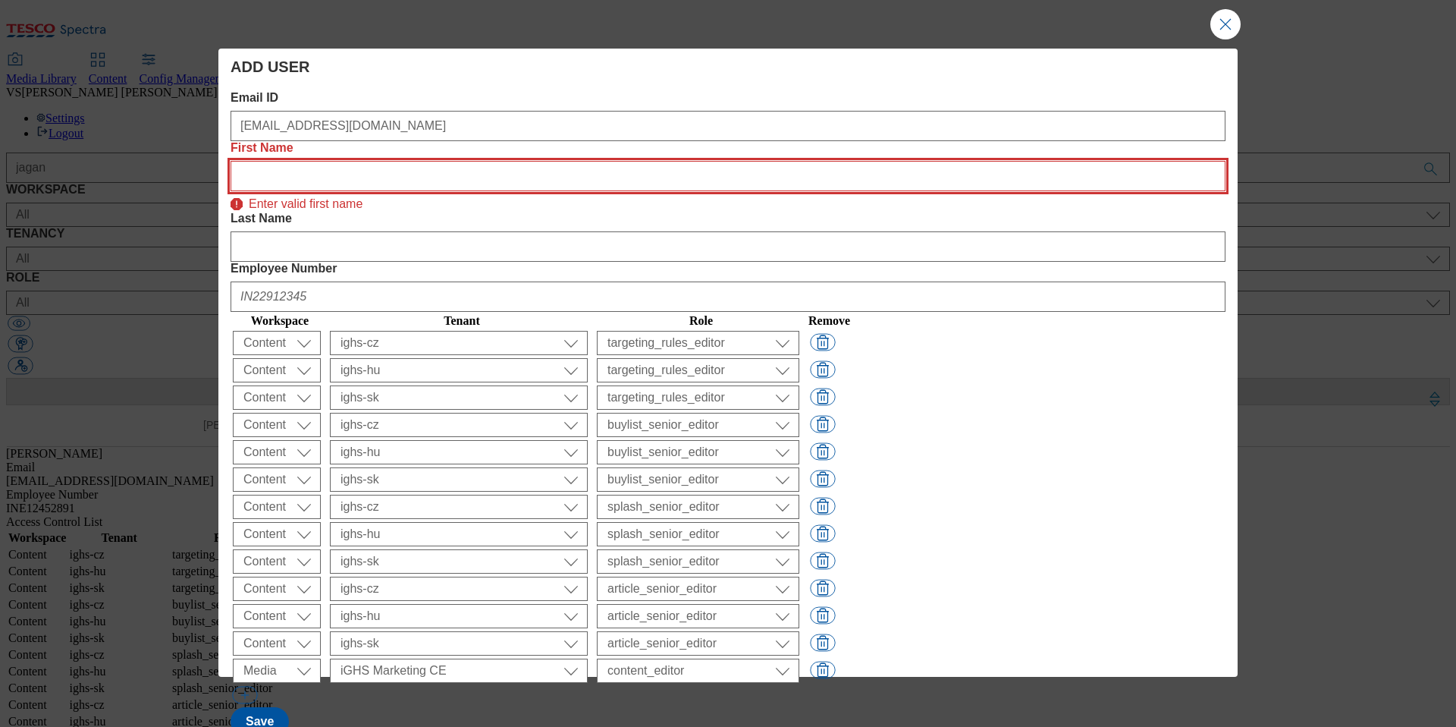
click at [636, 161] on Name "First Name" at bounding box center [728, 176] width 995 height 30
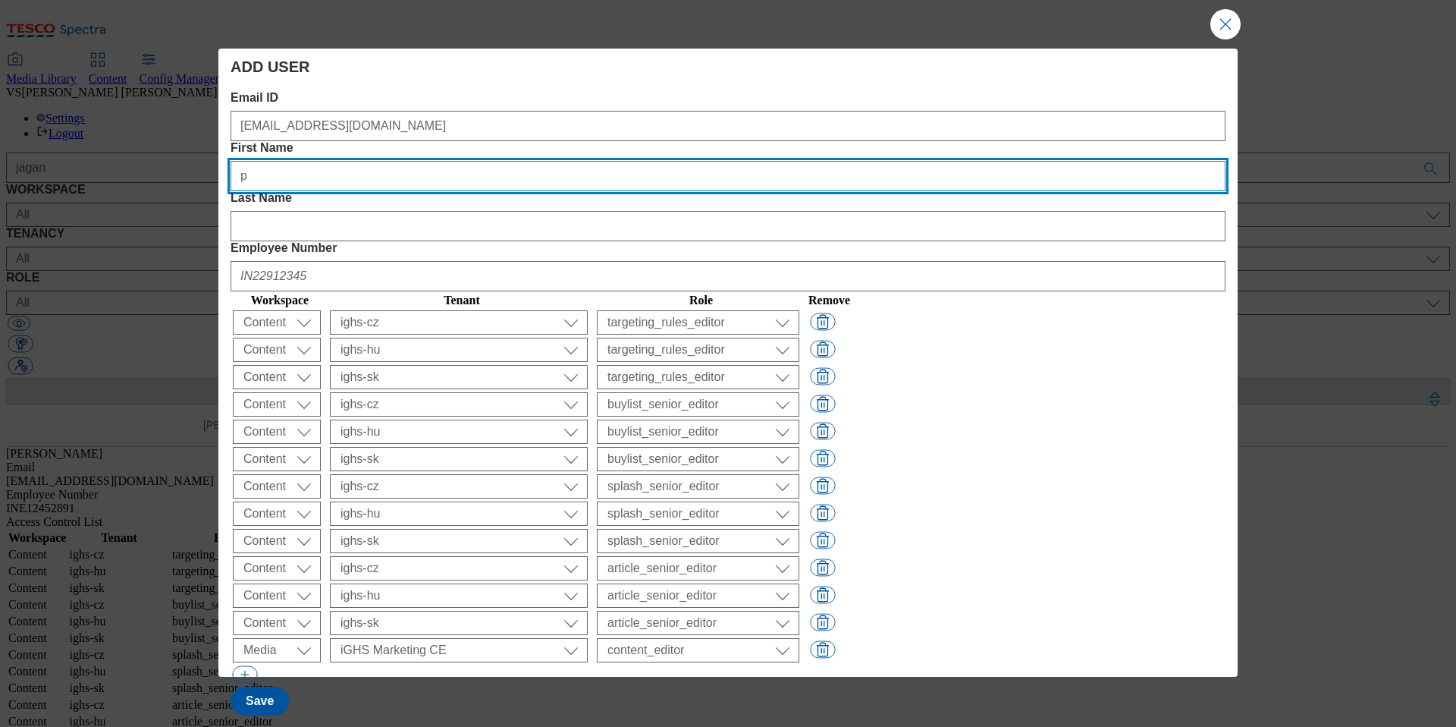
type Name "p"
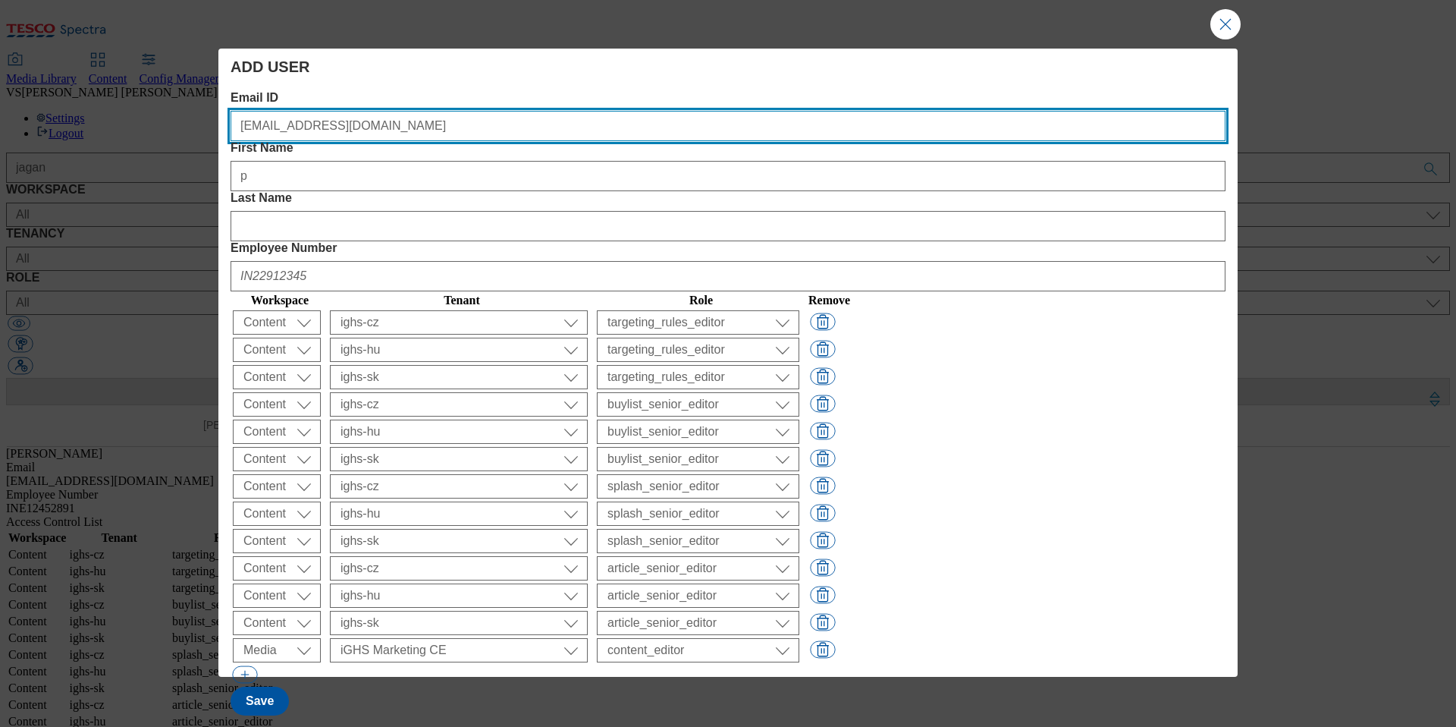
click at [262, 134] on ID "[EMAIL_ADDRESS][DOMAIN_NAME]" at bounding box center [728, 126] width 995 height 30
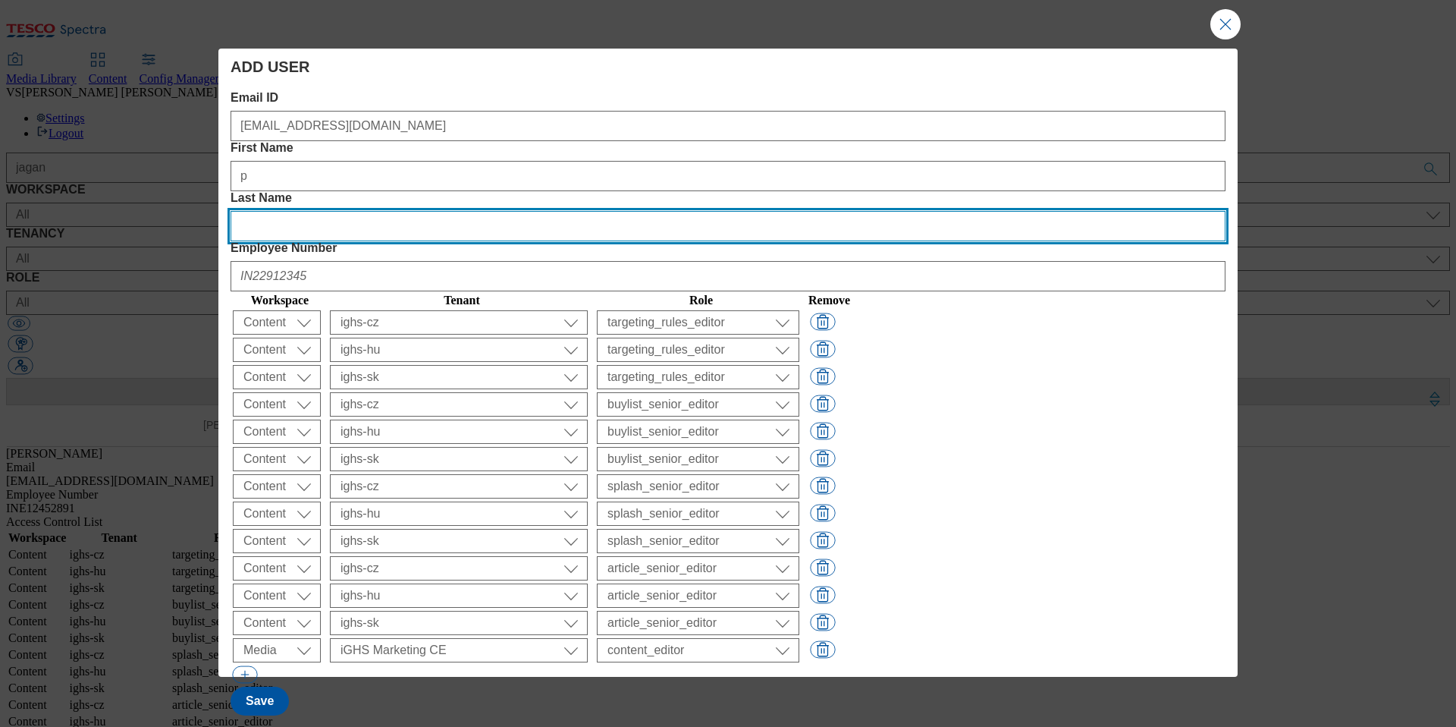
click at [833, 211] on Name "Last Name" at bounding box center [728, 226] width 995 height 30
paste Name "rajiv"
type Name "rajiv"
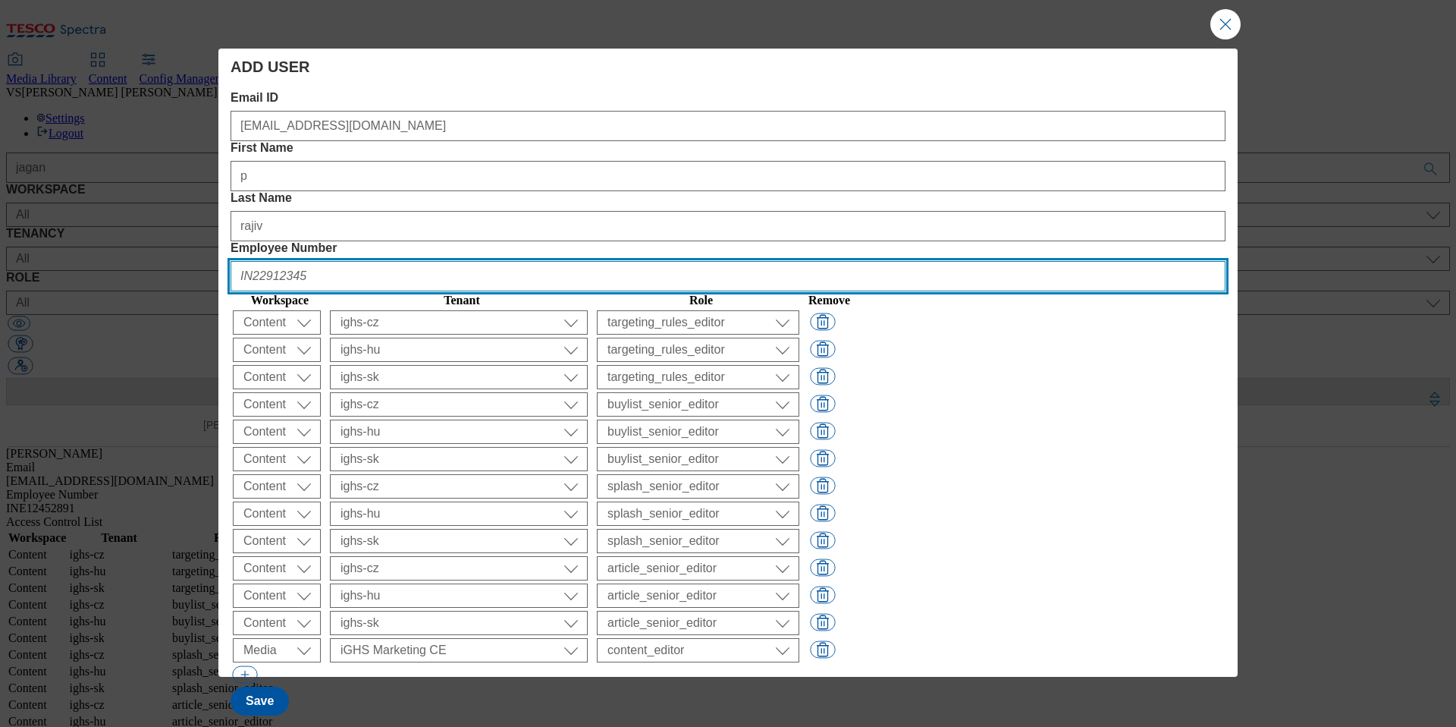
click at [1028, 261] on Number "Employee Number" at bounding box center [728, 276] width 995 height 30
paste Number "INE12452896"
type Number "INE12452896"
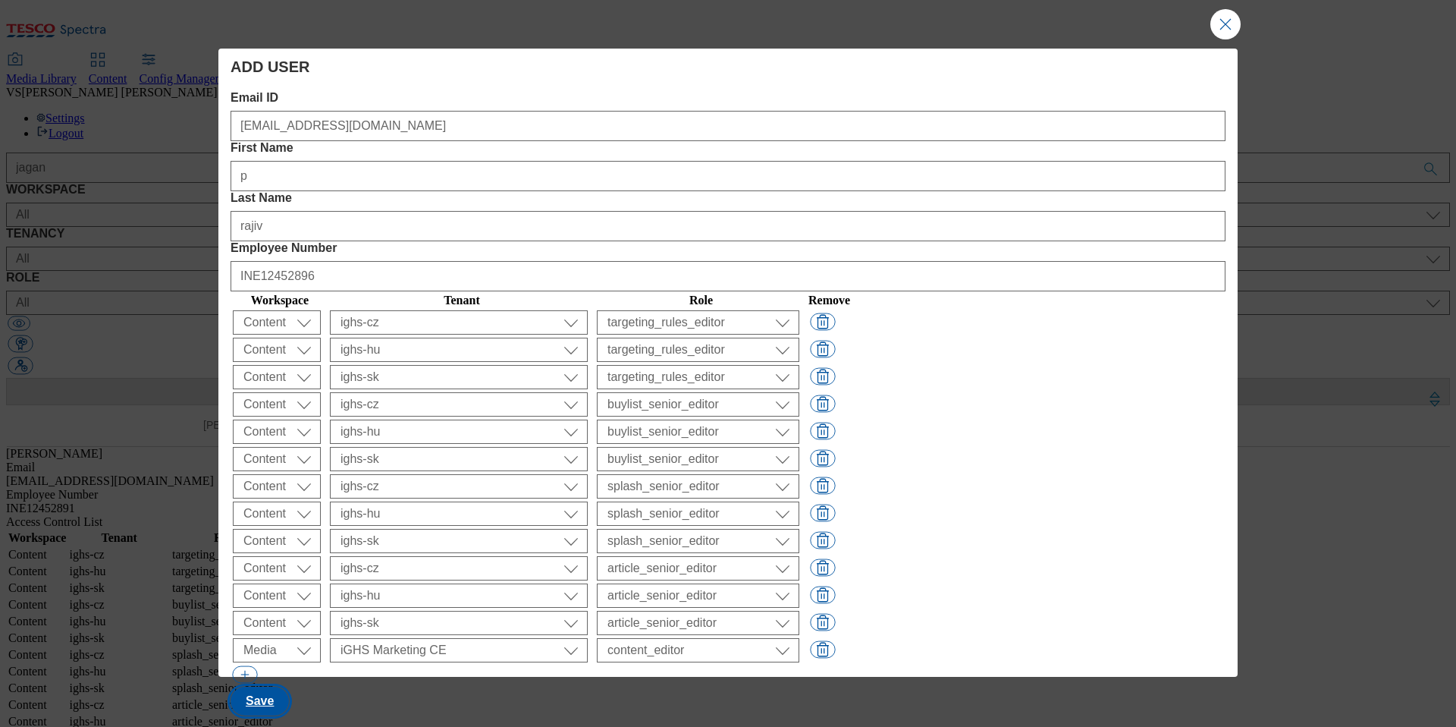
click at [253, 686] on button "Save" at bounding box center [260, 700] width 58 height 29
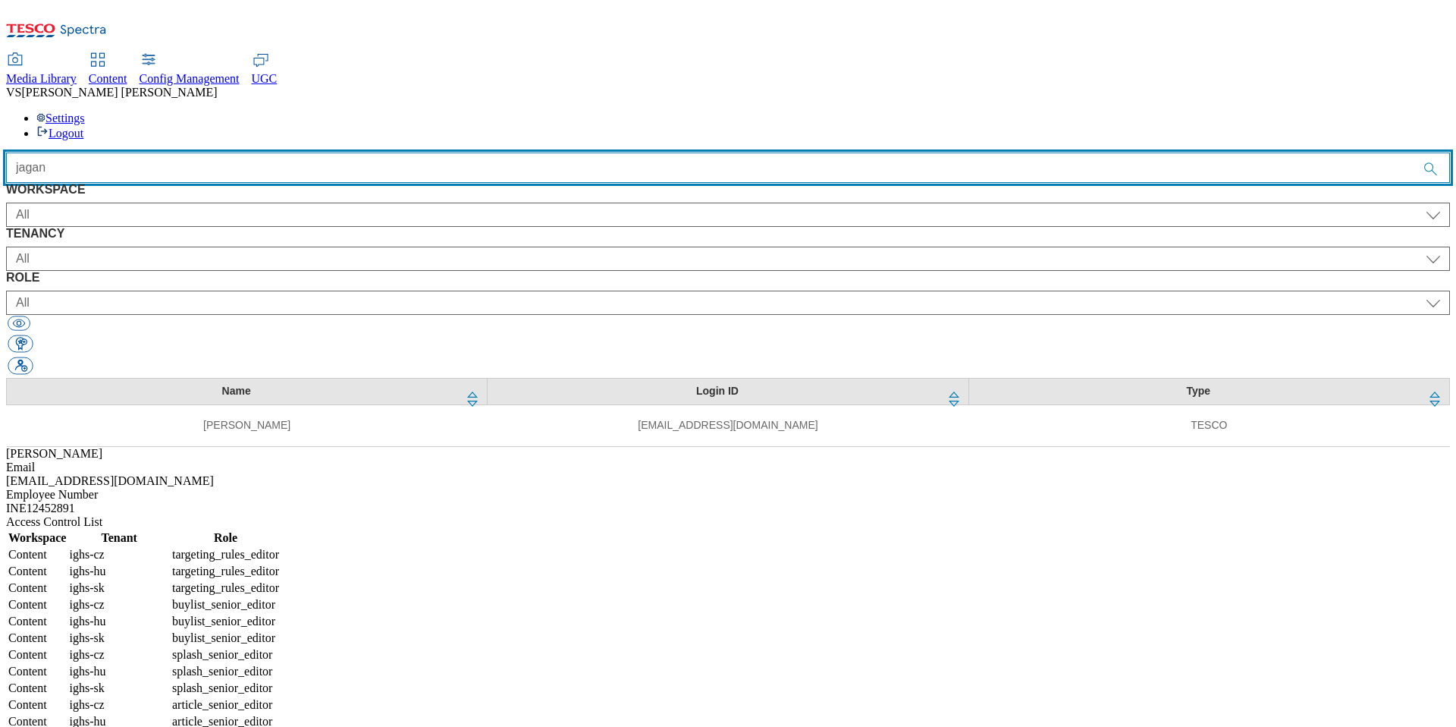
click at [673, 152] on input "jagan" at bounding box center [728, 167] width 1444 height 30
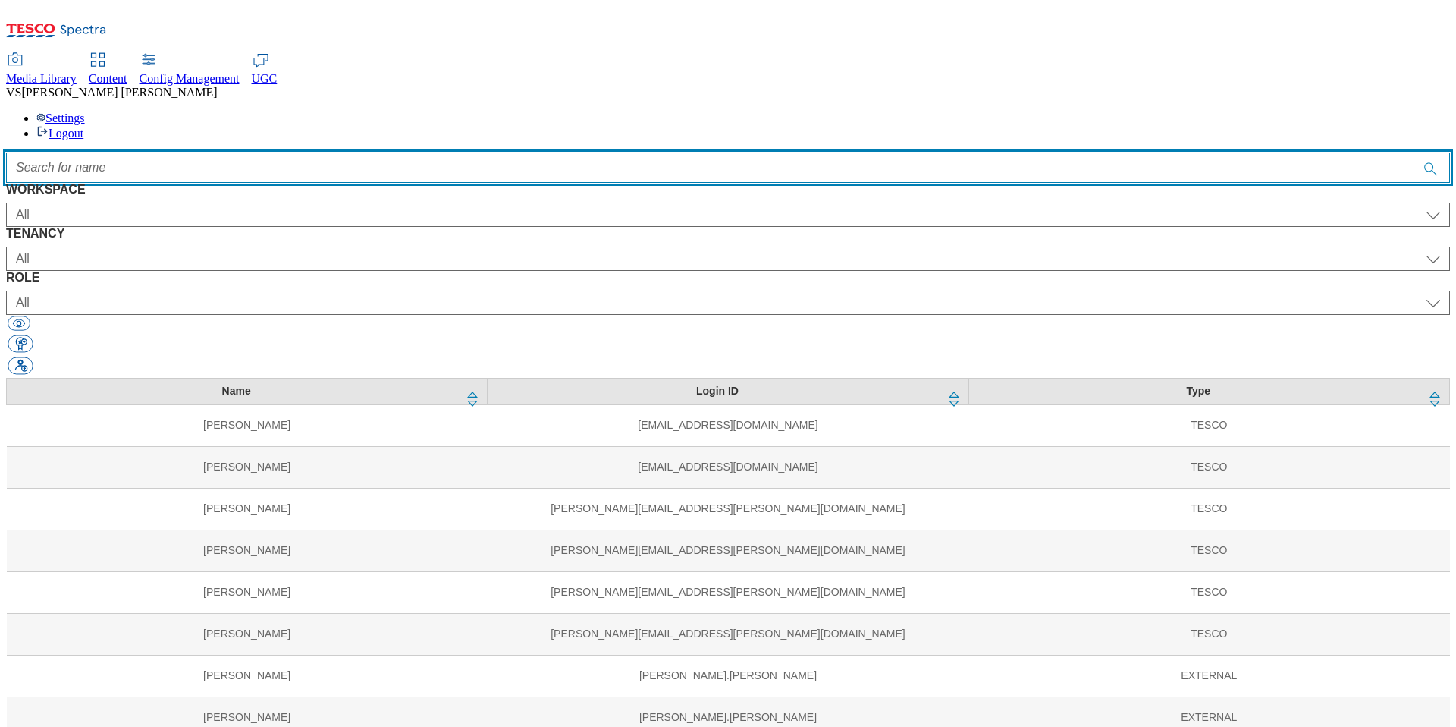
scroll to position [21939, 0]
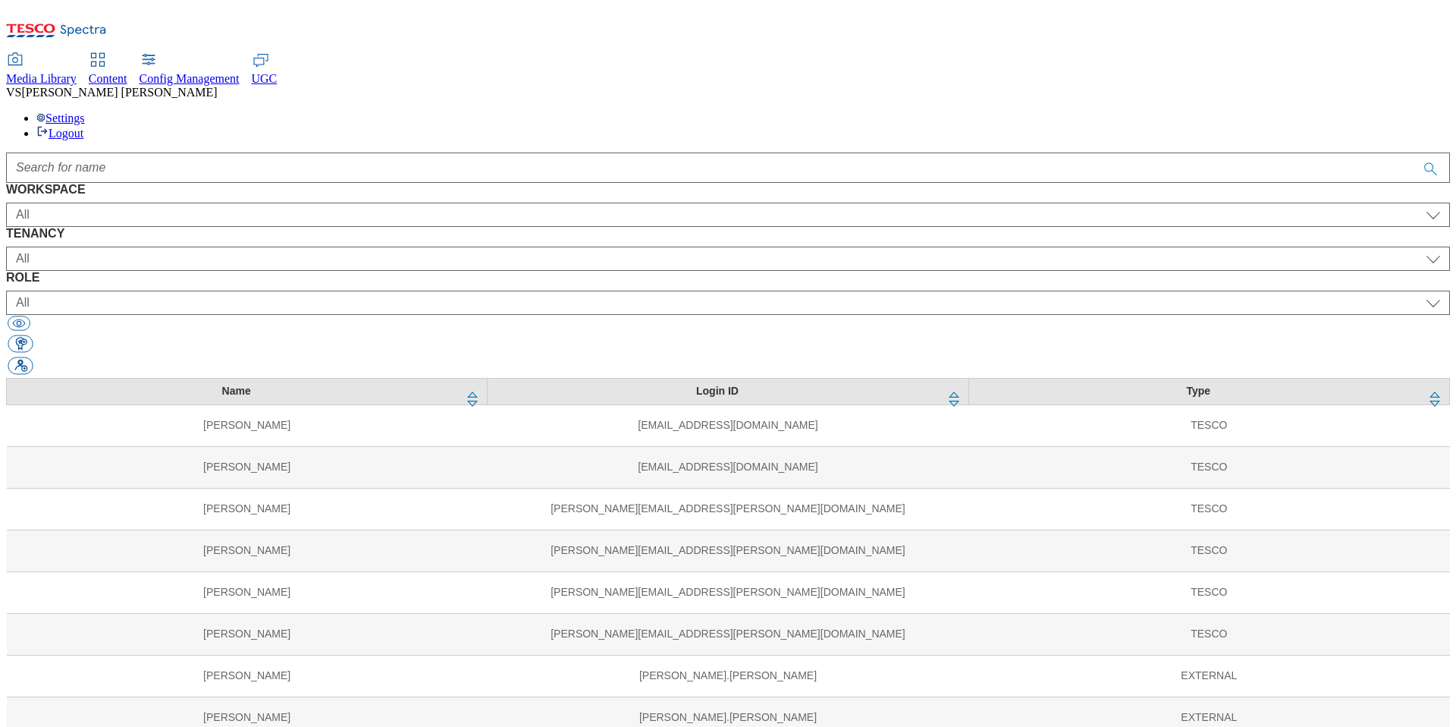
click at [127, 72] on span "Content" at bounding box center [108, 78] width 39 height 13
